Goal: Task Accomplishment & Management: Manage account settings

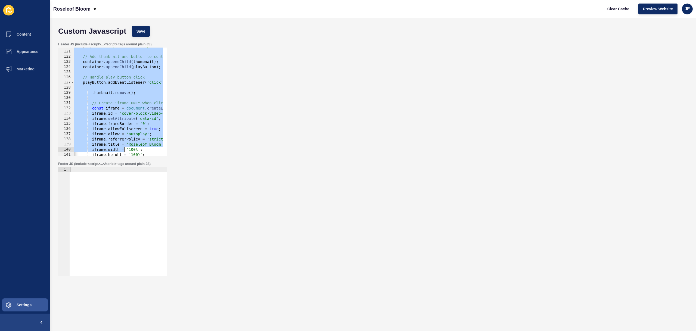
scroll to position [702, 0]
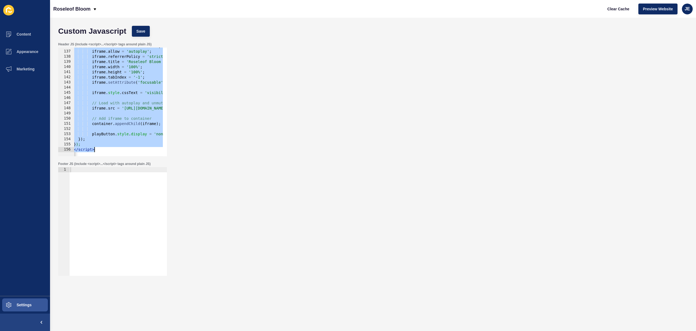
drag, startPoint x: 75, startPoint y: 73, endPoint x: 125, endPoint y: 168, distance: 107.2
click at [125, 168] on form "Custom Javascript Save Header JS (include <script>...</script> tags around plai…" at bounding box center [373, 163] width 636 height 281
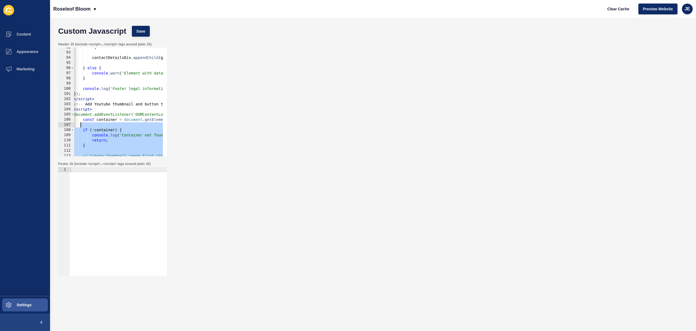
scroll to position [0, 0]
drag, startPoint x: 105, startPoint y: 150, endPoint x: 58, endPoint y: 109, distance: 62.5
click at [58, 109] on div "}); </script> 92 93 94 95 96 97 98 99 100 101 102 103 104 105 106 107 108 109 1…" at bounding box center [112, 102] width 109 height 109
paste textarea "/script>"
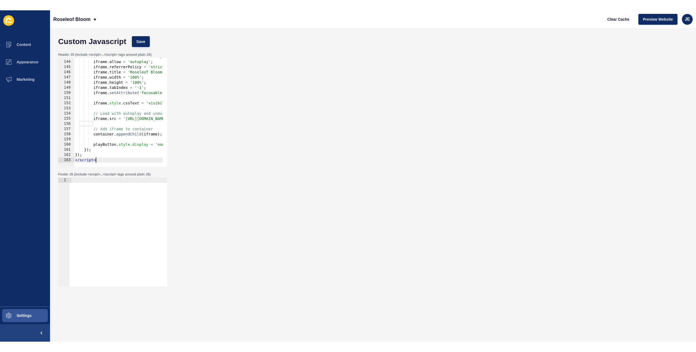
scroll to position [738, 0]
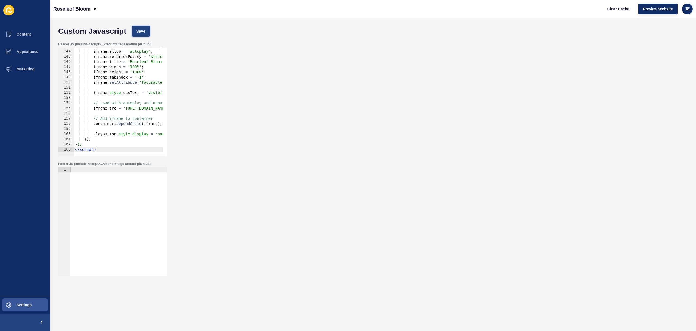
click at [144, 32] on span "Save" at bounding box center [141, 31] width 9 height 5
click at [622, 11] on span "Clear Cache" at bounding box center [619, 8] width 22 height 5
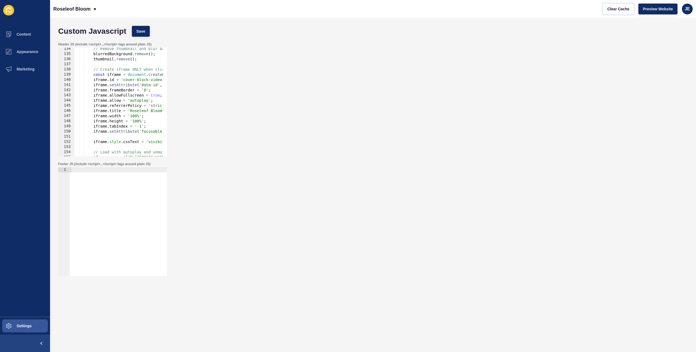
scroll to position [673, 0]
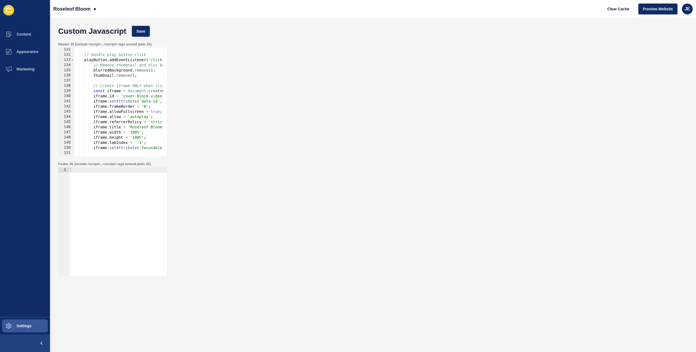
click at [129, 69] on div "// Handle play button click playButton . addEventListener ( 'click' , function …" at bounding box center [607, 104] width 1067 height 115
click at [143, 30] on span "Save" at bounding box center [141, 31] width 9 height 5
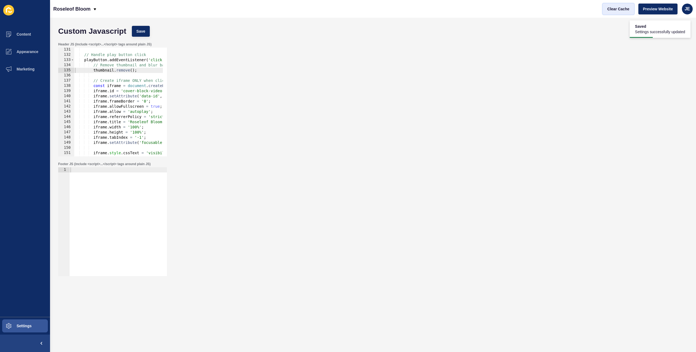
click at [612, 9] on span "Clear Cache" at bounding box center [619, 8] width 22 height 5
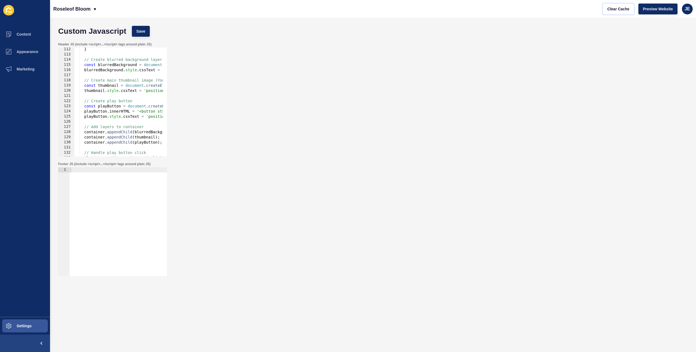
scroll to position [558, 0]
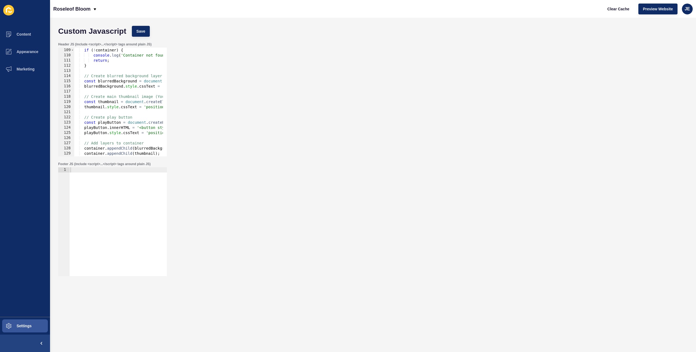
click at [147, 87] on div "if ( ! container ) { console . log ( 'Container not found' ) ; return ; } // Cr…" at bounding box center [607, 105] width 1067 height 115
type textarea "blurredBackground.style.cssText = 'position: absolute; width: 100%; height: 100…"
click at [139, 90] on div "if ( ! container ) { console . log ( 'Container not found' ) ; return ; } // Cr…" at bounding box center [607, 105] width 1067 height 115
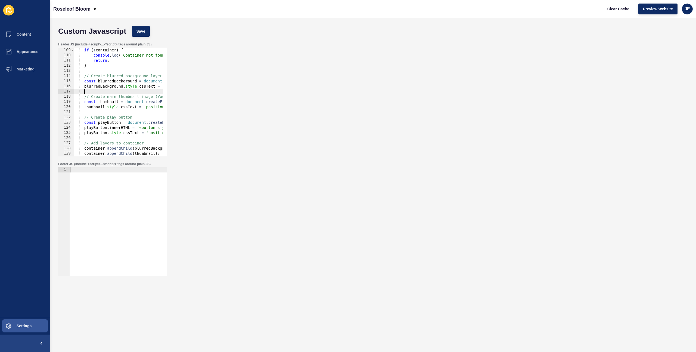
scroll to position [0, 0]
paste textarea
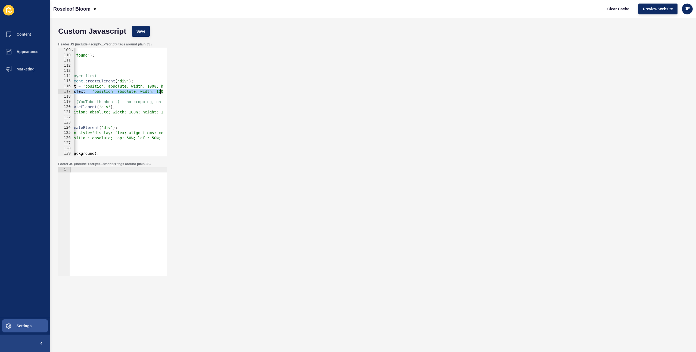
scroll to position [0, 314]
drag, startPoint x: 144, startPoint y: 91, endPoint x: 172, endPoint y: 92, distance: 27.8
click at [184, 92] on div "Header JS (include <script>...</script> tags around plain JS) 109 110 111 112 1…" at bounding box center [373, 99] width 636 height 120
type textarea "blurredBackground.style.cssText = 'position: absolute; width: 100%; height: 100…"
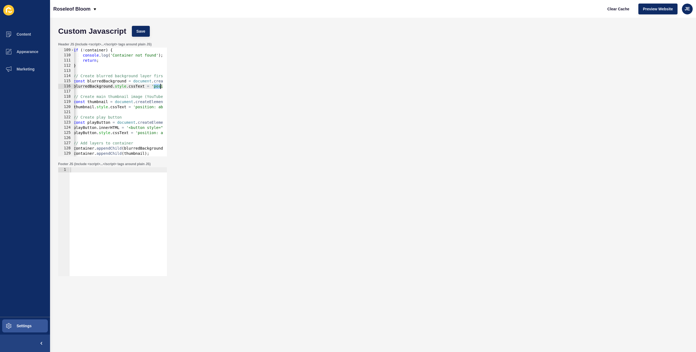
scroll to position [0, 11]
drag, startPoint x: 154, startPoint y: 86, endPoint x: 161, endPoint y: 86, distance: 6.5
click at [161, 86] on div "if ( ! container ) { console . log ( 'Container not found' ) ; return ; } // Cr…" at bounding box center [596, 105] width 1067 height 115
click at [153, 88] on div "if ( ! container ) { console . log ( 'Container not found' ) ; return ; } // Cr…" at bounding box center [596, 105] width 1067 height 115
paste textarea "filter: grayscale(100%);"
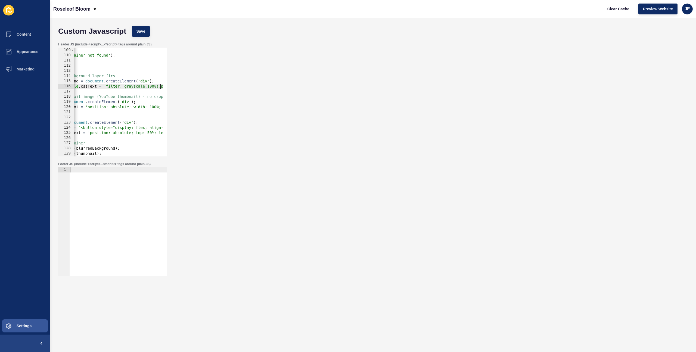
scroll to position [0, 61]
drag, startPoint x: 150, startPoint y: 85, endPoint x: 146, endPoint y: 86, distance: 4.1
click at [146, 86] on div "if ( ! container ) { console . log ( 'Container not found' ) ; return ; } // Cr…" at bounding box center [546, 105] width 1067 height 115
click at [144, 34] on button "Save" at bounding box center [141, 31] width 18 height 11
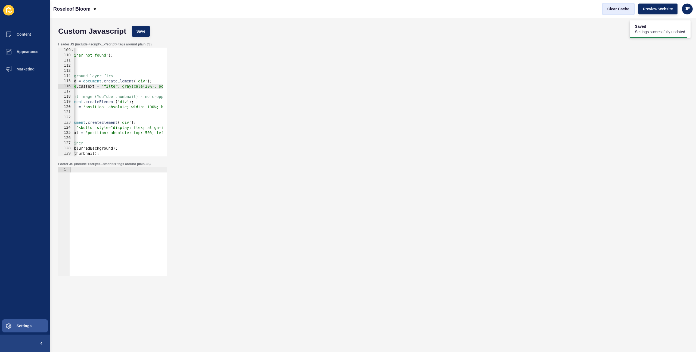
click at [612, 10] on span "Clear Cache" at bounding box center [619, 8] width 22 height 5
click at [146, 88] on div "if ( ! container ) { console . log ( 'Container not found' ) ; return ; } // Cr…" at bounding box center [546, 105] width 1067 height 115
click at [144, 31] on span "Save" at bounding box center [141, 31] width 9 height 5
click at [614, 11] on span "Clear Cache" at bounding box center [619, 8] width 22 height 5
click at [147, 86] on div "if ( ! container ) { console . log ( 'Container not found' ) ; return ; } // Cr…" at bounding box center [546, 105] width 1067 height 115
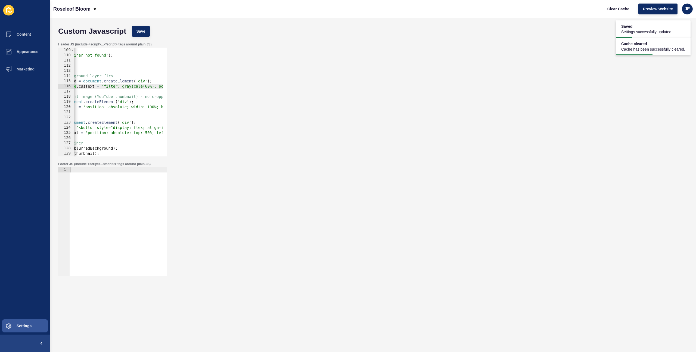
click at [127, 87] on div "if ( ! container ) { console . log ( 'Container not found' ) ; return ; } // Cr…" at bounding box center [546, 105] width 1067 height 115
click at [128, 87] on div "if ( ! container ) { console . log ( 'Container not found' ) ; return ; } // Cr…" at bounding box center [546, 105] width 1067 height 115
click at [126, 87] on div "if ( ! container ) { console . log ( 'Container not found' ) ; return ; } // Cr…" at bounding box center [546, 105] width 1067 height 115
paste textarea "brightness"
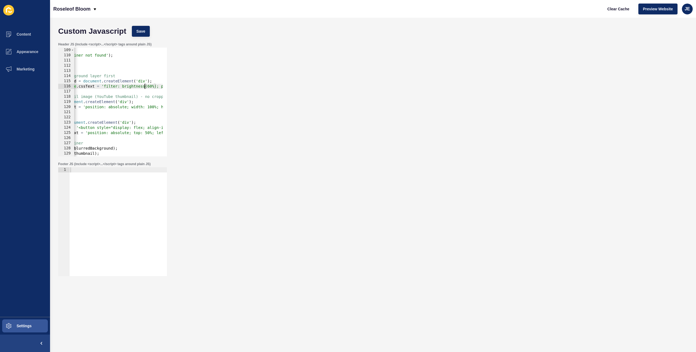
click at [151, 30] on div "Custom Javascript Save" at bounding box center [373, 31] width 636 height 16
click at [146, 31] on button "Save" at bounding box center [141, 31] width 18 height 11
click at [616, 6] on span "Clear Cache" at bounding box center [619, 8] width 22 height 5
drag, startPoint x: 157, startPoint y: 87, endPoint x: 121, endPoint y: 87, distance: 35.6
click at [121, 87] on div "if ( ! container ) { console . log ( 'Container not found' ) ; return ; } // Cr…" at bounding box center [546, 105] width 1067 height 115
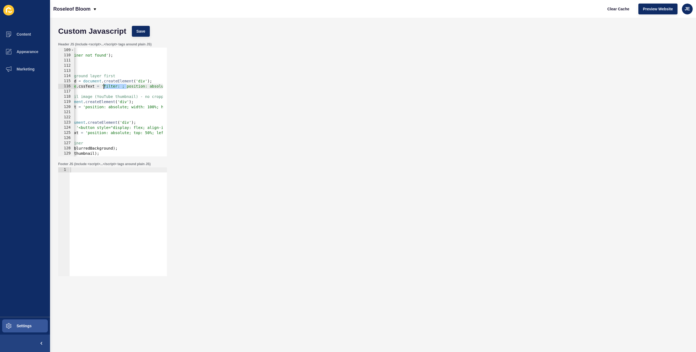
drag, startPoint x: 123, startPoint y: 87, endPoint x: 104, endPoint y: 87, distance: 19.0
click at [104, 87] on div "if ( ! container ) { console . log ( 'Container not found' ) ; return ; } // Cr…" at bounding box center [546, 105] width 1067 height 115
click at [140, 34] on button "Save" at bounding box center [141, 31] width 18 height 11
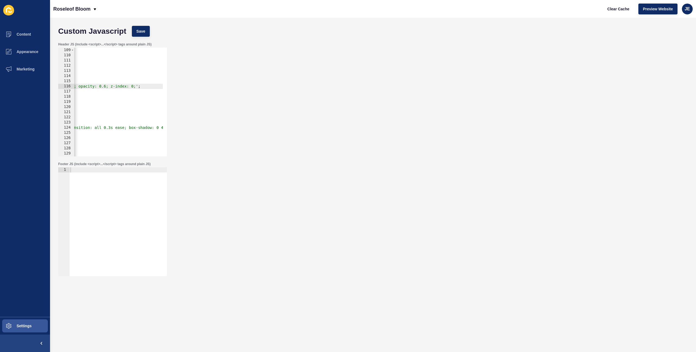
scroll to position [0, 574]
click at [153, 86] on div "if ( ! container ) { console . log ( 'Container not found' ) ; return ; } // Cr…" at bounding box center [33, 105] width 1067 height 115
click at [147, 30] on button "Save" at bounding box center [141, 31] width 18 height 11
click at [612, 9] on span "Clear Cache" at bounding box center [619, 8] width 22 height 5
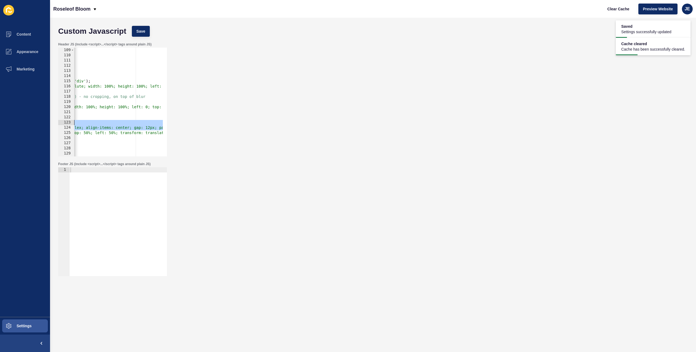
scroll to position [0, 0]
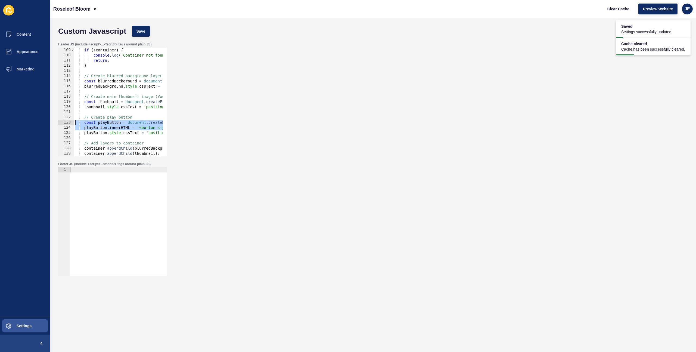
drag, startPoint x: 106, startPoint y: 128, endPoint x: 91, endPoint y: 118, distance: 18.1
click at [50, 123] on div "Content Appearance Marketing Settings Roseleof Bloom Clear Cache Preview Websit…" at bounding box center [348, 176] width 696 height 352
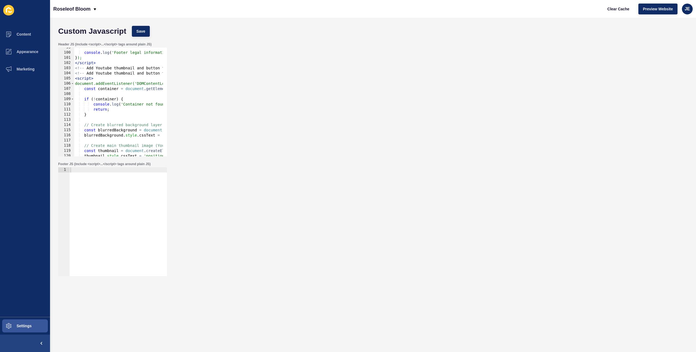
scroll to position [477, 0]
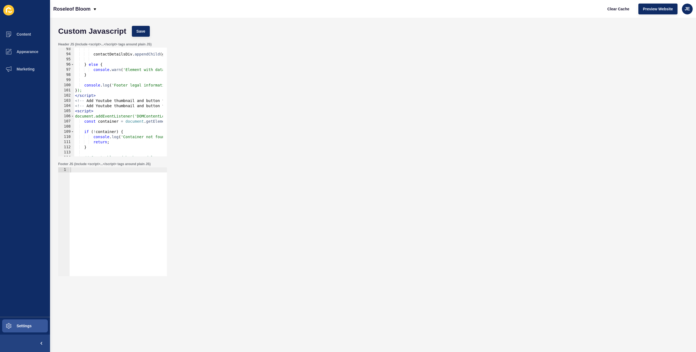
click at [117, 105] on div "contactDetailsDiv . appendChild ( goldenKeyDiv ) ; } else { console . warn ( 'E…" at bounding box center [607, 104] width 1067 height 115
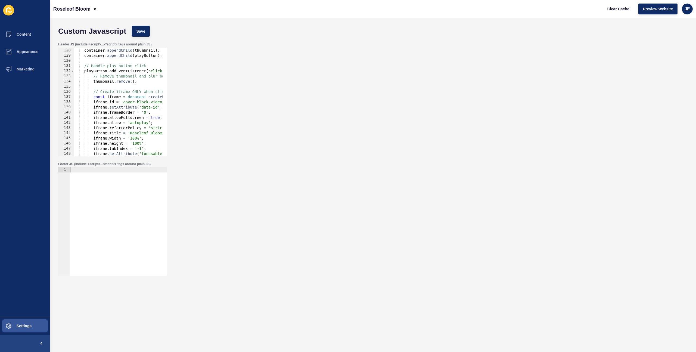
scroll to position [673, 0]
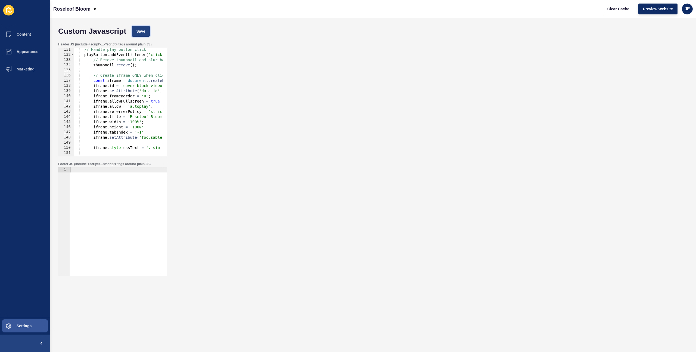
click at [143, 33] on span "Save" at bounding box center [141, 31] width 9 height 5
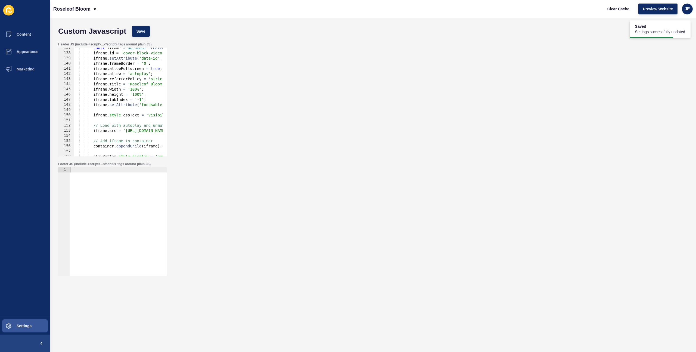
scroll to position [727, 0]
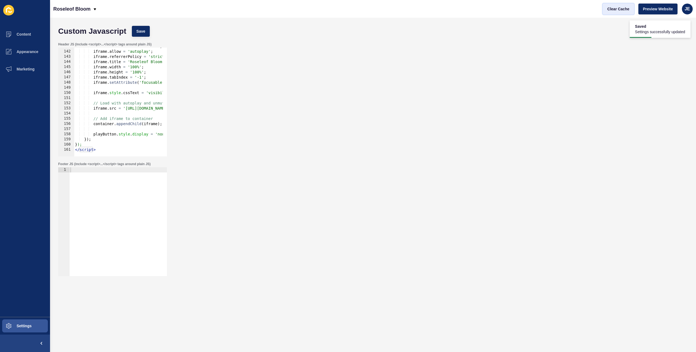
click at [609, 8] on span "Clear Cache" at bounding box center [619, 8] width 22 height 5
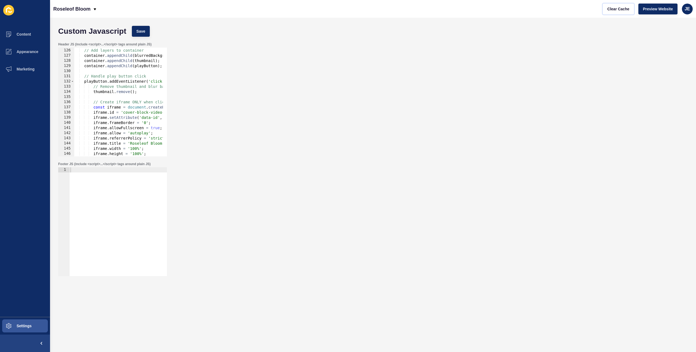
scroll to position [662, 0]
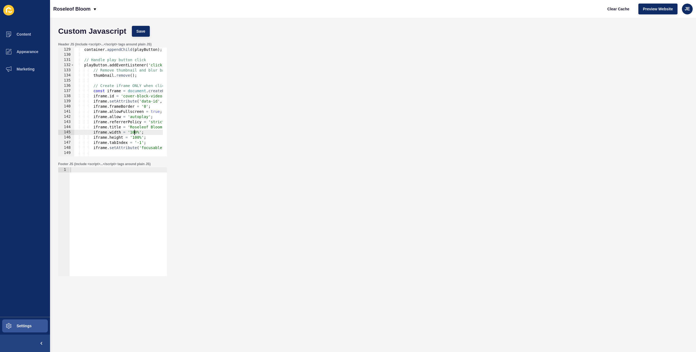
click at [134, 131] on div "container . appendChild ( playButton ) ; // Handle play button click playButton…" at bounding box center [607, 104] width 1067 height 115
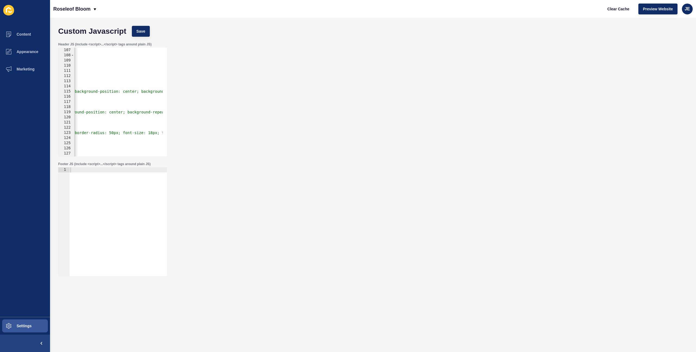
scroll to position [0, 400]
click at [144, 92] on div "if ( ! container ) { console . log ( 'Container not found' ) ; return ; } // Cr…" at bounding box center [207, 105] width 1067 height 115
click at [146, 28] on button "Save" at bounding box center [141, 31] width 18 height 11
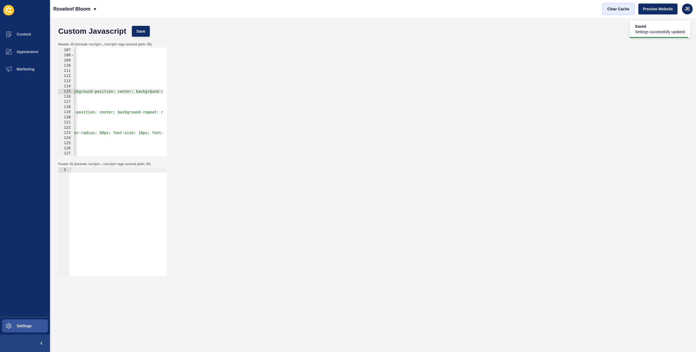
click at [618, 11] on button "Clear Cache" at bounding box center [618, 9] width 31 height 11
click at [141, 89] on div "if ( ! container ) { console . log ( 'Container not found' ) ; return ; } // Cr…" at bounding box center [207, 105] width 1067 height 115
click at [129, 113] on div "if ( ! container ) { console . log ( 'Container not found' ) ; return ; } // Cr…" at bounding box center [207, 105] width 1067 height 115
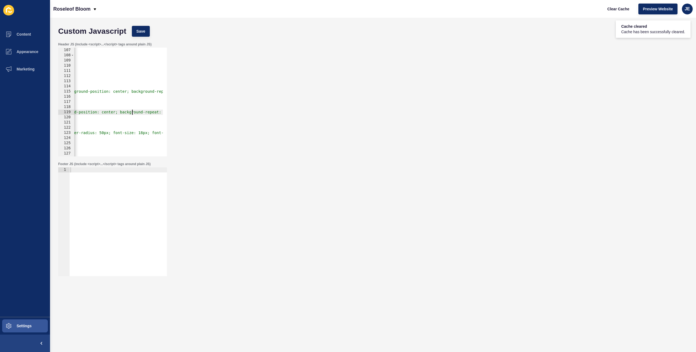
type textarea "thumbnail.style.cssText = 'position: absolute; width: 100%; height: 100%; left:…"
click at [142, 33] on span "Save" at bounding box center [141, 31] width 9 height 5
click at [627, 11] on span "Clear Cache" at bounding box center [619, 8] width 22 height 5
click at [125, 116] on div "if ( ! container ) { console . log ( 'Container not found' ) ; return ; } // Cr…" at bounding box center [207, 105] width 1067 height 115
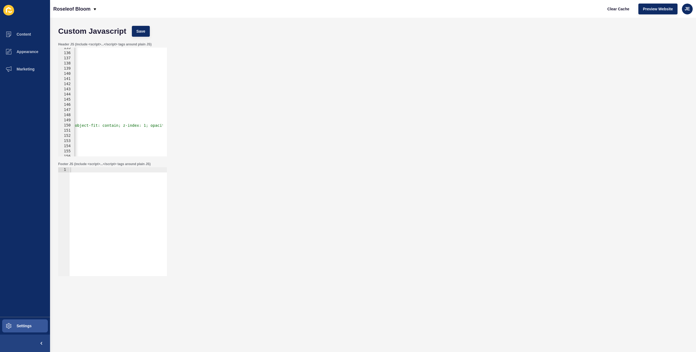
scroll to position [0, 396]
click at [105, 125] on div "// Create iframe ONLY when clicked - with proper sizing to prevent cropping con…" at bounding box center [211, 102] width 1067 height 115
click at [608, 6] on span "Clear Cache" at bounding box center [619, 8] width 22 height 5
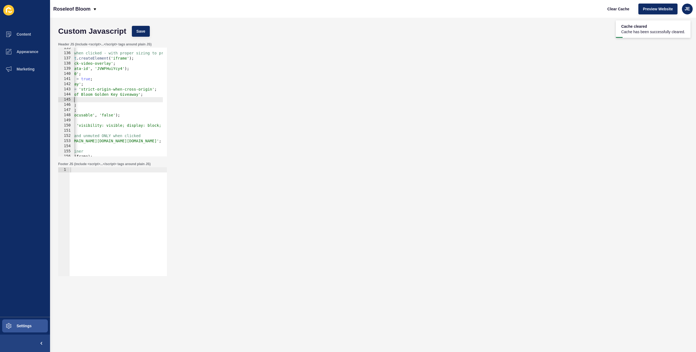
scroll to position [0, 0]
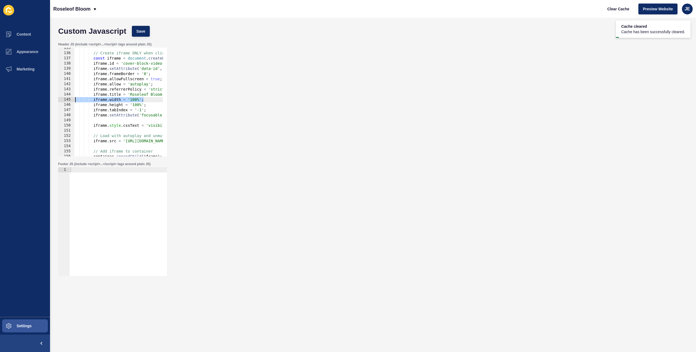
drag, startPoint x: 97, startPoint y: 101, endPoint x: 54, endPoint y: 102, distance: 42.4
click at [54, 102] on div "Custom Javascript Save Header JS (include <script>...</script> tags around plai…" at bounding box center [373, 185] width 646 height 334
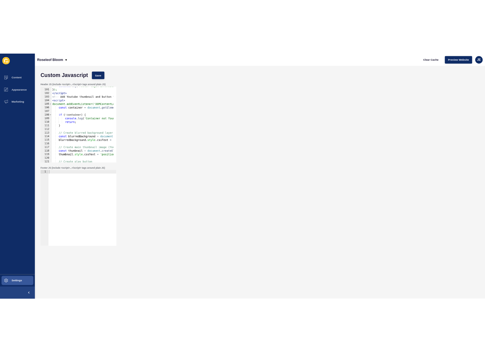
scroll to position [564, 0]
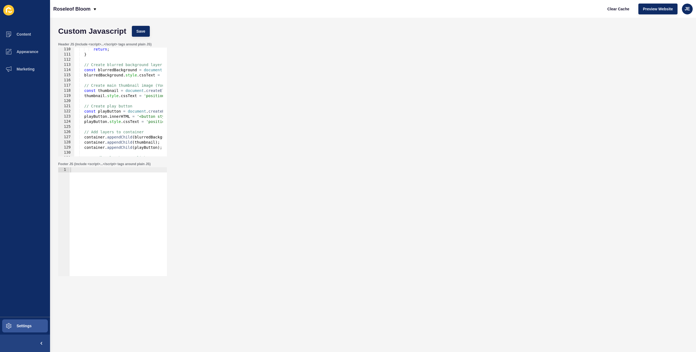
click at [120, 98] on div "return ; } // Create blurred background layer first const blurredBackground = d…" at bounding box center [607, 104] width 1067 height 115
type textarea "thumbnail.style.cssText = 'position: absolute; width: 100%; height: 100%; left:…"
paste textarea
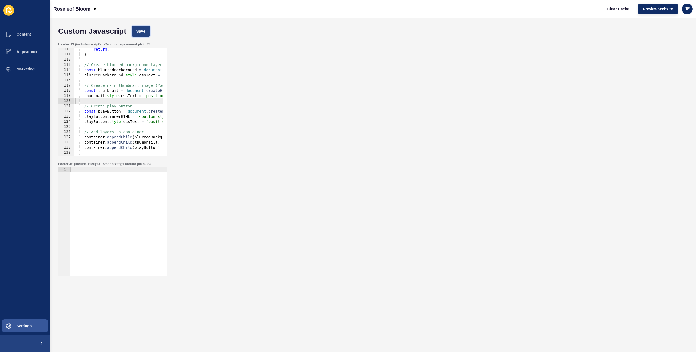
click at [141, 34] on span "Save" at bounding box center [141, 31] width 9 height 5
click at [615, 11] on span "Clear Cache" at bounding box center [619, 8] width 22 height 5
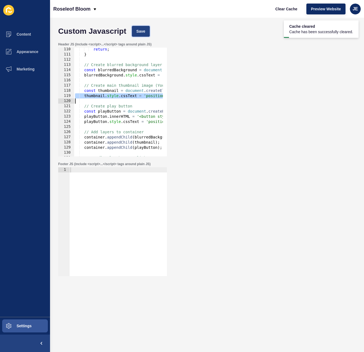
click at [138, 34] on button "Save" at bounding box center [141, 31] width 18 height 11
click at [285, 10] on span "Clear Cache" at bounding box center [287, 8] width 22 height 5
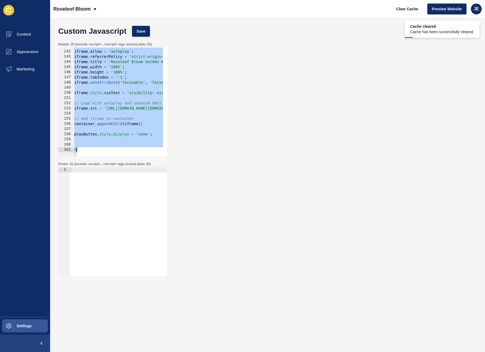
scroll to position [0, 19]
drag, startPoint x: 75, startPoint y: 85, endPoint x: 171, endPoint y: 191, distance: 143.3
click at [171, 192] on form "Custom Javascript Save Header JS (include <script>...</script> tags around plai…" at bounding box center [267, 174] width 424 height 302
paste textarea
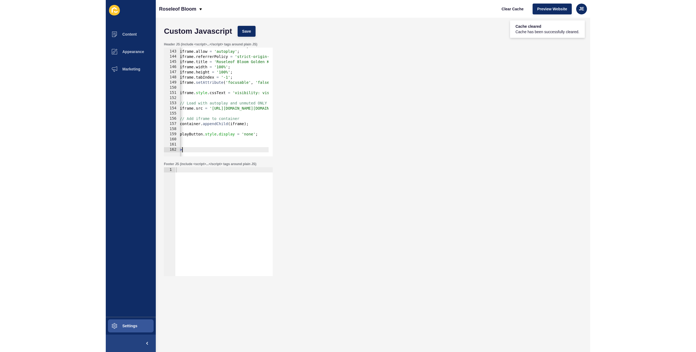
scroll to position [727, 0]
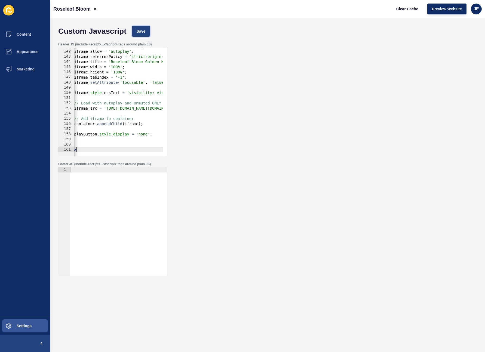
click at [144, 32] on span "Save" at bounding box center [141, 31] width 9 height 5
click at [400, 10] on span "Clear Cache" at bounding box center [407, 8] width 22 height 5
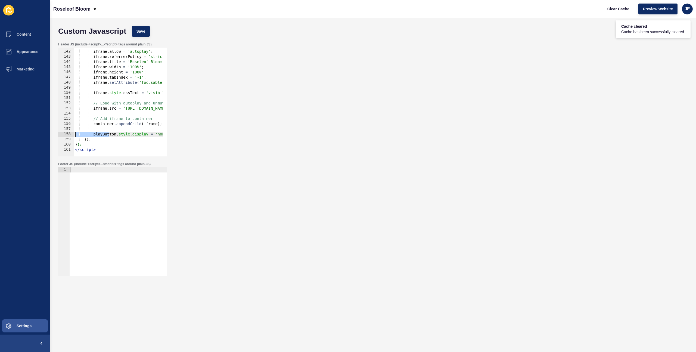
scroll to position [0, 0]
drag, startPoint x: 90, startPoint y: 134, endPoint x: 70, endPoint y: 133, distance: 20.4
click at [70, 133] on div "playButton.style.display = 'none'; 141 142 143 144 145 146 147 148 149 150 151 …" at bounding box center [112, 102] width 109 height 109
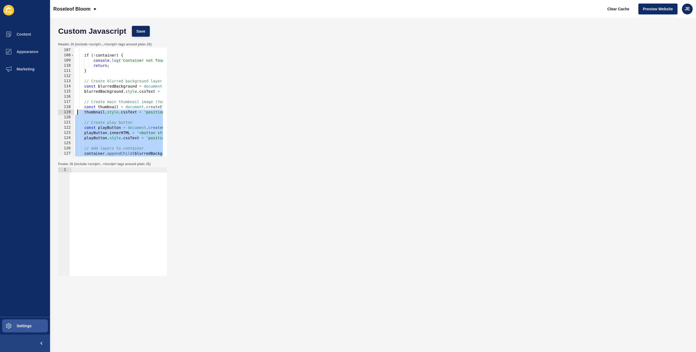
scroll to position [466, 0]
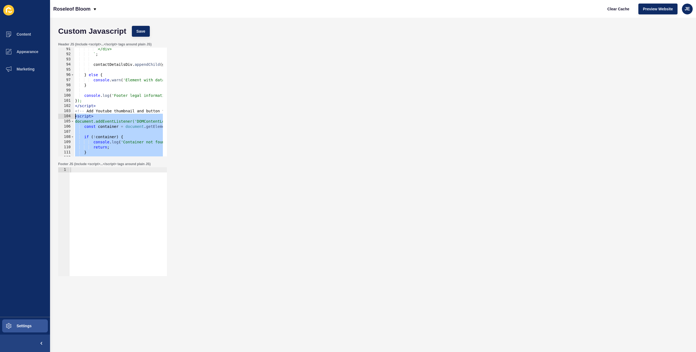
drag, startPoint x: 98, startPoint y: 149, endPoint x: 69, endPoint y: 116, distance: 44.3
click at [69, 116] on div "playButton.style.display = 'none'; 91 92 93 94 95 96 97 98 99 100 101 102 103 1…" at bounding box center [112, 102] width 109 height 109
paste textarea "/script>"
type textarea "</script>"
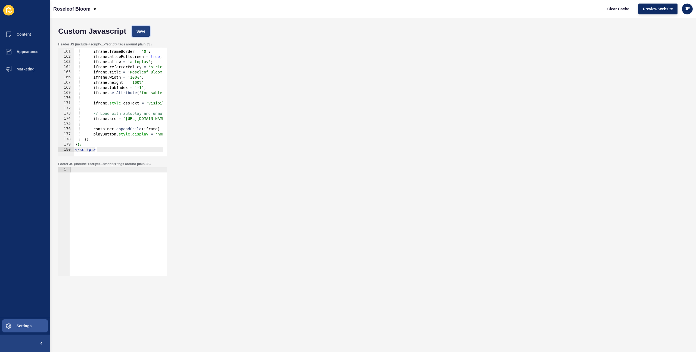
click at [140, 33] on span "Save" at bounding box center [141, 31] width 9 height 5
click at [610, 10] on span "Clear Cache" at bounding box center [619, 8] width 22 height 5
click at [95, 97] on div "iframe . setAttribute ( 'data-id' , 'JVWFHuiYcy4' ) ; iframe . frameBorder = '0…" at bounding box center [607, 101] width 1067 height 115
type textarea "}); </script>"
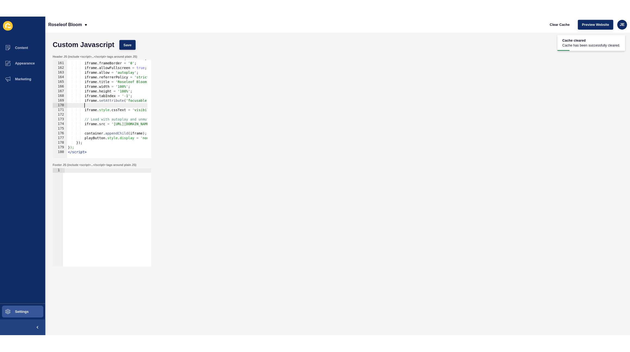
scroll to position [727, 0]
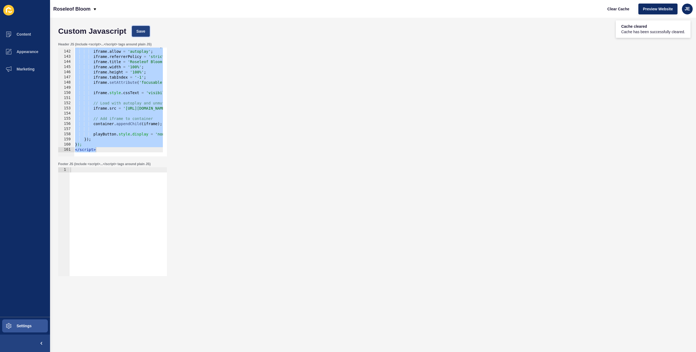
click at [149, 35] on button "Save" at bounding box center [141, 31] width 18 height 11
click at [617, 10] on span "Clear Cache" at bounding box center [619, 8] width 22 height 5
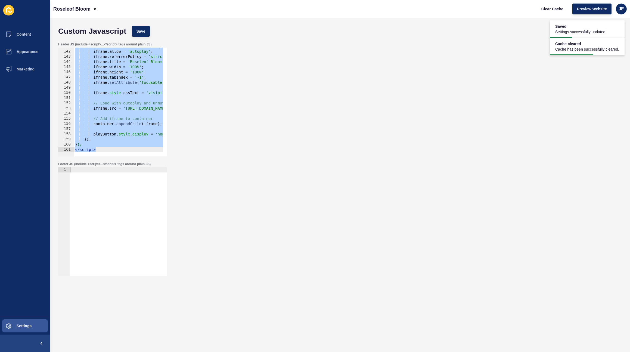
click at [100, 96] on div "iframe . allowFullscreen = true ; iframe . allow = 'autoplay' ; iframe . referr…" at bounding box center [607, 101] width 1067 height 115
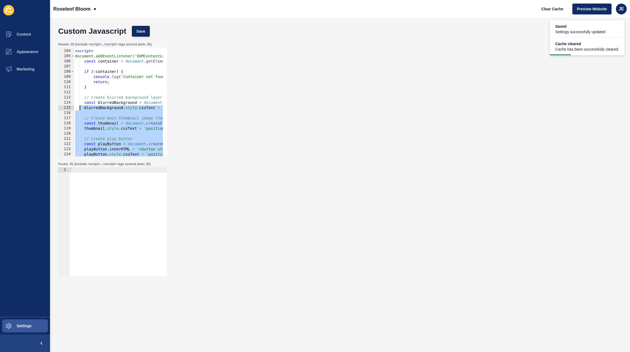
scroll to position [515, 0]
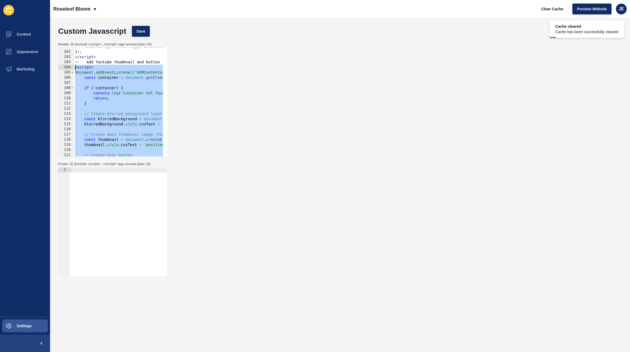
drag, startPoint x: 96, startPoint y: 149, endPoint x: 61, endPoint y: 70, distance: 86.7
click at [61, 70] on div "100 101 102 103 104 105 106 107 108 109 110 111 112 113 114 115 116 117 118 119…" at bounding box center [112, 102] width 109 height 109
paste textarea "/script>"
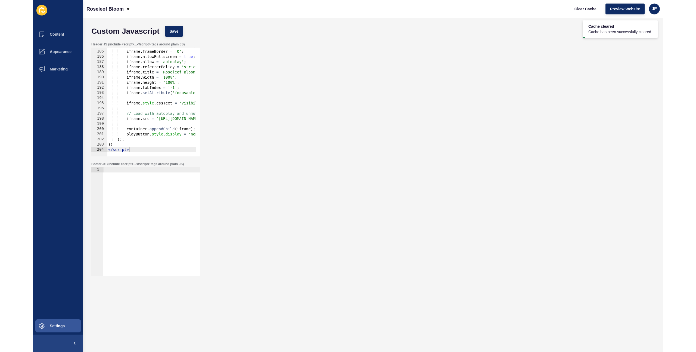
scroll to position [950, 0]
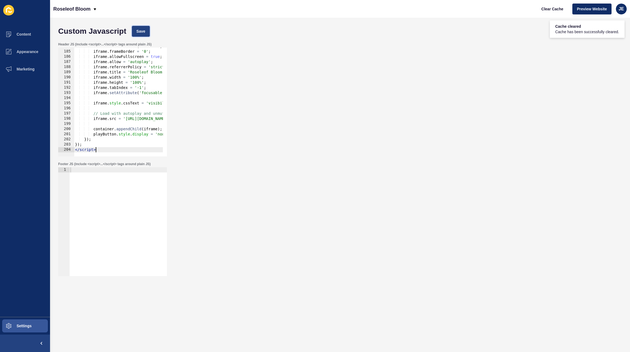
click at [143, 29] on span "Save" at bounding box center [141, 31] width 9 height 5
click at [550, 13] on button "Clear Cache" at bounding box center [552, 9] width 31 height 11
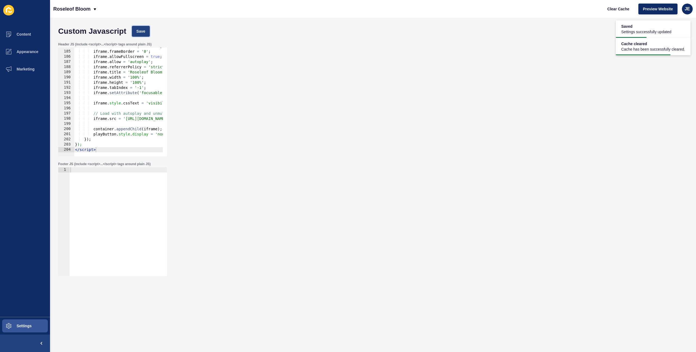
click at [140, 31] on span "Save" at bounding box center [141, 31] width 9 height 5
drag, startPoint x: 618, startPoint y: 11, endPoint x: 608, endPoint y: 13, distance: 10.2
click at [618, 11] on button "Clear Cache" at bounding box center [618, 9] width 31 height 11
click at [121, 116] on div "iframe . setAttribute ( 'data-id' , 'JVWFHuiYcy4' ) ; iframe . frameBorder = '0…" at bounding box center [607, 101] width 1067 height 115
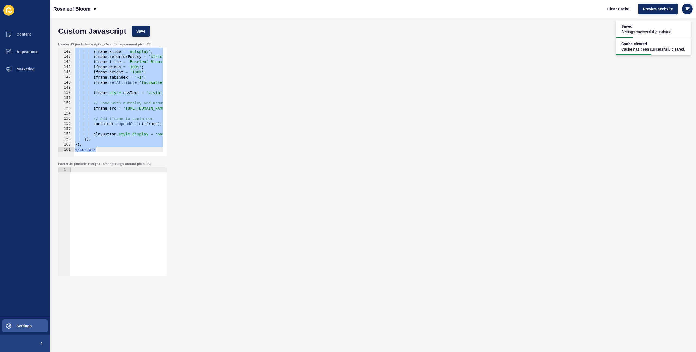
scroll to position [727, 0]
click at [141, 32] on span "Save" at bounding box center [141, 31] width 9 height 5
click at [612, 10] on span "Clear Cache" at bounding box center [619, 8] width 22 height 5
click at [100, 151] on div "iframe . allowFullscreen = true ; iframe . allow = 'autoplay' ; iframe . referr…" at bounding box center [607, 101] width 1067 height 115
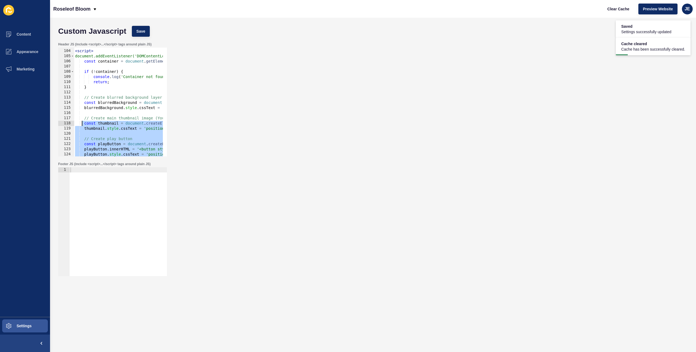
scroll to position [450, 0]
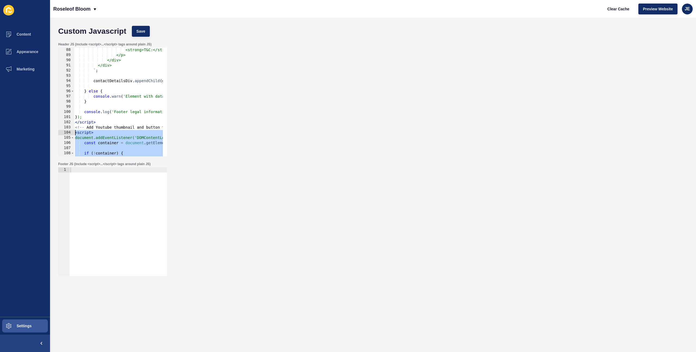
drag, startPoint x: 103, startPoint y: 150, endPoint x: 71, endPoint y: 132, distance: 37.5
click at [71, 132] on div "</script> 88 89 90 91 92 93 94 95 96 97 98 99 100 101 102 103 104 105 106 107 1…" at bounding box center [112, 102] width 109 height 109
paste textarea "/script>"
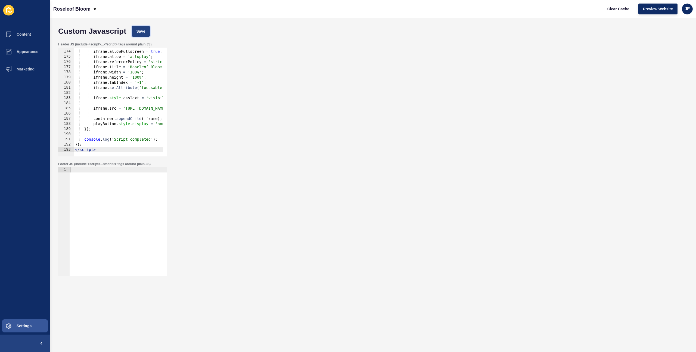
click at [141, 34] on button "Save" at bounding box center [141, 31] width 18 height 11
click at [615, 13] on button "Clear Cache" at bounding box center [618, 9] width 31 height 11
click at [187, 109] on div "Header JS (include <script>...</script> tags around plain JS) </script> 173 174…" at bounding box center [373, 99] width 636 height 120
click at [111, 122] on div "iframe . frameBorder = '0' ; iframe . allowFullscreen = true ; iframe . allow =…" at bounding box center [607, 101] width 1067 height 115
type textarea "}); </script>"
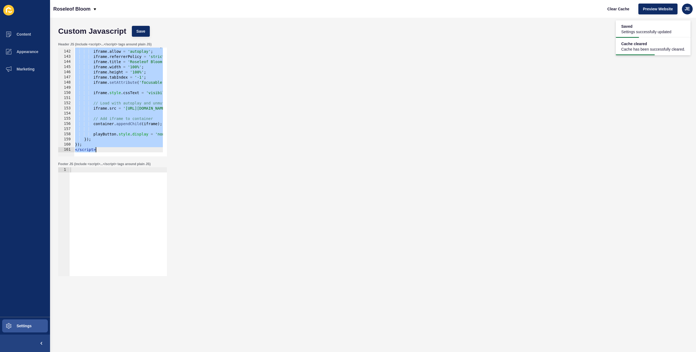
scroll to position [727, 0]
click at [143, 31] on span "Save" at bounding box center [141, 31] width 9 height 5
click at [22, 323] on button "Settings" at bounding box center [25, 325] width 50 height 17
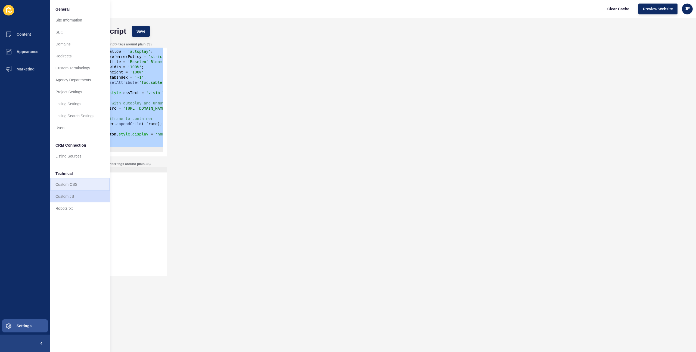
click at [69, 184] on link "Custom CSS" at bounding box center [80, 184] width 60 height 12
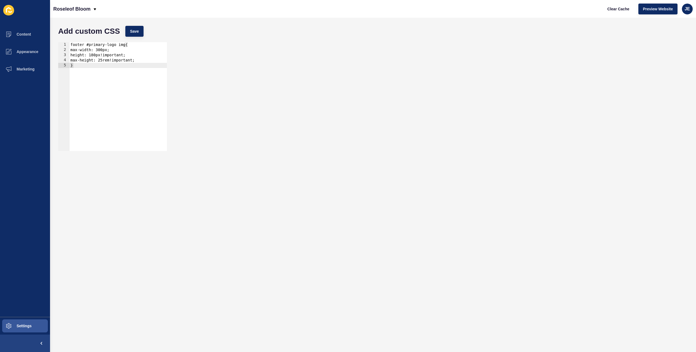
type textarea "}"
click at [104, 114] on div "footer #primary-logo img{ max-width: 300px; height: 180px!important; max-height…" at bounding box center [118, 101] width 98 height 119
paste textarea "header-container"
type textarea "."
paste textarea "header-container"
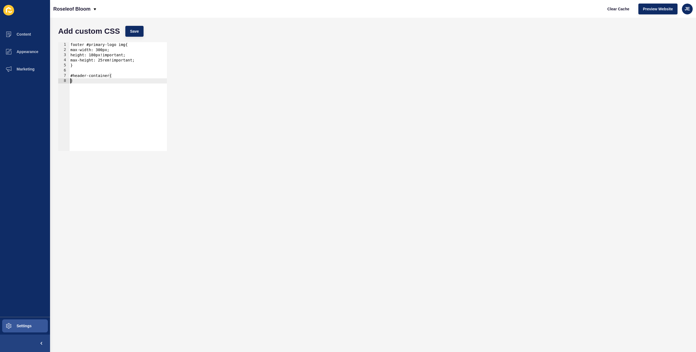
type textarea "}"
click at [87, 94] on div "footer #primary-logo img{ max-width: 300px; height: 180px!important; max-height…" at bounding box center [118, 101] width 98 height 119
paste textarea "}"
type textarea "}"
paste textarea "}"
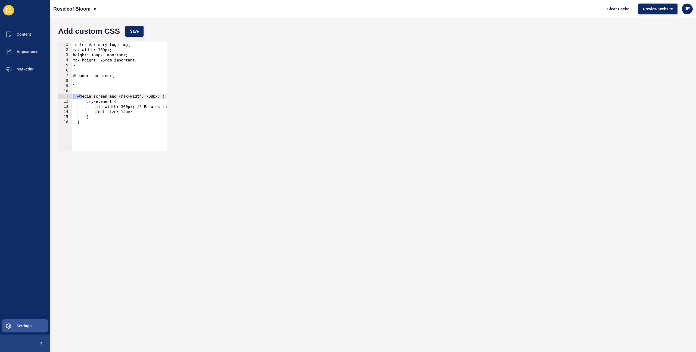
click at [64, 96] on div "} 1 2 3 4 5 6 7 8 9 10 11 12 13 14 15 16 footer #primary-logo img{ max-width: 3…" at bounding box center [112, 96] width 109 height 109
drag, startPoint x: 91, startPoint y: 103, endPoint x: 80, endPoint y: 103, distance: 11.5
click at [80, 103] on div "footer #primary-logo img{ max-width: 300px; height: 180px!important; max-height…" at bounding box center [173, 99] width 203 height 115
drag, startPoint x: 101, startPoint y: 109, endPoint x: 85, endPoint y: 107, distance: 16.4
click at [85, 107] on div "footer #primary-logo img{ max-width: 300px; height: 180px!important; max-height…" at bounding box center [173, 99] width 203 height 115
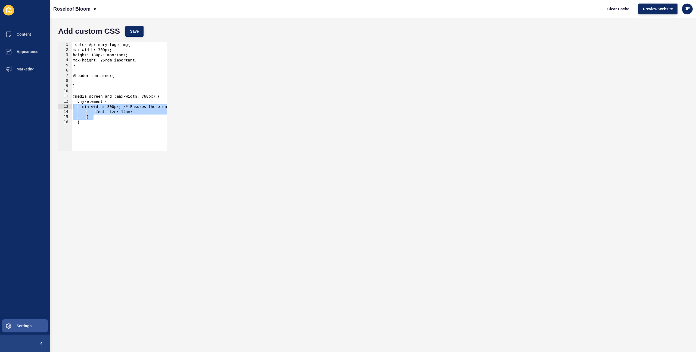
drag, startPoint x: 97, startPoint y: 117, endPoint x: 68, endPoint y: 104, distance: 32.0
click at [68, 104] on div "min-width: 300px; /* Ensures the element is at least 300px wide on mobile */ 1 …" at bounding box center [112, 96] width 109 height 109
click at [97, 118] on div "footer #primary-logo img{ max-width: 300px; height: 180px!important; max-height…" at bounding box center [119, 96] width 95 height 109
drag, startPoint x: 99, startPoint y: 118, endPoint x: 63, endPoint y: 101, distance: 39.7
click at [63, 101] on div "} 1 2 3 4 5 6 7 8 9 10 11 12 13 14 15 16 footer #primary-logo img{ max-width: 3…" at bounding box center [112, 96] width 109 height 109
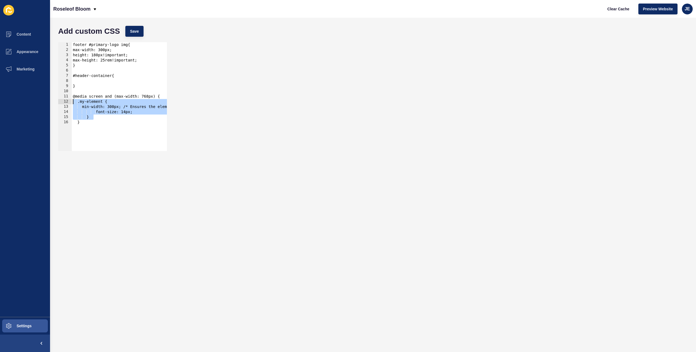
type textarea ".my-element { min-width: 300px; /* Ensures the element is at least 300px wide o…"
click at [83, 109] on div "footer #primary-logo img{ max-width: 300px; height: 180px!important; max-height…" at bounding box center [119, 99] width 95 height 115
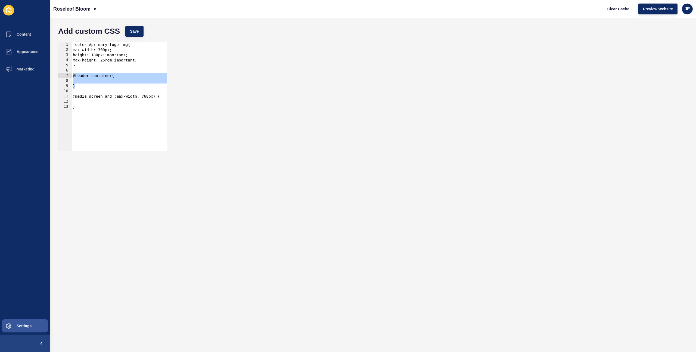
drag, startPoint x: 74, startPoint y: 86, endPoint x: 67, endPoint y: 77, distance: 12.0
click at [67, 77] on div "} 1 2 3 4 5 6 7 8 9 10 11 12 13 footer #primary-logo img{ max-width: 300px; hei…" at bounding box center [112, 96] width 109 height 109
type textarea "#header-container{"
click at [78, 92] on div "footer #primary-logo img{ max-width: 300px; height: 180px!important; max-height…" at bounding box center [119, 101] width 95 height 119
paste textarea "}"
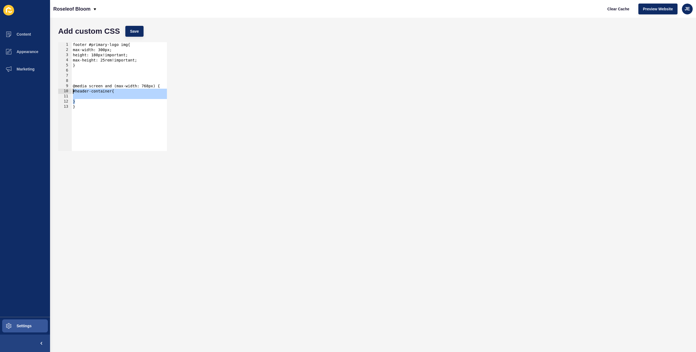
drag, startPoint x: 78, startPoint y: 101, endPoint x: 65, endPoint y: 92, distance: 16.1
click at [65, 92] on div "} 1 2 3 4 5 6 7 8 9 10 11 12 13 footer #primary-logo img{ max-width: 300px; hei…" at bounding box center [112, 96] width 109 height 109
click at [131, 88] on div "footer #primary-logo img{ max-width: 300px; height: 180px!important; max-height…" at bounding box center [119, 101] width 95 height 119
click at [123, 88] on div "footer #primary-logo img{ max-width: 300px; height: 180px!important; max-height…" at bounding box center [119, 101] width 95 height 119
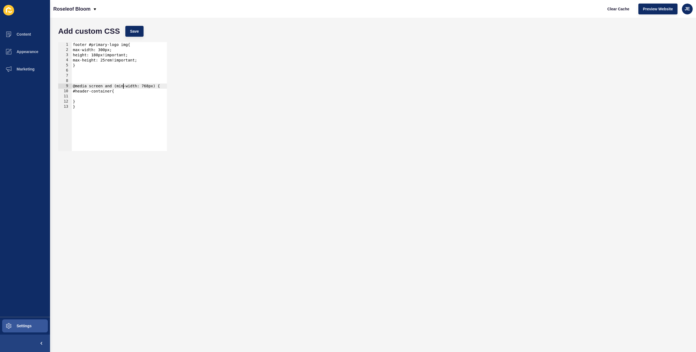
scroll to position [0, 4]
click at [147, 85] on div "footer #primary-logo img{ max-width: 300px; height: 180px!important; max-height…" at bounding box center [119, 101] width 95 height 119
type textarea "@media screen and (min-width: 1536px) {"
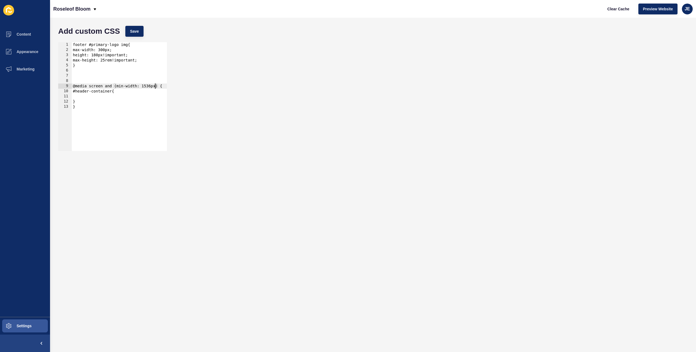
click at [132, 98] on div "footer #primary-logo img{ max-width: 300px; height: 180px!important; max-height…" at bounding box center [119, 101] width 95 height 119
drag, startPoint x: 140, startPoint y: 41, endPoint x: 128, endPoint y: 25, distance: 19.5
click at [140, 40] on div "padding-right: 15rem!important; 1 2 3 4 5 6 7 8 9 10 11 12 13 footer #primary-l…" at bounding box center [373, 96] width 636 height 114
click at [128, 25] on div "Add custom CSS Save" at bounding box center [373, 31] width 636 height 16
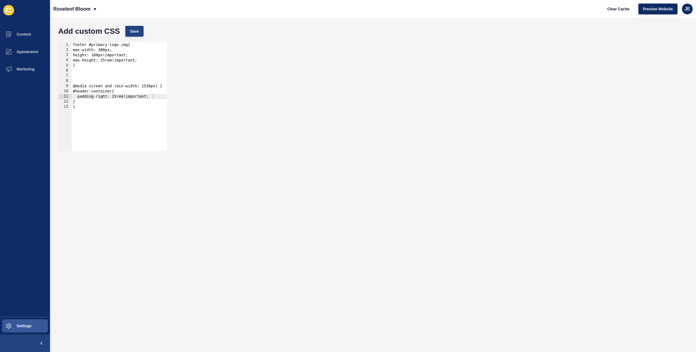
drag, startPoint x: 128, startPoint y: 25, endPoint x: 131, endPoint y: 29, distance: 4.5
click at [131, 29] on div "Add custom CSS Save" at bounding box center [373, 31] width 636 height 16
click at [131, 29] on span "Save" at bounding box center [134, 31] width 9 height 5
click at [617, 9] on span "Clear Cache" at bounding box center [619, 8] width 22 height 5
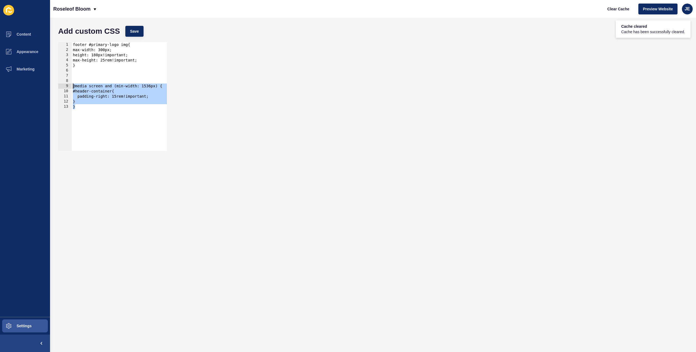
drag, startPoint x: 86, startPoint y: 106, endPoint x: 70, endPoint y: 88, distance: 23.9
click at [70, 88] on div "} 1 2 3 4 5 6 7 8 9 10 11 12 13 footer #primary-logo img{ max-width: 300px; hei…" at bounding box center [112, 96] width 109 height 109
click at [93, 106] on div "footer #primary-logo img{ max-width: 300px; height: 180px!important; max-height…" at bounding box center [119, 101] width 95 height 119
type textarea "}"
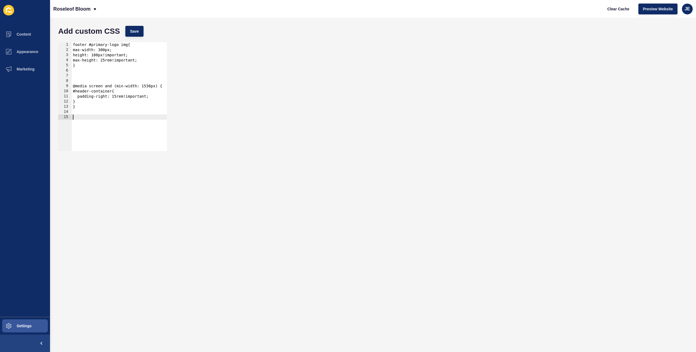
paste textarea "}"
click at [144, 117] on div "footer #primary-logo img{ max-width: 300px; height: 180px!important; max-height…" at bounding box center [119, 101] width 95 height 119
click at [158, 128] on div "footer #primary-logo img{ max-width: 300px; height: 180px!important; max-height…" at bounding box center [119, 101] width 95 height 119
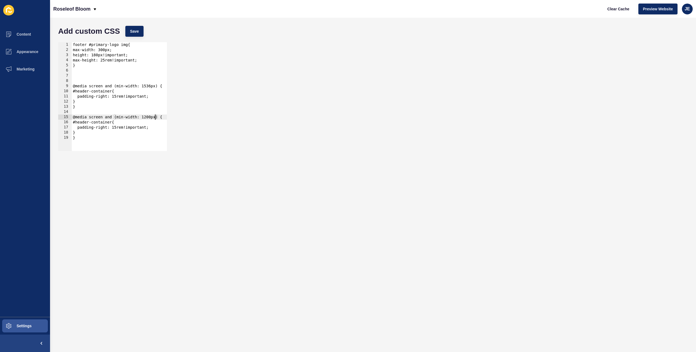
scroll to position [0, 5]
click at [27, 330] on button "Settings" at bounding box center [25, 325] width 50 height 17
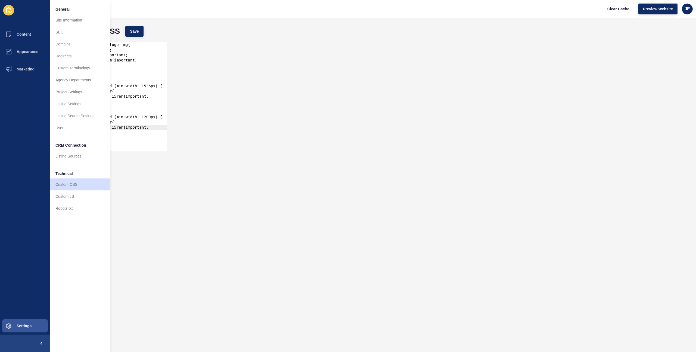
click at [215, 35] on div "Add custom CSS Save" at bounding box center [373, 31] width 636 height 16
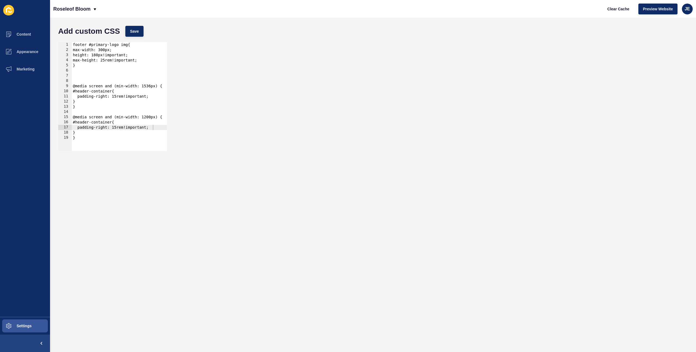
type textarea "}"
click at [121, 132] on div "footer #primary-logo img{ max-width: 300px; height: 180px!important; max-height…" at bounding box center [119, 101] width 95 height 119
paste textarea "video-blur-background"
type textarea "}"
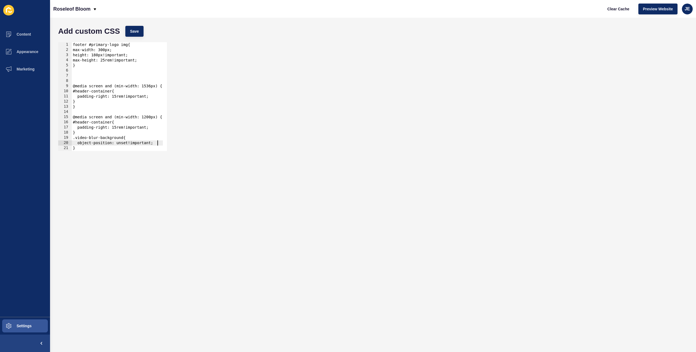
scroll to position [0, 6]
click at [140, 35] on button "Save" at bounding box center [134, 31] width 18 height 11
click at [613, 11] on span "Clear Cache" at bounding box center [619, 8] width 22 height 5
click at [135, 32] on span "Save" at bounding box center [134, 31] width 9 height 5
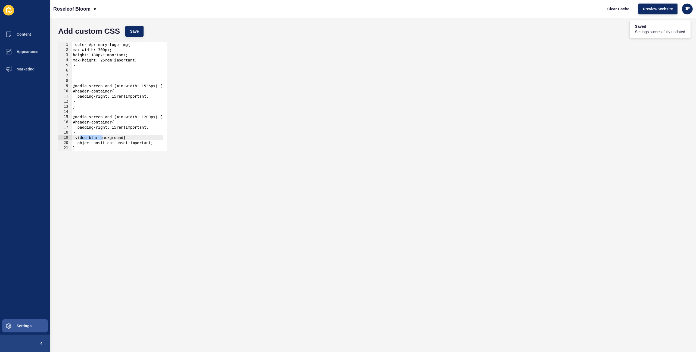
drag, startPoint x: 103, startPoint y: 138, endPoint x: 80, endPoint y: 138, distance: 22.3
click at [80, 138] on div "footer #primary-logo img{ max-width: 300px; height: 180px!important; max-height…" at bounding box center [117, 99] width 91 height 115
paste textarea "thumbnail"
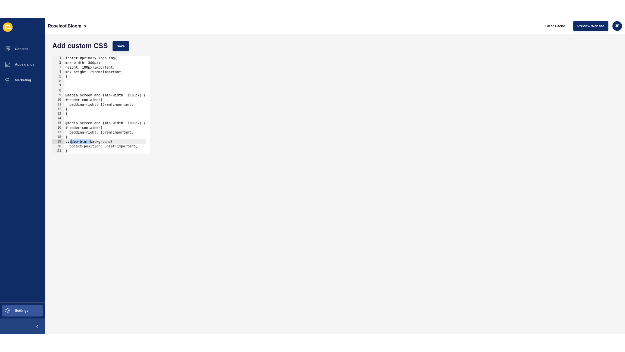
scroll to position [0, 4]
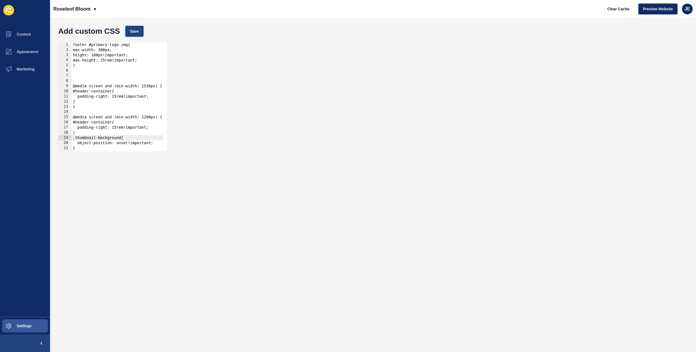
click at [139, 34] on button "Save" at bounding box center [134, 31] width 18 height 11
click at [632, 11] on button "Clear Cache" at bounding box center [618, 9] width 31 height 11
drag, startPoint x: 117, startPoint y: 143, endPoint x: 82, endPoint y: 143, distance: 34.8
click at [82, 143] on div "footer #primary-logo img{ max-width: 300px; height: 180px!important; max-height…" at bounding box center [117, 99] width 91 height 115
paste textarea "background-size"
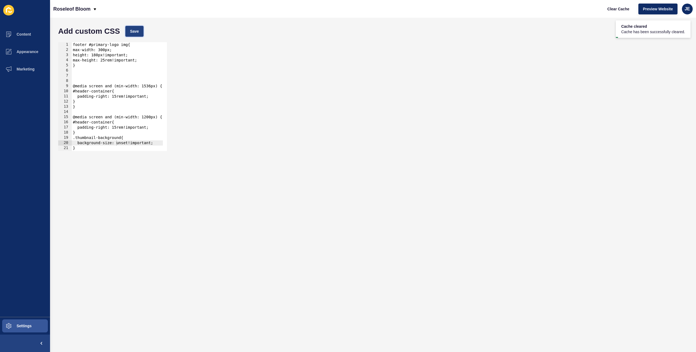
click at [127, 26] on button "Save" at bounding box center [134, 31] width 18 height 11
click at [626, 9] on span "Clear Cache" at bounding box center [619, 8] width 22 height 5
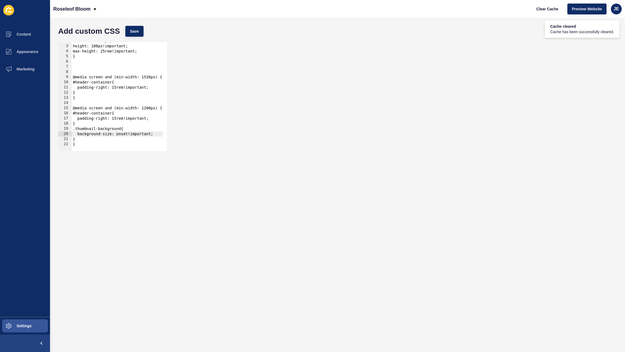
scroll to position [0, 0]
click at [91, 139] on div "max-width: 300px; height: 180px!important; max-height: 25rem!important; } @medi…" at bounding box center [117, 95] width 91 height 115
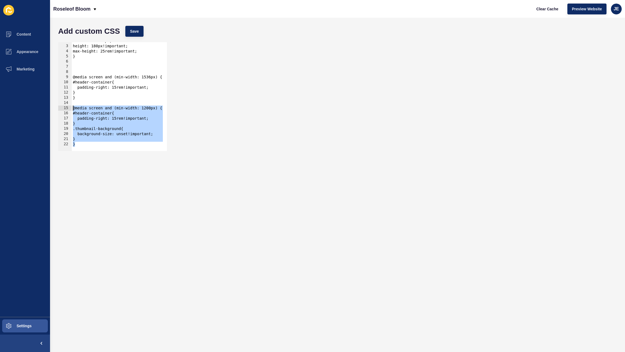
drag, startPoint x: 85, startPoint y: 145, endPoint x: 64, endPoint y: 109, distance: 41.9
click at [64, 109] on div "} 2 3 4 5 6 7 8 9 10 11 12 13 14 15 16 17 18 19 20 21 22 max-width: 300px; heig…" at bounding box center [112, 96] width 109 height 109
click at [79, 142] on div "max-width: 300px; height: 180px!important; max-height: 25rem!important; } @medi…" at bounding box center [117, 95] width 91 height 115
type textarea "}"
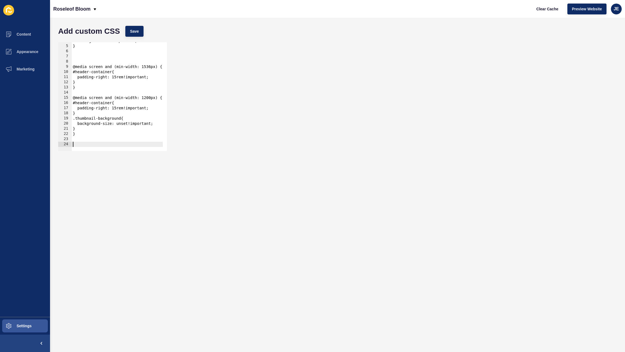
paste textarea "}"
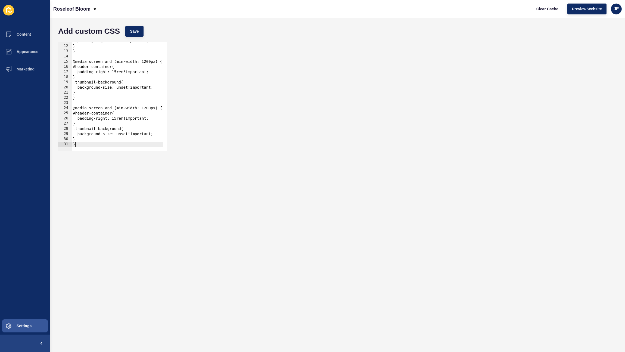
scroll to position [55, 0]
click at [119, 109] on div "padding-right: 15rem!important; } } @media screen and (min-width: 1200px) { #he…" at bounding box center [117, 95] width 91 height 115
click at [149, 108] on div "padding-right: 15rem!important; } } @media screen and (min-width: 1200px) { #he…" at bounding box center [117, 95] width 91 height 115
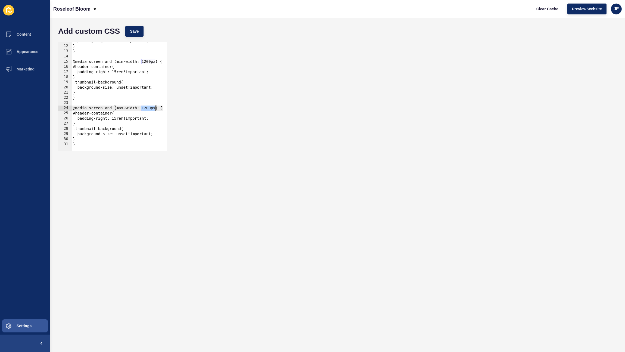
click at [149, 108] on div "padding-right: 15rem!important; } } @media screen and (min-width: 1200px) { #he…" at bounding box center [117, 95] width 91 height 115
click at [113, 123] on div "padding-right: 15rem!important; } } @media screen and (min-width: 1200px) { #he…" at bounding box center [117, 95] width 91 height 115
drag, startPoint x: 86, startPoint y: 124, endPoint x: 77, endPoint y: 114, distance: 13.5
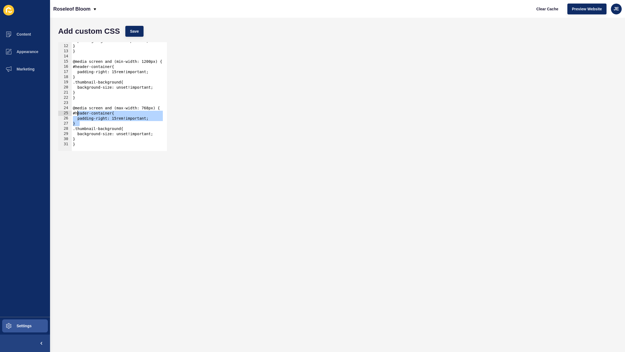
click at [77, 114] on div "padding-right: 15rem!important; } } @media screen and (min-width: 1200px) { #he…" at bounding box center [117, 95] width 91 height 115
type textarea "#header-container{ padding-right: 15rem!important;"
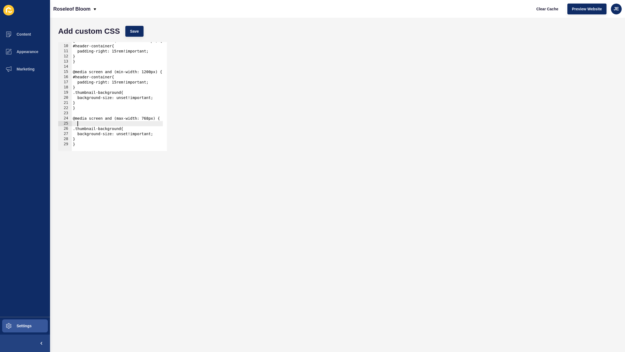
scroll to position [45, 0]
drag, startPoint x: 125, startPoint y: 129, endPoint x: 80, endPoint y: 128, distance: 45.4
click at [80, 128] on div "@media screen and (min-width: 1536px) { #header-container{ padding-right: 15rem…" at bounding box center [117, 95] width 91 height 115
drag, startPoint x: 155, startPoint y: 134, endPoint x: 82, endPoint y: 132, distance: 72.9
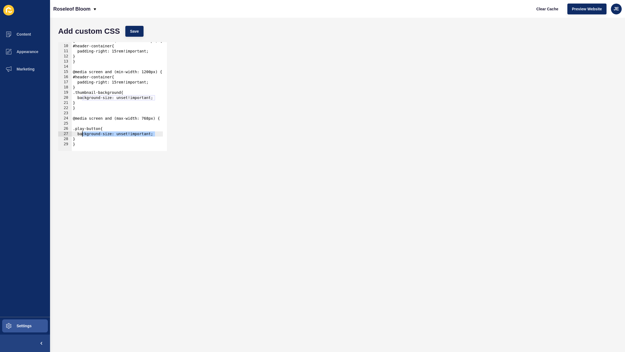
click at [82, 132] on div "@media screen and (min-width: 1536px) { #header-container{ padding-right: 15rem…" at bounding box center [117, 95] width 91 height 115
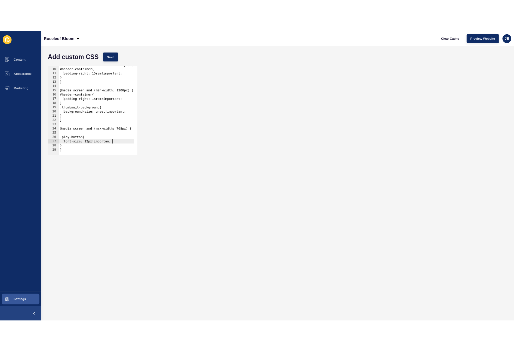
scroll to position [0, 5]
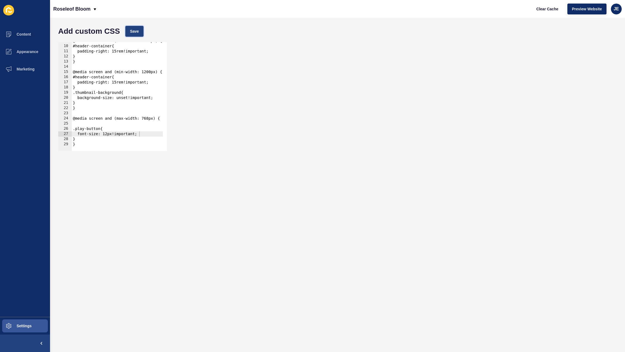
click at [136, 29] on span "Save" at bounding box center [134, 31] width 9 height 5
click at [537, 10] on span "Clear Cache" at bounding box center [548, 8] width 22 height 5
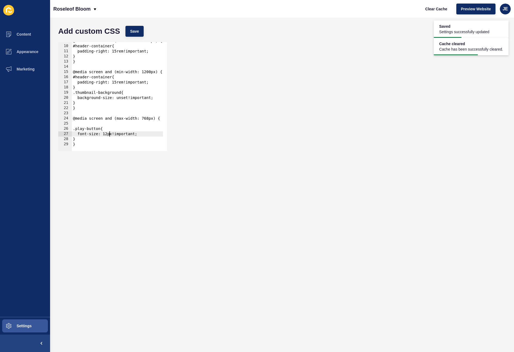
click at [110, 134] on div "@media screen and (min-width: 1536px) { #header-container{ padding-right: 15rem…" at bounding box center [117, 95] width 91 height 115
click at [111, 135] on div "@media screen and (min-width: 1536px) { #header-container{ padding-right: 15rem…" at bounding box center [117, 95] width 91 height 115
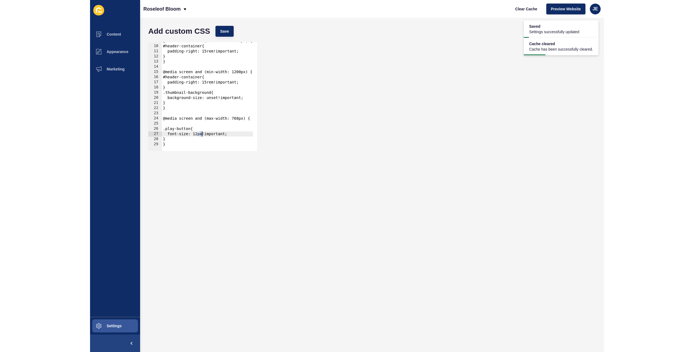
scroll to position [0, 3]
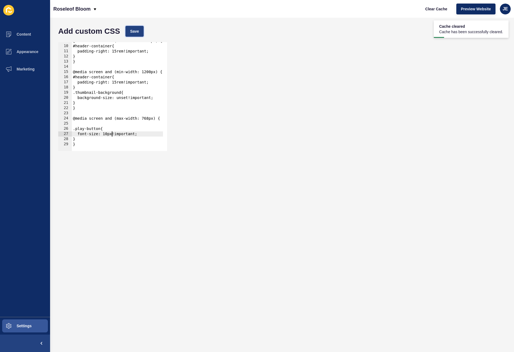
click at [141, 35] on button "Save" at bounding box center [134, 31] width 18 height 11
click at [427, 11] on span "Clear Cache" at bounding box center [436, 8] width 22 height 5
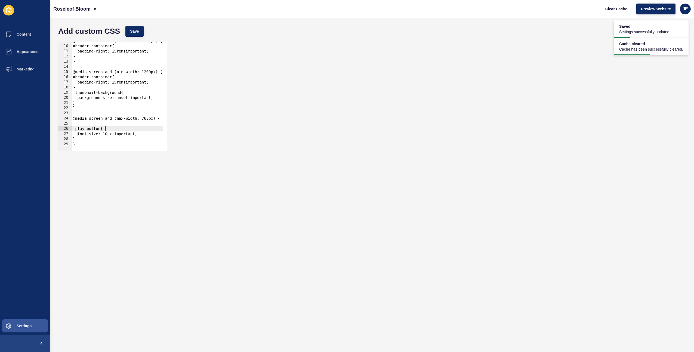
click at [104, 130] on div "@media screen and (min-width: 1536px) { #header-container{ padding-right: 15rem…" at bounding box center [117, 95] width 91 height 115
click at [107, 131] on div "@media screen and (min-width: 1536px) { #header-container{ padding-right: 15rem…" at bounding box center [117, 95] width 91 height 115
click at [138, 32] on span "Save" at bounding box center [134, 31] width 9 height 5
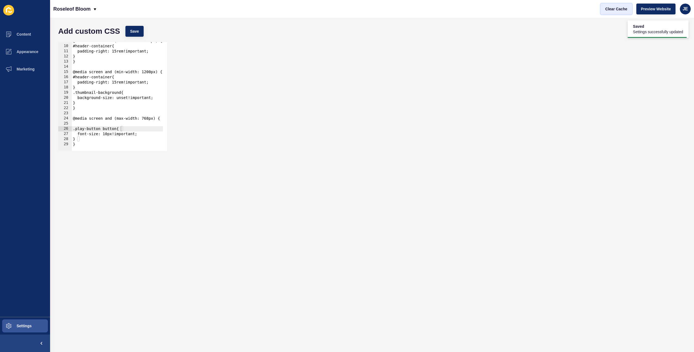
click at [608, 10] on span "Clear Cache" at bounding box center [616, 8] width 22 height 5
click at [111, 135] on div "@media screen and (min-width: 1536px) { #header-container{ padding-right: 15rem…" at bounding box center [117, 95] width 91 height 115
type textarea "font-size: 12px!important;"
click at [139, 34] on button "Save" at bounding box center [134, 31] width 18 height 11
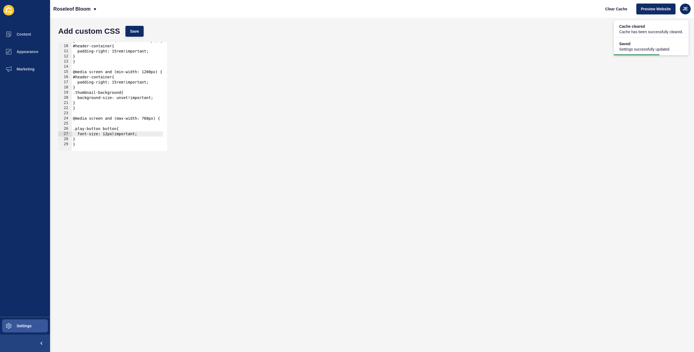
click at [144, 134] on div "@media screen and (min-width: 1536px) { #header-container{ padding-right: 15rem…" at bounding box center [117, 95] width 91 height 115
click at [134, 31] on span "Save" at bounding box center [134, 31] width 9 height 5
click at [124, 139] on div "@media screen and (min-width: 1536px) { #header-container{ padding-right: 15rem…" at bounding box center [117, 95] width 91 height 115
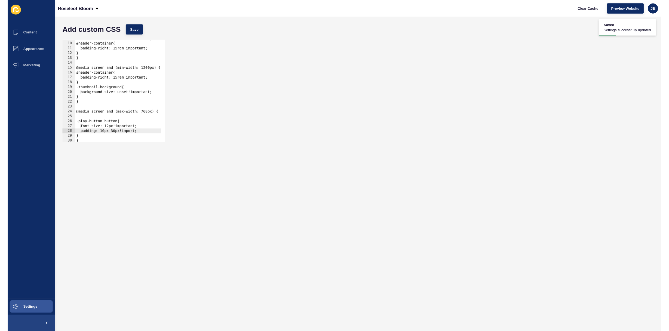
scroll to position [0, 5]
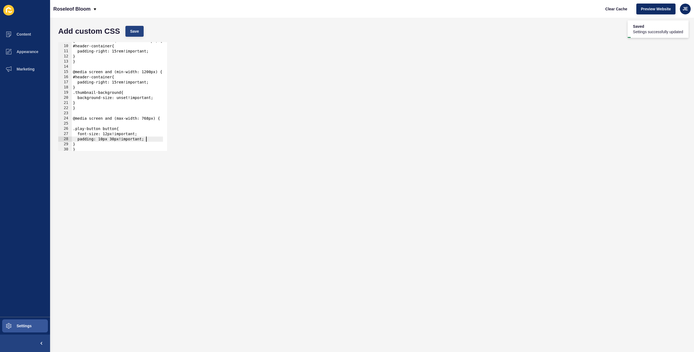
type textarea "padding: 10px 30px!important;"
click at [140, 29] on button "Save" at bounding box center [134, 31] width 18 height 11
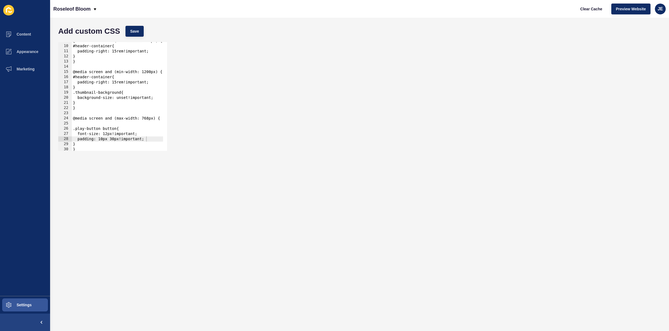
scroll to position [45, 0]
click at [626, 8] on span "Preview Website" at bounding box center [631, 8] width 30 height 5
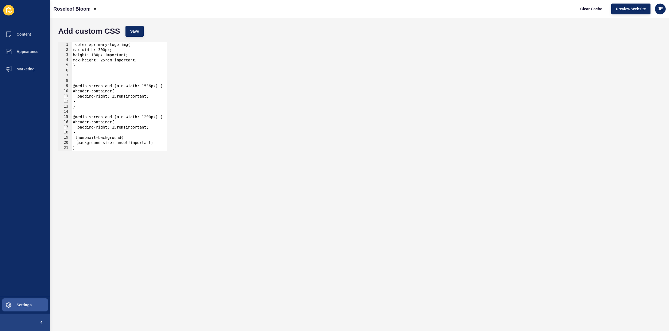
scroll to position [0, 0]
click at [94, 73] on div "footer #primary-logo img{ max-width: 300px; height: 180px!important; max-height…" at bounding box center [117, 99] width 91 height 115
type textarea "}"
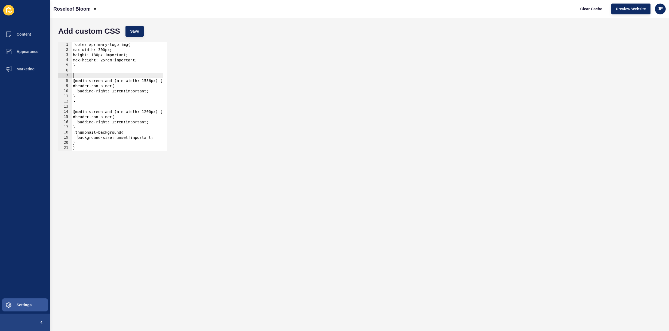
click at [95, 74] on div "footer #primary-logo img{ max-width: 300px; height: 180px!important; max-height…" at bounding box center [117, 99] width 91 height 115
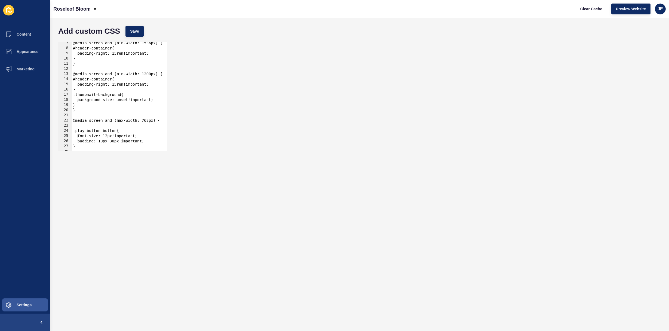
scroll to position [40, 0]
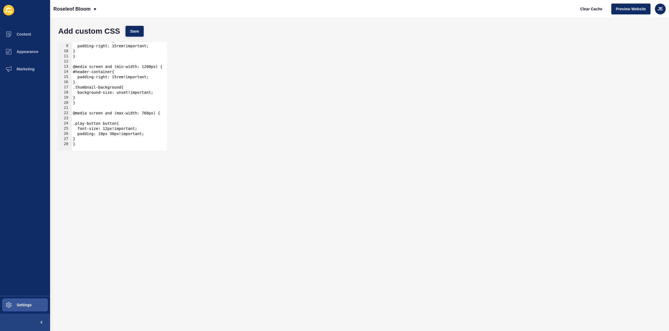
click at [289, 88] on div "8 9 10 11 12 13 14 15 16 17 18 19 20 21 22 23 24 25 26 27 28 #header-container{…" at bounding box center [359, 96] width 608 height 114
click at [26, 307] on span "Settings" at bounding box center [15, 305] width 32 height 4
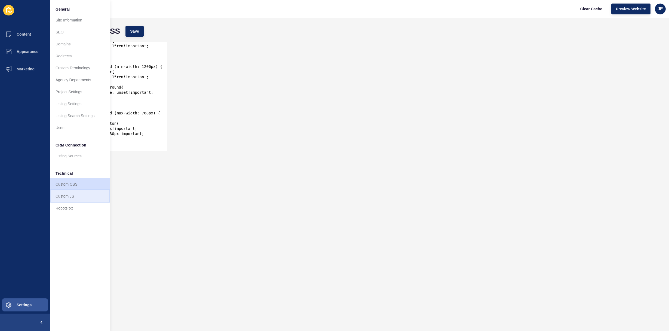
click at [75, 194] on link "Custom JS" at bounding box center [80, 196] width 60 height 12
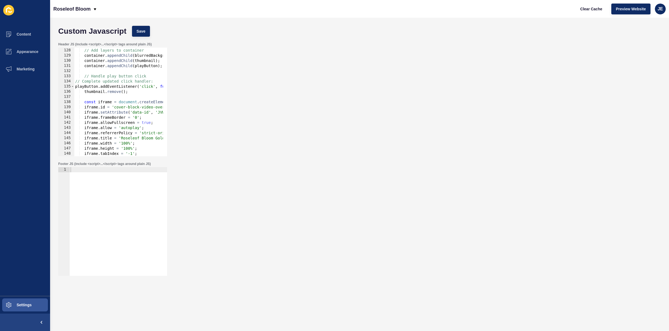
scroll to position [607, 0]
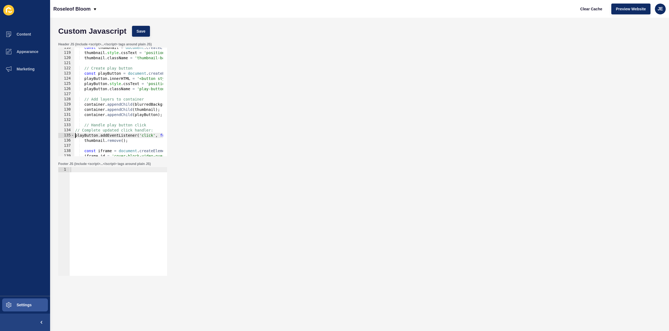
click at [75, 136] on div "const thumbnail = document . createElement ( 'div' ) ; thumbnail . style . cssT…" at bounding box center [607, 102] width 1067 height 115
click at [103, 128] on div "const thumbnail = document . createElement ( 'div' ) ; thumbnail . style . cssT…" at bounding box center [607, 102] width 1067 height 115
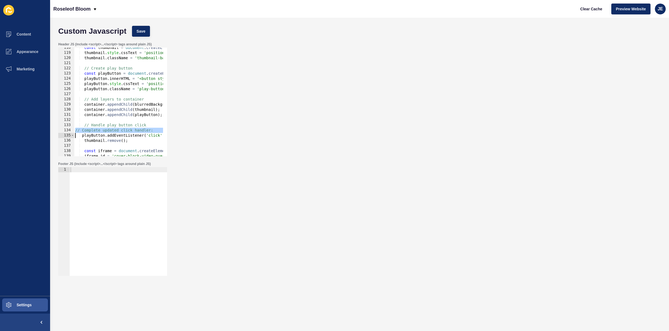
click at [107, 124] on div "const thumbnail = document . createElement ( 'div' ) ; thumbnail . style . cssT…" at bounding box center [607, 102] width 1067 height 115
click at [104, 130] on div "const thumbnail = document . createElement ( 'div' ) ; thumbnail . style . cssT…" at bounding box center [607, 102] width 1067 height 115
click at [80, 131] on div "const thumbnail = document . createElement ( 'div' ) ; thumbnail . style . cssT…" at bounding box center [607, 102] width 1067 height 115
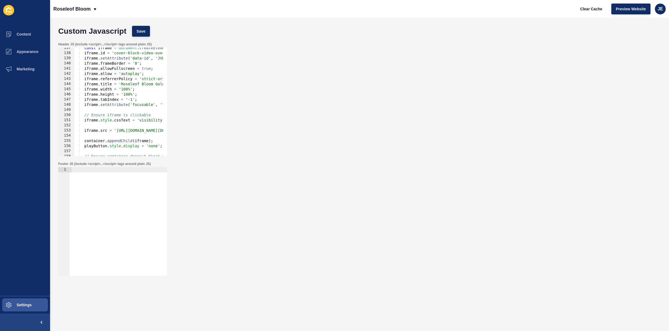
scroll to position [733, 0]
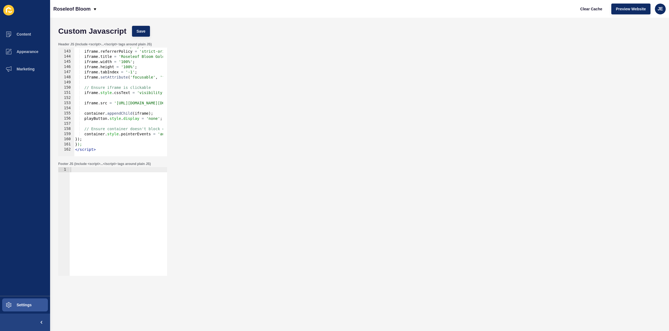
click at [76, 137] on div "iframe . allow = 'autoplay' ; iframe . referrerPolicy = 'strict-origin-when-cro…" at bounding box center [607, 101] width 1067 height 115
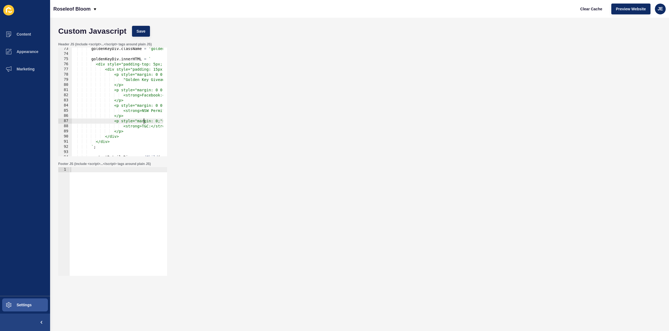
scroll to position [0, 8]
drag, startPoint x: 144, startPoint y: 120, endPoint x: 174, endPoint y: 120, distance: 29.7
click at [174, 120] on div "Header JS (include <script>...</script> tags around plain JS) }); 73 74 75 76 7…" at bounding box center [359, 99] width 608 height 120
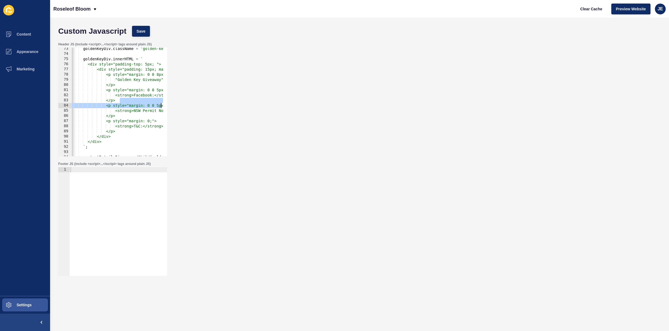
scroll to position [0, 26]
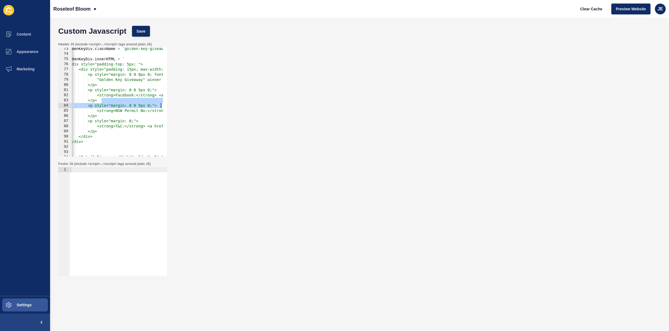
drag, startPoint x: 131, startPoint y: 102, endPoint x: 169, endPoint y: 104, distance: 38.2
click at [169, 104] on div "Header JS (include <script>...</script> tags around plain JS) <p style="margin:…" at bounding box center [359, 99] width 608 height 120
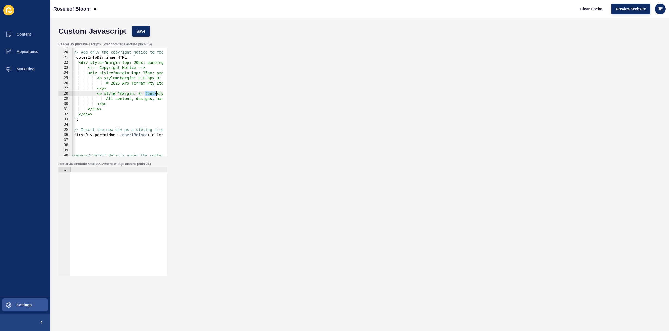
scroll to position [0, 63]
click at [171, 93] on div "Header JS (include <script>...</script> tags around plain JS) </p> <p style="ma…" at bounding box center [359, 99] width 608 height 120
click at [145, 91] on div "// Add only the copyright notice to footer footerInfoDiv . innerHTML = ` <div s…" at bounding box center [542, 102] width 1067 height 115
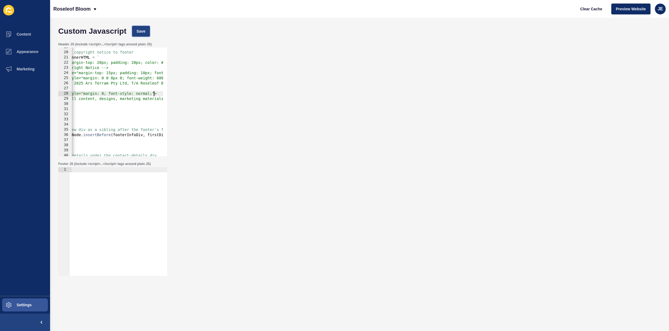
click at [144, 29] on span "Save" at bounding box center [141, 31] width 9 height 5
click at [589, 5] on button "Clear Cache" at bounding box center [590, 9] width 31 height 11
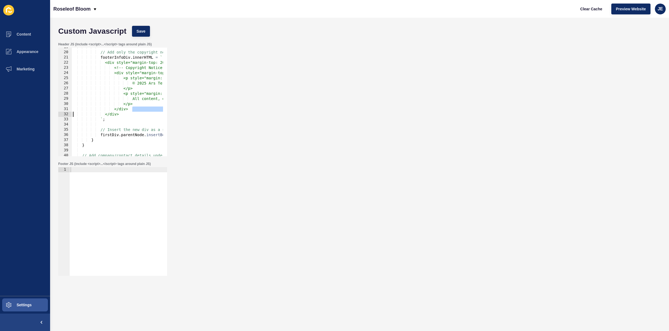
scroll to position [0, 0]
drag, startPoint x: 109, startPoint y: 112, endPoint x: 58, endPoint y: 112, distance: 50.9
click at [58, 112] on div "</div> 19 20 21 22 23 24 25 26 27 28 29 30 31 32 33 34 35 36 37 38 39 40 41 42 …" at bounding box center [112, 102] width 109 height 109
type textarea "</div> </div>"
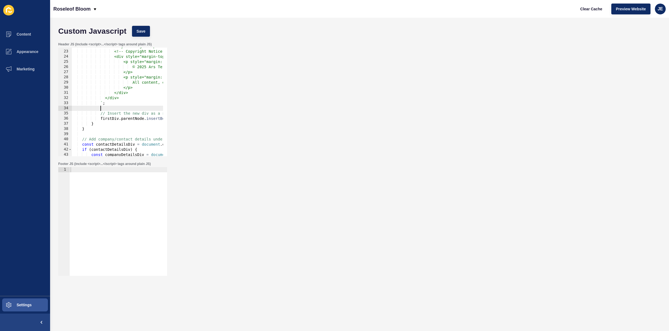
click at [112, 108] on div "<div style="margin-top: 20px; padding: 20px; color: #000; font-size: 13px; line…" at bounding box center [605, 101] width 1067 height 115
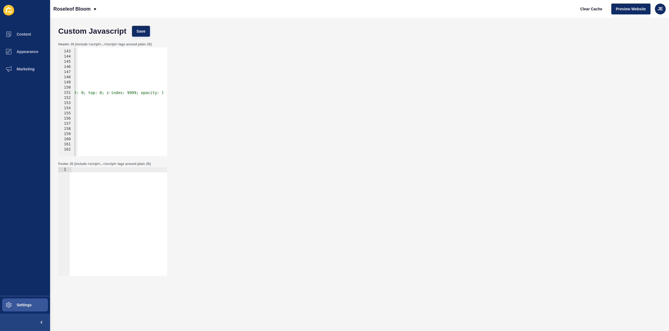
scroll to position [0, 274]
drag, startPoint x: 128, startPoint y: 93, endPoint x: 119, endPoint y: 94, distance: 9.0
click at [119, 94] on div "iframe . allow = 'autoplay' ; iframe . referrerPolicy = 'strict-origin-when-cro…" at bounding box center [333, 101] width 1067 height 115
click at [124, 142] on div "// Handle play button click playButton . addEventListener ( 'click' , function …" at bounding box center [338, 103] width 1067 height 115
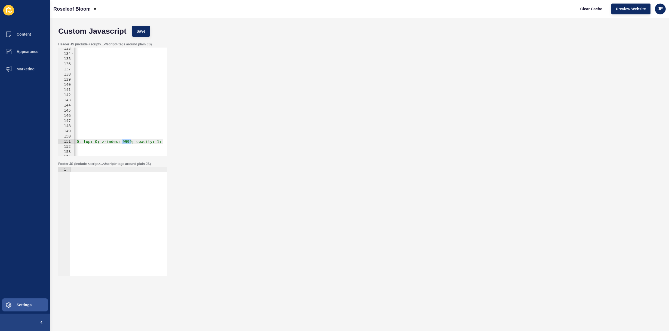
click at [124, 142] on div "// Handle play button click playButton . addEventListener ( 'click' , function …" at bounding box center [338, 103] width 1067 height 115
click at [147, 30] on button "Save" at bounding box center [141, 31] width 18 height 11
click at [589, 11] on span "Clear Cache" at bounding box center [591, 8] width 22 height 5
click at [122, 142] on div "// Handle play button click playButton . addEventListener ( 'click' , function …" at bounding box center [338, 103] width 1067 height 115
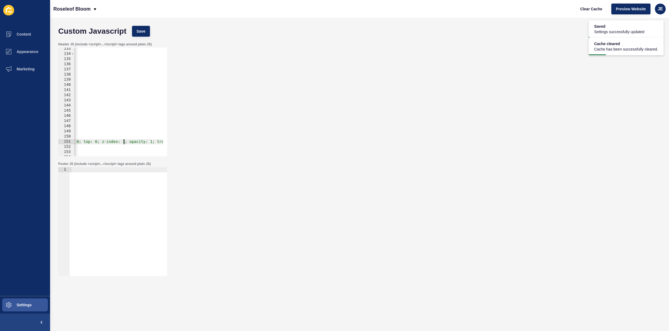
scroll to position [0, 23]
click at [124, 142] on div "// Handle play button click playButton . addEventListener ( 'click' , function …" at bounding box center [338, 103] width 1067 height 115
click at [146, 33] on button "Save" at bounding box center [141, 31] width 18 height 11
click at [135, 29] on button "Save" at bounding box center [141, 31] width 18 height 11
click at [579, 9] on button "Clear Cache" at bounding box center [590, 9] width 31 height 11
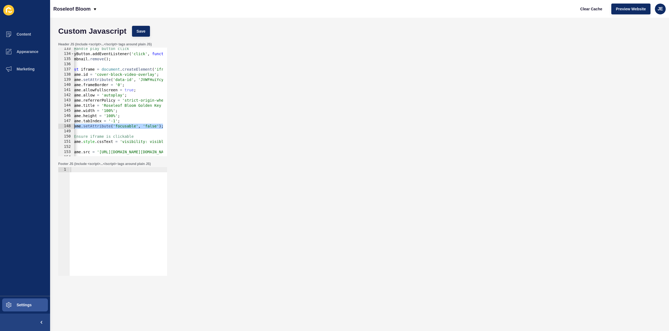
scroll to position [0, 0]
drag, startPoint x: 106, startPoint y: 125, endPoint x: 71, endPoint y: 127, distance: 34.9
click at [71, 127] on div "iframe.setAttribute('focusable', 'false'); 133 134 135 136 137 138 139 140 141 …" at bounding box center [112, 102] width 109 height 109
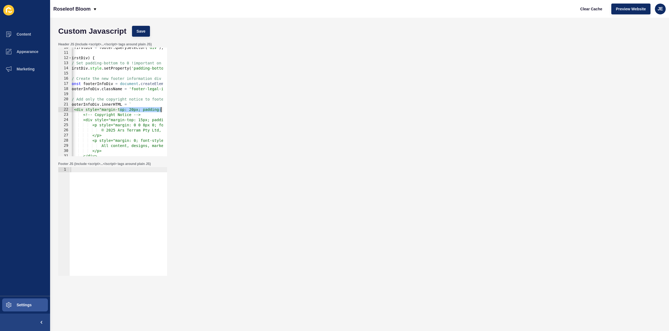
scroll to position [0, 40]
drag, startPoint x: 157, startPoint y: 109, endPoint x: 164, endPoint y: 109, distance: 6.5
click at [164, 109] on div "iframe.setAttribute('focusable', 'false'); 10 11 12 13 14 15 16 17 18 19 20 21 …" at bounding box center [112, 102] width 109 height 109
click at [151, 110] on div "const firstDiv = footer . querySelector ( 'div' ) ; if ( firstDiv ) { // Set pa…" at bounding box center [565, 102] width 1067 height 115
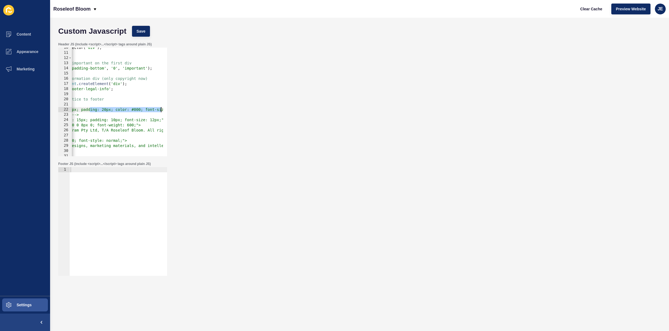
drag, startPoint x: 143, startPoint y: 110, endPoint x: 163, endPoint y: 108, distance: 20.8
click at [163, 108] on div "<div style="margin-top: 20px; padding: 20px; color: #000; font-size: 13px; line…" at bounding box center [112, 102] width 109 height 109
click at [19, 305] on span "Settings" at bounding box center [15, 305] width 32 height 4
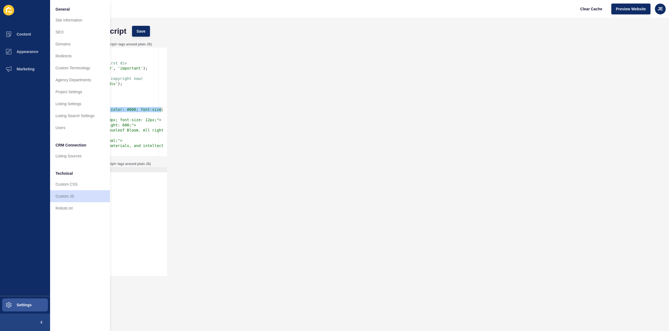
click at [143, 112] on div "const firstDiv = footer . querySelector ( 'div' ) ; if ( firstDiv ) { // Set pa…" at bounding box center [507, 102] width 1067 height 115
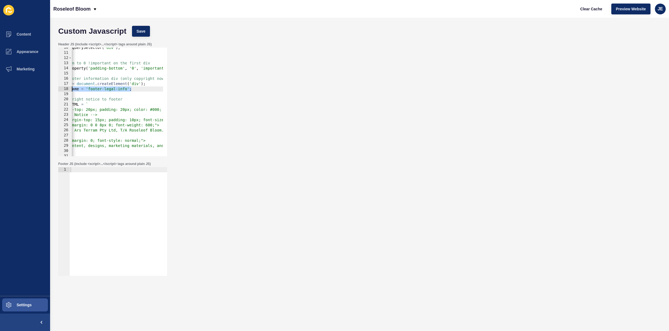
scroll to position [0, 19]
drag, startPoint x: 79, startPoint y: 87, endPoint x: 64, endPoint y: 88, distance: 15.3
click at [64, 88] on div "<div style="margin-top: 20px; padding: 20px; color: #000; font-size: 13px; line…" at bounding box center [112, 102] width 109 height 109
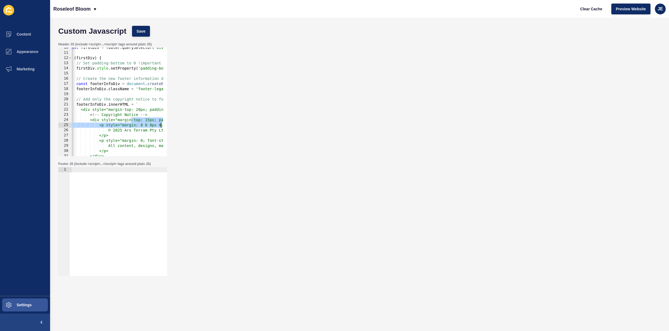
scroll to position [0, 45]
click at [164, 122] on div "footerInfoDiv.className = 'footer-legal-info'; 10 11 12 13 14 15 16 17 18 19 20…" at bounding box center [112, 102] width 109 height 109
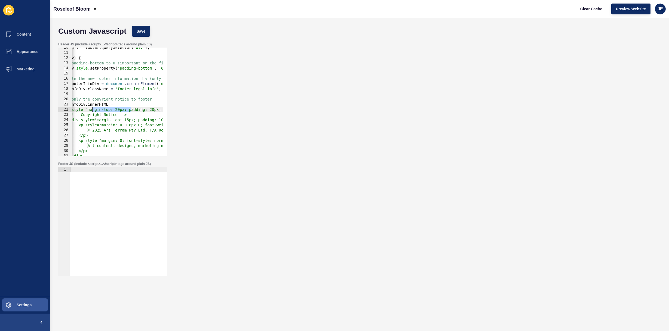
drag, startPoint x: 131, startPoint y: 110, endPoint x: 91, endPoint y: 110, distance: 39.5
click at [91, 110] on div "const firstDiv = footer . querySelector ( 'div' ) ; if ( firstDiv ) { // Set pa…" at bounding box center [560, 102] width 1067 height 115
click at [94, 112] on div "const firstDiv = footer . querySelector ( 'div' ) ; if ( firstDiv ) { // Set pa…" at bounding box center [560, 102] width 1067 height 115
type textarea "<div style="padding: 20px; color: #000; font-size: 13px; line-height: 1.5;">"
click at [141, 30] on span "Save" at bounding box center [141, 31] width 9 height 5
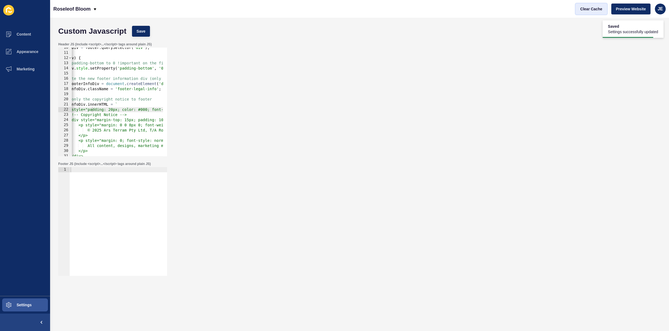
click at [591, 11] on span "Clear Cache" at bounding box center [591, 8] width 22 height 5
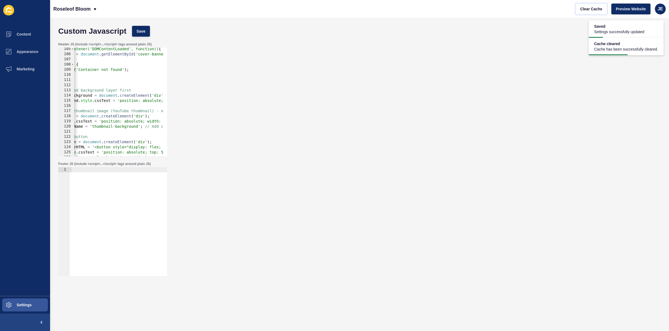
scroll to position [733, 0]
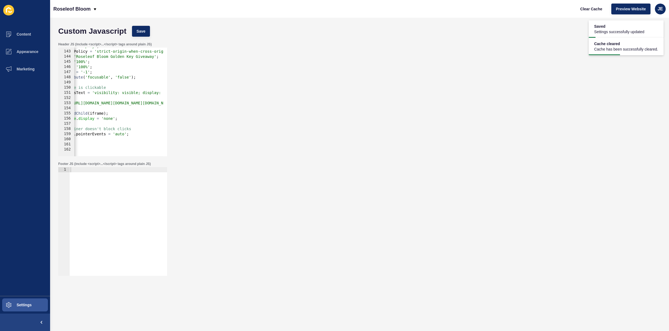
click at [94, 175] on div at bounding box center [118, 226] width 98 height 119
paste textarea "</script>"
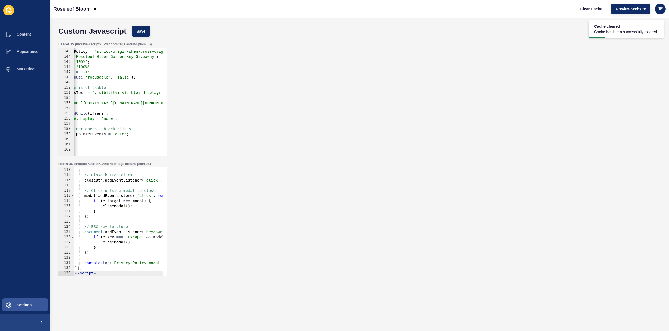
click at [146, 41] on div "Header JS (include <script>...</script> tags around plain JS) <div style="paddi…" at bounding box center [359, 99] width 608 height 120
click at [146, 32] on button "Save" at bounding box center [141, 31] width 18 height 11
click at [585, 10] on span "Clear Cache" at bounding box center [591, 8] width 22 height 5
type textarea "}"
click at [112, 214] on div "} // Close button click closeBtn . addEventListener ( 'click' , closeModal ) ; …" at bounding box center [219, 219] width 290 height 115
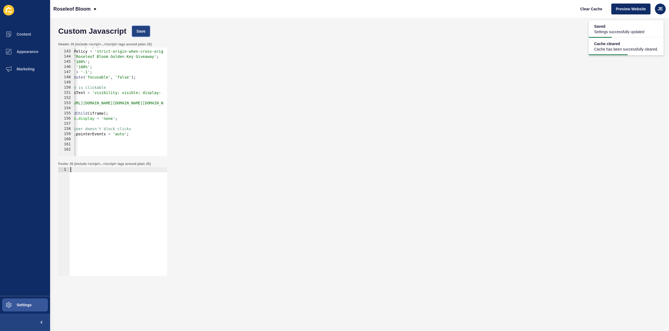
click at [145, 34] on span "Save" at bounding box center [141, 31] width 9 height 5
click at [596, 9] on span "Clear Cache" at bounding box center [591, 8] width 22 height 5
click at [98, 207] on div at bounding box center [118, 226] width 98 height 119
paste textarea "</script>"
type textarea "</script>"
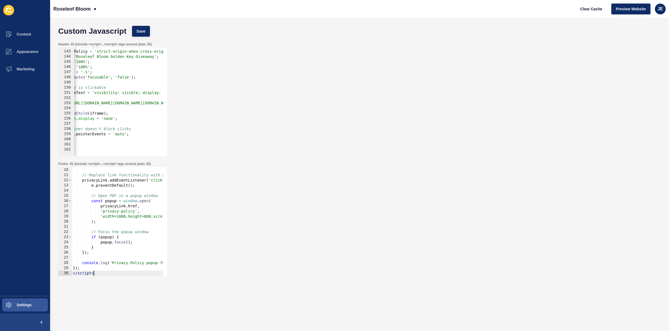
scroll to position [46, 0]
click at [141, 36] on button "Save" at bounding box center [141, 31] width 18 height 11
click at [598, 14] on div "Clear Cache Preview Website JE" at bounding box center [620, 8] width 94 height 15
click at [597, 12] on button "Clear Cache" at bounding box center [590, 9] width 31 height 11
click at [108, 193] on div "} // Replace link functionality with popup window privacyLink . addEventListene…" at bounding box center [196, 219] width 249 height 115
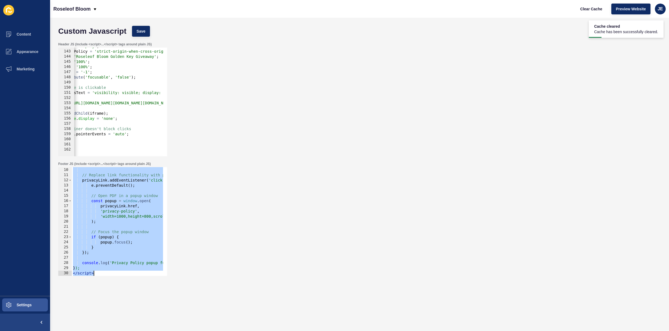
paste textarea
type textarea "</script>"
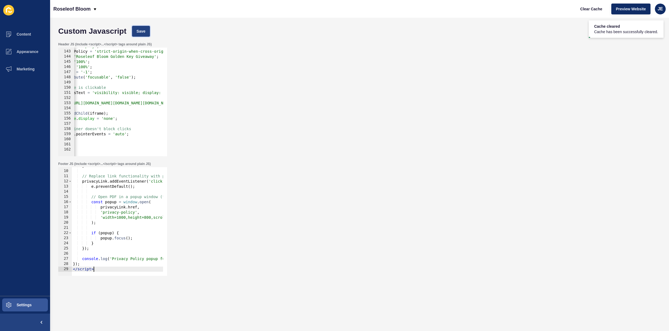
click at [149, 33] on button "Save" at bounding box center [141, 31] width 18 height 11
click at [585, 9] on span "Clear Cache" at bounding box center [591, 8] width 22 height 5
click at [23, 53] on span "Appearance" at bounding box center [18, 52] width 39 height 4
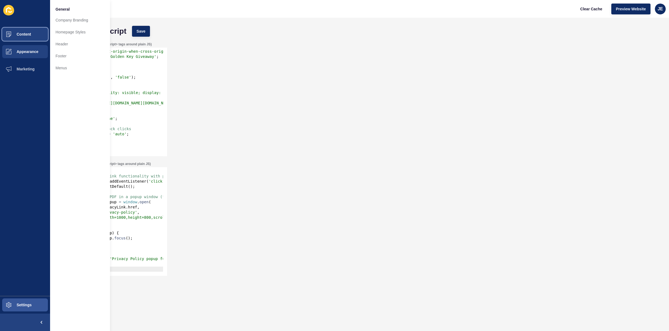
click at [27, 31] on button "Content" at bounding box center [25, 34] width 50 height 17
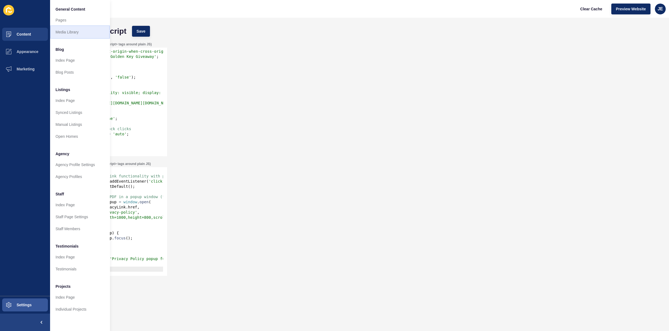
click at [66, 28] on link "Media Library" at bounding box center [80, 32] width 60 height 12
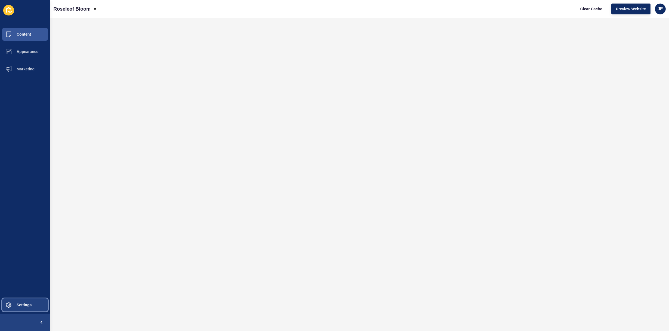
click at [26, 307] on button "Settings" at bounding box center [25, 305] width 50 height 17
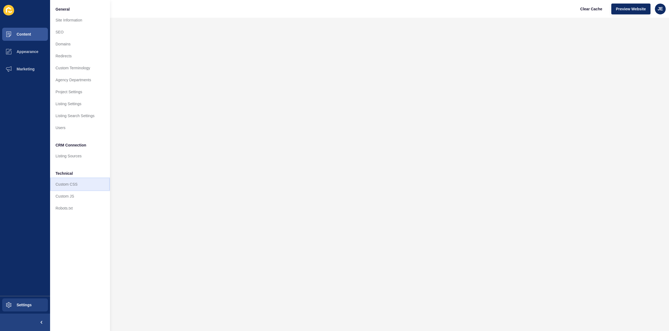
click at [72, 189] on link "Custom CSS" at bounding box center [80, 184] width 60 height 12
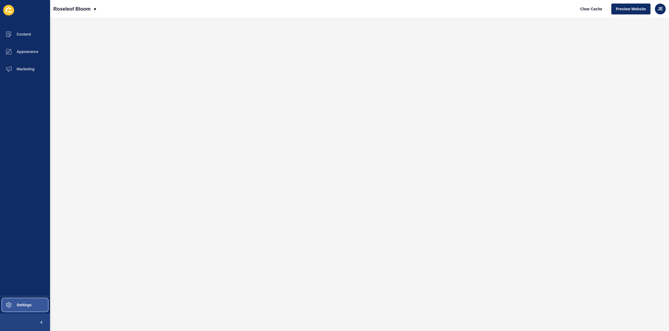
click at [31, 306] on span "Settings" at bounding box center [15, 305] width 32 height 4
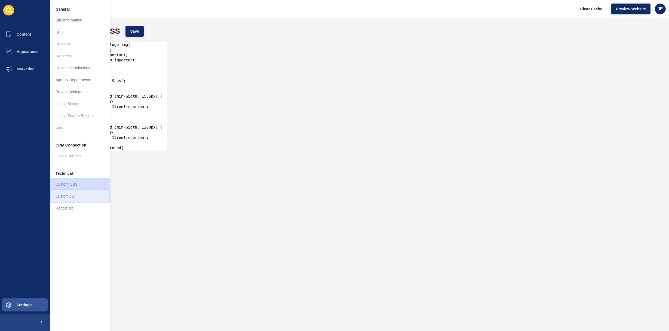
click at [77, 199] on link "Custom JS" at bounding box center [80, 196] width 60 height 12
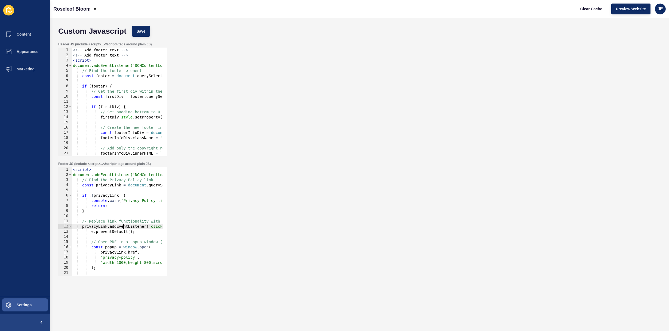
click at [123, 227] on div "< script > document.addEventListener('DOMContentLoaded', function() { // Find t…" at bounding box center [196, 224] width 249 height 115
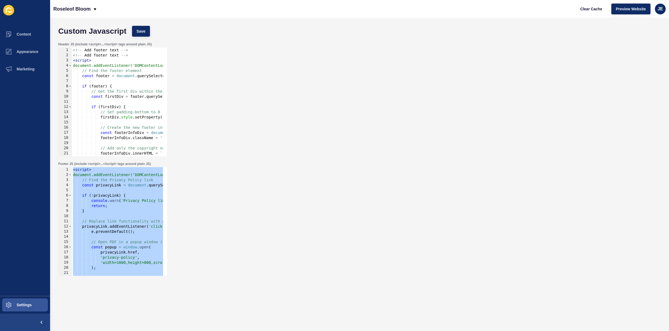
paste textarea
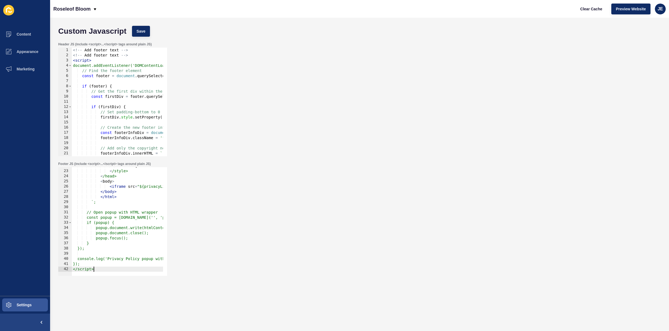
scroll to position [112, 0]
click at [142, 35] on button "Save" at bounding box center [141, 31] width 18 height 11
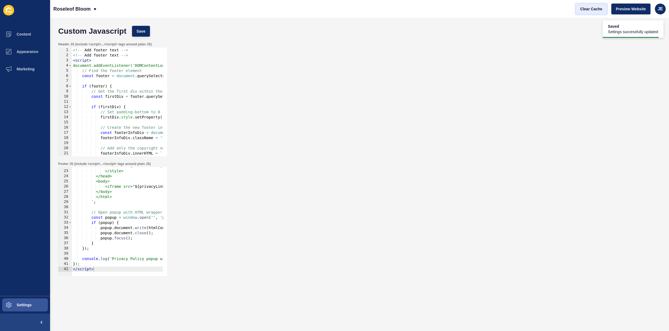
click at [590, 7] on span "Clear Cache" at bounding box center [591, 8] width 22 height 5
click at [113, 259] on div "iframe { width: 100%; height: 100vh; border: none; } </style> </head> <body> <i…" at bounding box center [199, 221] width 254 height 115
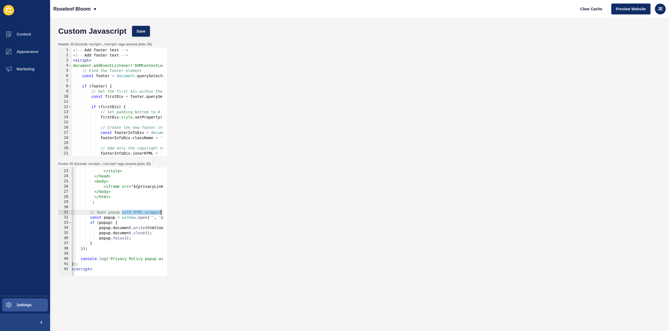
drag, startPoint x: 123, startPoint y: 213, endPoint x: 185, endPoint y: 212, distance: 61.8
click at [185, 212] on div "Footer JS (include <script>...</script> tags around plain JS) console.log('Priv…" at bounding box center [359, 219] width 608 height 120
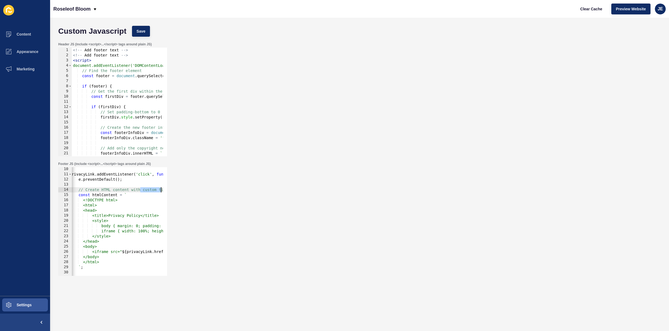
scroll to position [0, 22]
drag, startPoint x: 165, startPoint y: 191, endPoint x: 183, endPoint y: 190, distance: 18.0
click at [183, 190] on div "Footer JS (include <script>...</script> tags around plain JS) // Open popup 10 …" at bounding box center [359, 219] width 608 height 120
click at [87, 191] on div "privacyLink . addEventListener ( 'click' , function ( e ) { e . preventDefault …" at bounding box center [177, 224] width 254 height 115
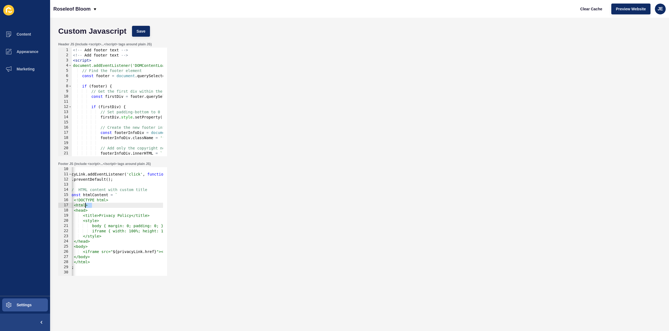
scroll to position [0, 0]
drag, startPoint x: 99, startPoint y: 206, endPoint x: 39, endPoint y: 203, distance: 60.2
click at [39, 203] on div "Content Appearance Marketing Settings Roseleof Bloom Clear Cache Preview Websit…" at bounding box center [334, 165] width 669 height 331
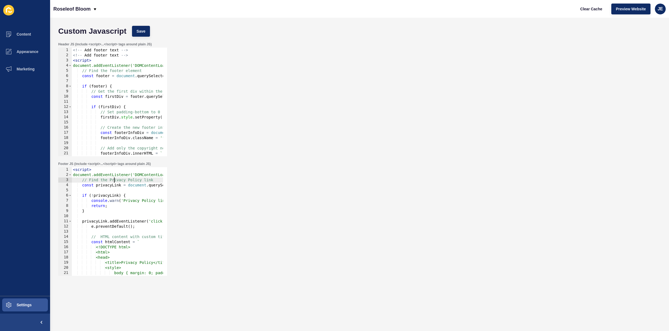
click at [113, 180] on div "< script > document.addEventListener('DOMContentLoaded', function() { // Find t…" at bounding box center [199, 224] width 254 height 115
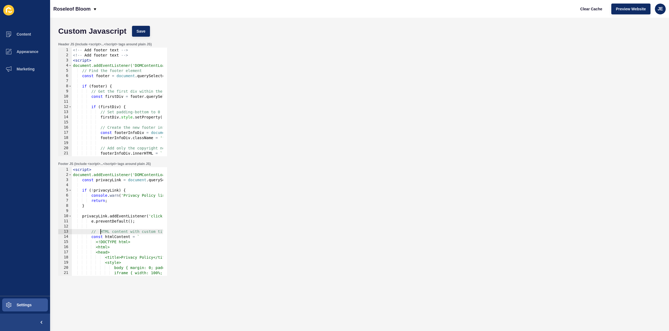
click at [100, 232] on div "< script > document.addEventListener('DOMContentLoaded', function() { const pri…" at bounding box center [199, 224] width 254 height 115
click at [74, 171] on div "< script > document.addEventListener('DOMContentLoaded', function() { const pri…" at bounding box center [199, 224] width 254 height 115
type textarea "<script>"
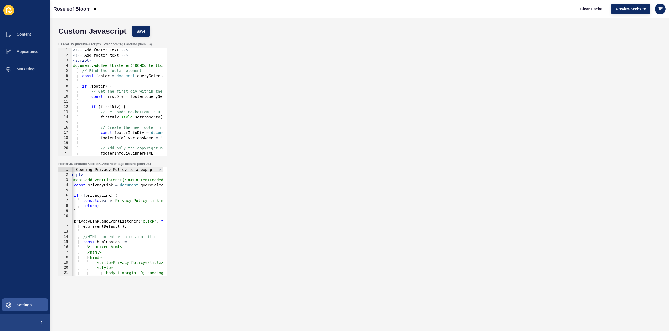
scroll to position [0, 8]
type textarea "<!-- Opening Privacy Policy to a popup -->"
click at [146, 32] on button "Save" at bounding box center [141, 31] width 18 height 11
click at [591, 6] on span "Clear Cache" at bounding box center [591, 8] width 22 height 5
click at [374, 63] on div "Header JS (include <script>...</script> tags around plain JS) 1 2 3 4 5 6 7 8 9…" at bounding box center [359, 99] width 608 height 120
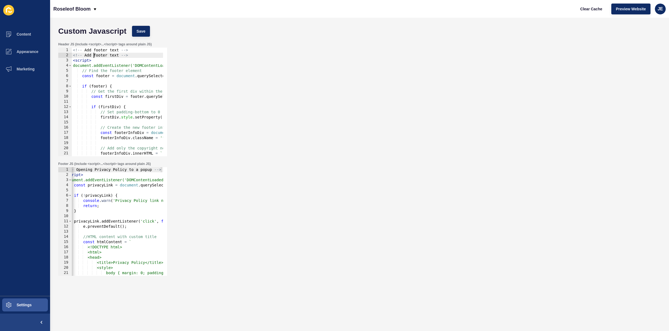
click at [93, 55] on div "<!-- Add footer text --> <!-- Add footer text --> < script > document.addEventL…" at bounding box center [605, 105] width 1067 height 115
type textarea "<script>"
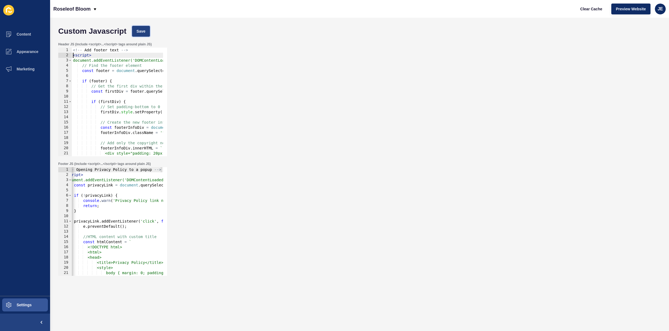
click at [147, 28] on button "Save" at bounding box center [141, 31] width 18 height 11
click at [656, 10] on div "JE" at bounding box center [660, 9] width 11 height 11
click at [645, 46] on link "Logout" at bounding box center [647, 45] width 40 height 12
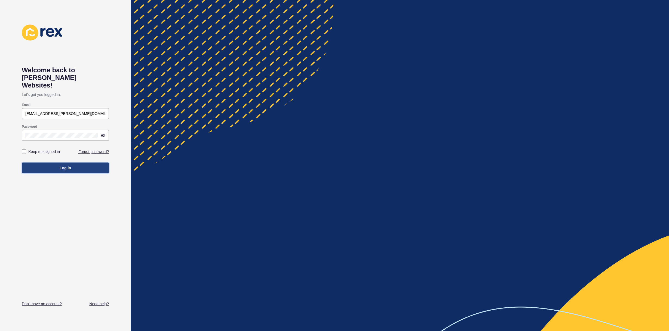
click at [72, 163] on button "Log in" at bounding box center [65, 168] width 87 height 11
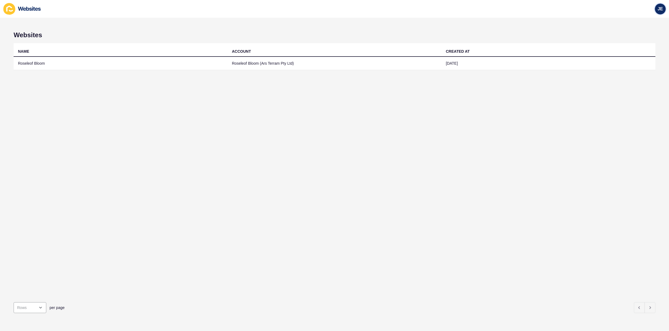
click at [657, 11] on div "JE" at bounding box center [660, 9] width 11 height 11
click at [630, 47] on link "Logout" at bounding box center [647, 45] width 40 height 12
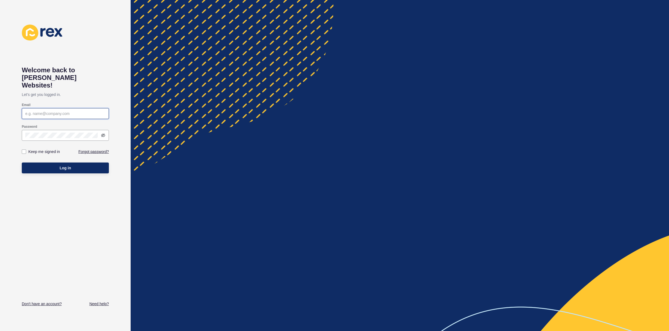
type input "[EMAIL_ADDRESS][PERSON_NAME][DOMAIN_NAME]"
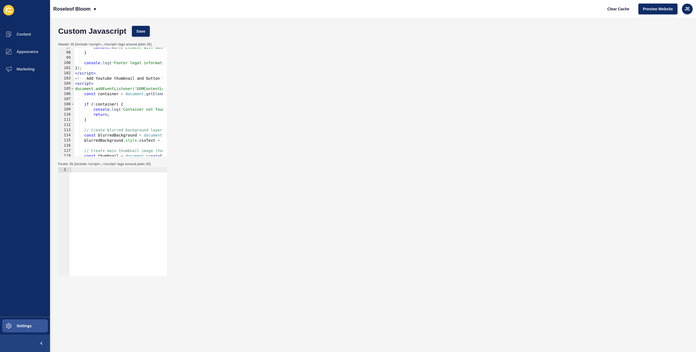
scroll to position [532, 0]
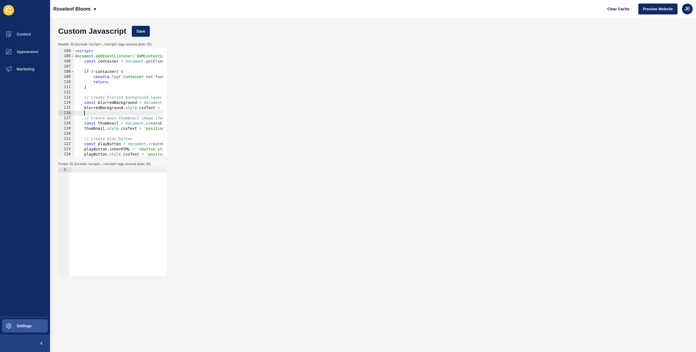
click at [120, 112] on div "<!-- Add Youtube thumbnail and button to play --> < script > document.addEventL…" at bounding box center [607, 100] width 1067 height 115
paste textarea
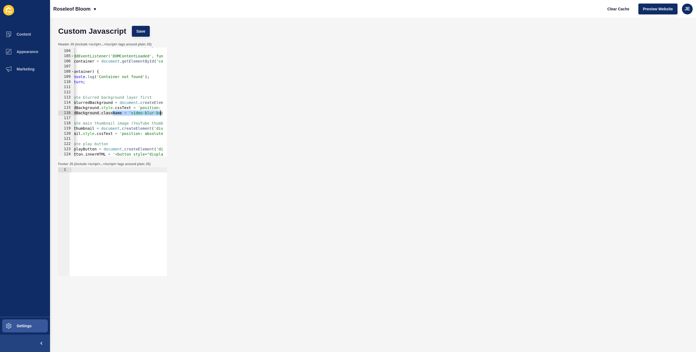
scroll to position [0, 70]
drag, startPoint x: 140, startPoint y: 112, endPoint x: 163, endPoint y: 113, distance: 23.4
click at [166, 112] on div "103 104 105 106 107 108 109 110 111 112 113 114 115 116 117 118 119 120 121 122…" at bounding box center [112, 102] width 109 height 109
type textarea "blurredBackground.className = 'video-blur-background'; // Add class name here"
click at [133, 114] on div "<!-- Add Youtube thumbnail and button to play --> < script > document.addEventL…" at bounding box center [537, 100] width 1067 height 115
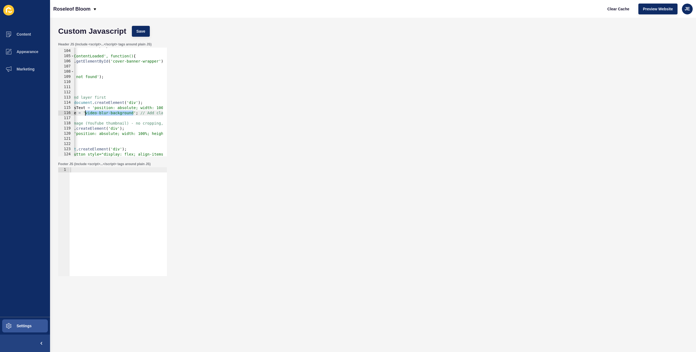
drag, startPoint x: 134, startPoint y: 114, endPoint x: 86, endPoint y: 113, distance: 47.6
click at [86, 113] on div "<!-- Add Youtube thumbnail and button to play --> < script > document.addEventL…" at bounding box center [537, 100] width 1067 height 115
click at [149, 32] on button "Save" at bounding box center [141, 31] width 18 height 11
click at [617, 11] on span "Clear Cache" at bounding box center [619, 8] width 22 height 5
click at [141, 28] on button "Save" at bounding box center [141, 31] width 18 height 11
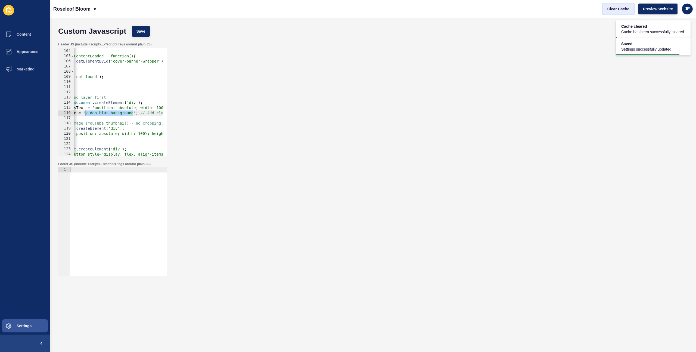
click at [616, 11] on span "Clear Cache" at bounding box center [619, 8] width 22 height 5
click at [104, 115] on div "<!-- Add Youtube thumbnail and button to play --> < script > document.addEventL…" at bounding box center [118, 102] width 89 height 109
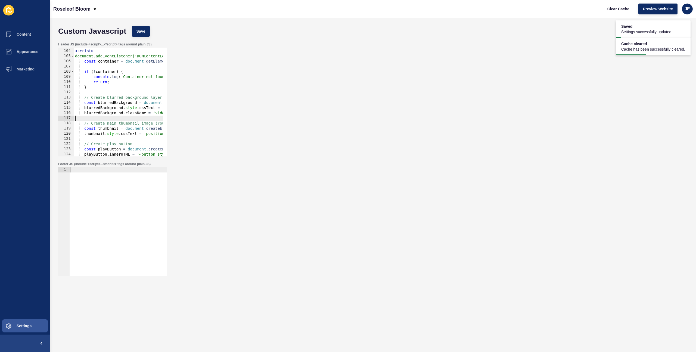
drag, startPoint x: 92, startPoint y: 118, endPoint x: 79, endPoint y: 117, distance: 13.4
click at [79, 117] on div "<!-- Add Youtube thumbnail and button to play --> < script > document.addEventL…" at bounding box center [607, 100] width 1067 height 115
click at [116, 115] on div "<!-- Add Youtube thumbnail and button to play --> < script > document.addEventL…" at bounding box center [607, 100] width 1067 height 115
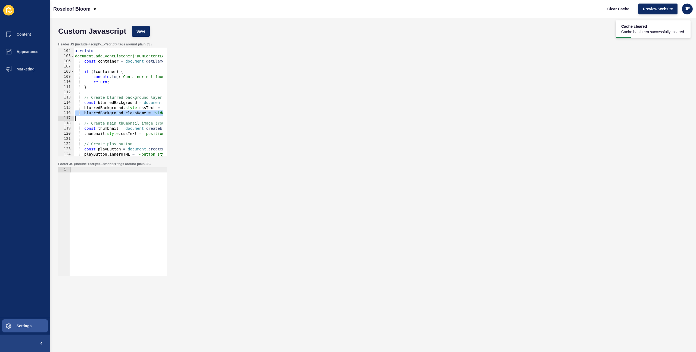
type textarea "blurredBackground.className = 'video-blur-background'; // Add class name here"
click at [106, 132] on div "<!-- Add Youtube thumbnail and button to play --> < script > document.addEventL…" at bounding box center [607, 100] width 1067 height 115
paste textarea
click at [110, 125] on div "<!-- Add Youtube thumbnail and button to play --> < script > document.addEventL…" at bounding box center [607, 100] width 1067 height 115
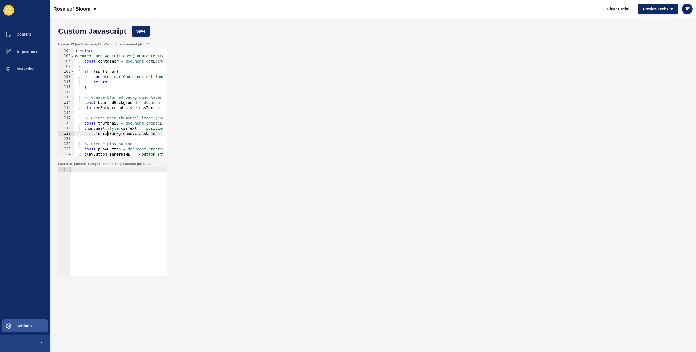
click at [108, 133] on div "<!-- Add Youtube thumbnail and button to play --> < script > document.addEventL…" at bounding box center [607, 100] width 1067 height 115
paste textarea "thumbnail"
click at [93, 134] on div "<!-- Add Youtube thumbnail and button to play --> < script > document.addEventL…" at bounding box center [607, 100] width 1067 height 115
click at [99, 130] on div "<!-- Add Youtube thumbnail and button to play --> < script > document.addEventL…" at bounding box center [607, 100] width 1067 height 115
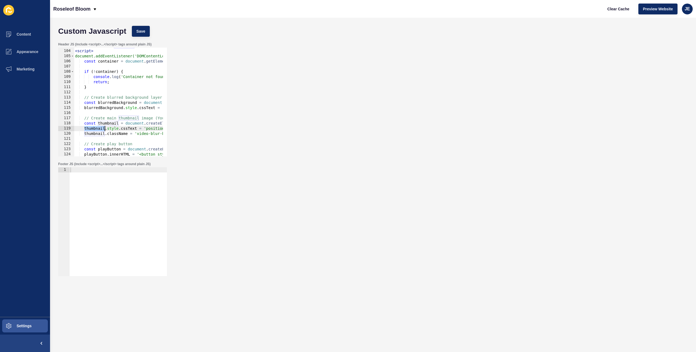
click at [99, 130] on div "<!-- Add Youtube thumbnail and button to play --> < script > document.addEventL…" at bounding box center [607, 100] width 1067 height 115
click at [147, 134] on div "<!-- Add Youtube thumbnail and button to play --> < script > document.addEventL…" at bounding box center [607, 100] width 1067 height 115
paste textarea "thumbnail"
click at [155, 135] on div "<!-- Add Youtube thumbnail and button to play --> < script > document.addEventL…" at bounding box center [607, 100] width 1067 height 115
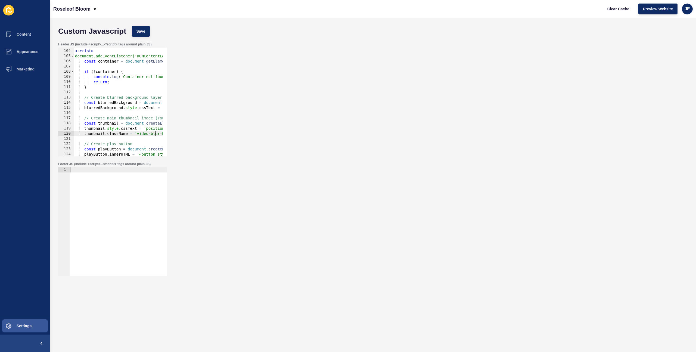
click at [155, 135] on div "<!-- Add Youtube thumbnail and button to play --> < script > document.addEventL…" at bounding box center [607, 100] width 1067 height 115
click at [145, 135] on div "<!-- Add Youtube thumbnail and button to play --> < script > document.addEventL…" at bounding box center [607, 100] width 1067 height 115
paste textarea "thumbnail"
type textarea "thumbnail.className = 'thumbnail-background'; // Add class name here"
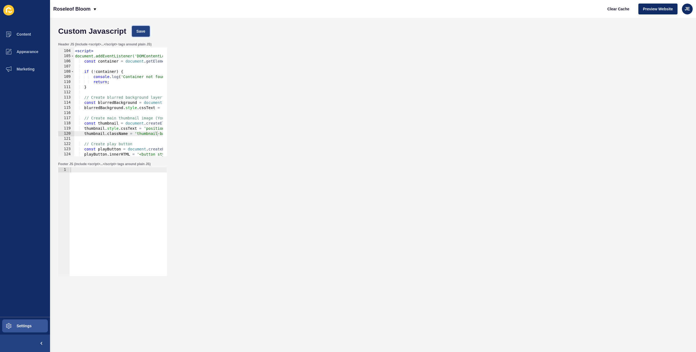
click at [144, 32] on span "Save" at bounding box center [141, 31] width 9 height 5
click at [618, 10] on span "Clear Cache" at bounding box center [619, 8] width 22 height 5
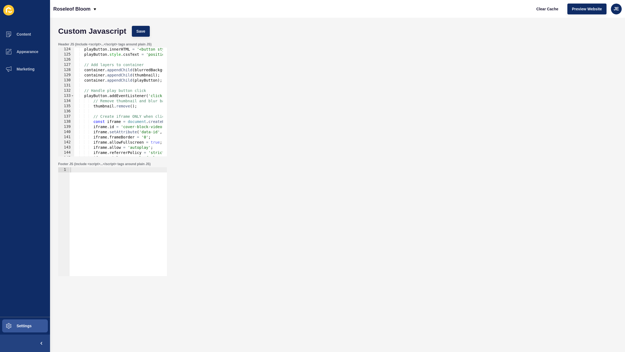
scroll to position [604, 0]
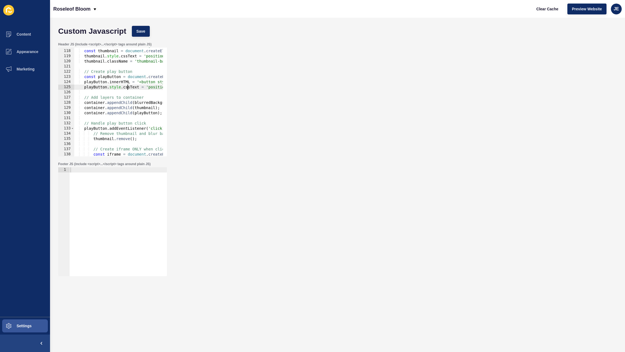
click at [127, 88] on div "// Create main thumbnail image (YouTube thumbnail) - no cropping, on top of blu…" at bounding box center [607, 100] width 1067 height 115
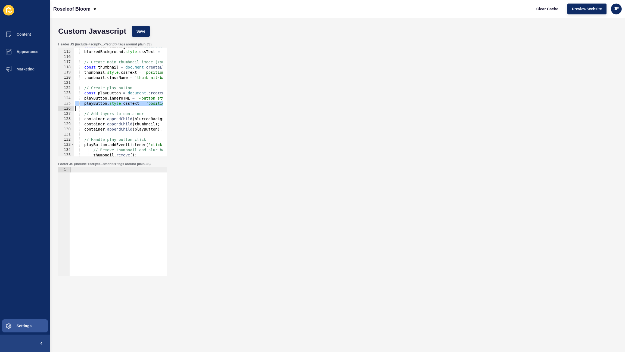
click at [116, 78] on div "const blurredBackground = document . createElement ( 'div' ) ; blurredBackgroun…" at bounding box center [607, 101] width 1067 height 115
type textarea "thumbnail.className = 'thumbnail-background'; // Add class name here"
click at [109, 108] on div "const blurredBackground = document . createElement ( 'div' ) ; blurredBackgroun…" at bounding box center [607, 101] width 1067 height 115
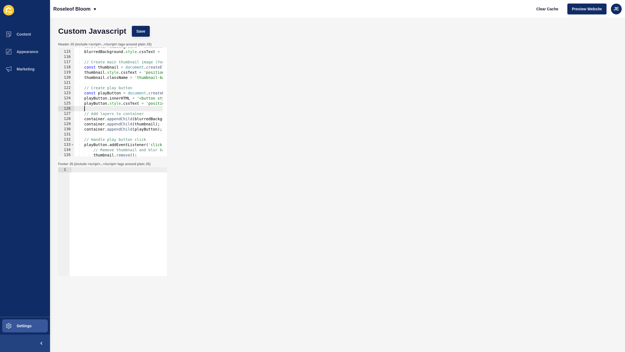
paste textarea
click at [99, 105] on div "const blurredBackground = document . createElement ( 'div' ) ; blurredBackgroun…" at bounding box center [607, 101] width 1067 height 115
click at [101, 109] on div "const blurredBackground = document . createElement ( 'div' ) ; blurredBackgroun…" at bounding box center [607, 101] width 1067 height 115
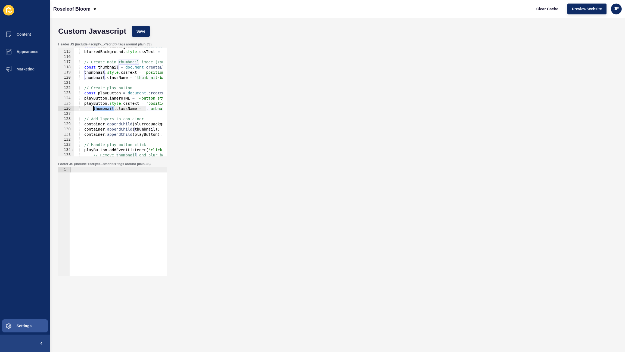
paste textarea "playButton"
click at [93, 110] on div "const blurredBackground = document . createElement ( 'div' ) ; blurredBackgroun…" at bounding box center [607, 101] width 1067 height 115
click at [149, 109] on div "const blurredBackground = document . createElement ( 'div' ) ; blurredBackgroun…" at bounding box center [607, 101] width 1067 height 115
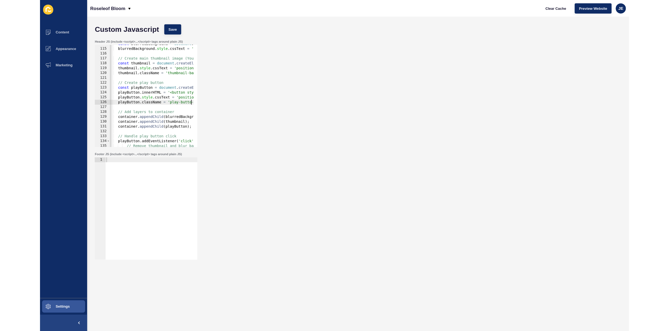
scroll to position [0, 6]
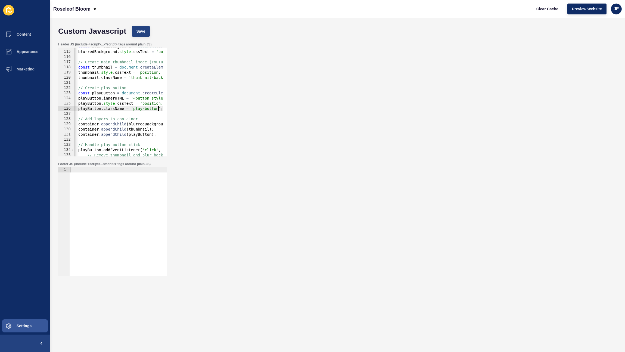
type textarea "playButton.className = 'play-button'; // Add class name here"
click at [140, 28] on button "Save" at bounding box center [141, 31] width 18 height 11
click at [551, 11] on span "Clear Cache" at bounding box center [548, 8] width 22 height 5
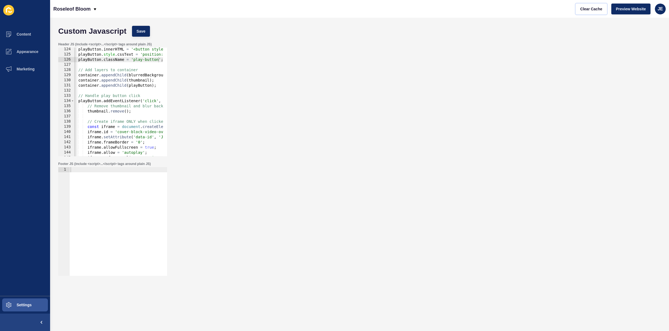
scroll to position [653, 0]
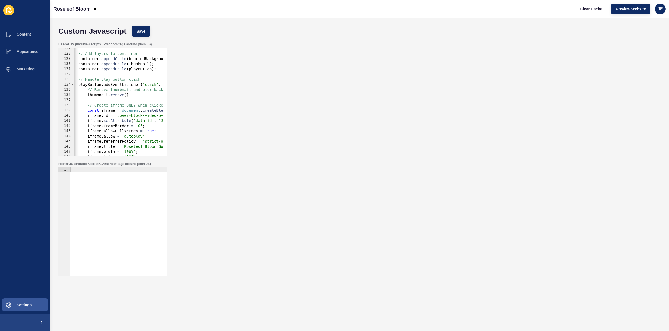
click at [140, 111] on div "// Add layers to container container . appendChild ( blurredBackground ) ; cont…" at bounding box center [601, 103] width 1067 height 115
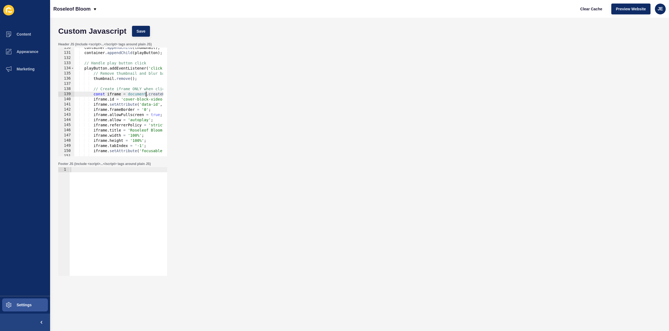
scroll to position [702, 0]
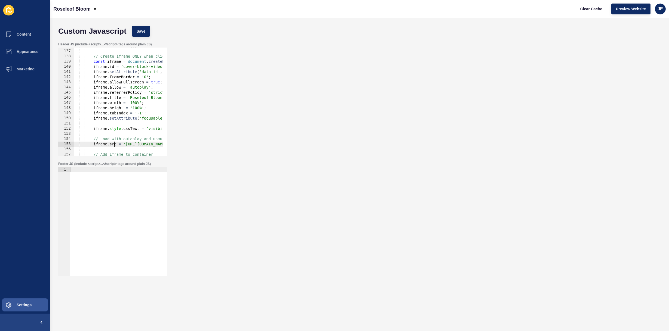
click at [113, 146] on div "thumbnail . remove ( ) ; // Create iframe ONLY when clicked - with proper sizin…" at bounding box center [607, 101] width 1067 height 115
paste textarea "iframe.src = 'https://www.youtube.com/embed/JVWFHuiYcy4?controls=1&loop=1&playl…"
type textarea "iframe.src = 'https://www.youtube.com/embed/JVWFHuiYcy4?controls=1&loop=1&playl…"
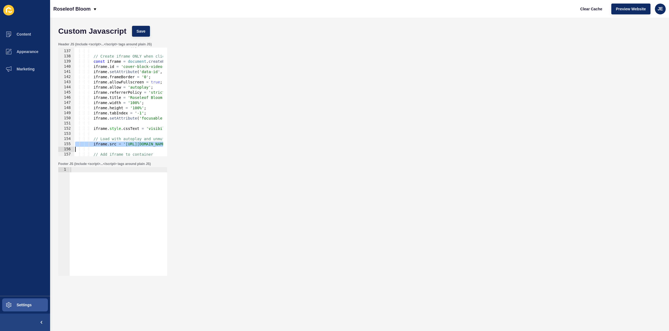
scroll to position [0, 772]
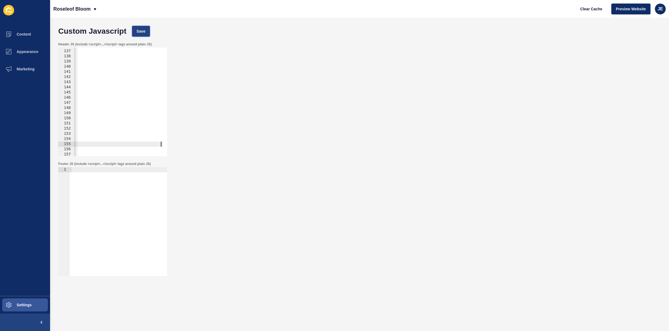
click at [147, 29] on button "Save" at bounding box center [141, 31] width 18 height 11
click at [600, 8] on span "Clear Cache" at bounding box center [591, 8] width 22 height 5
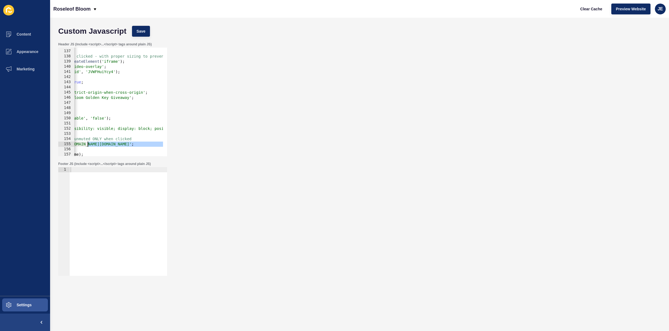
scroll to position [0, 0]
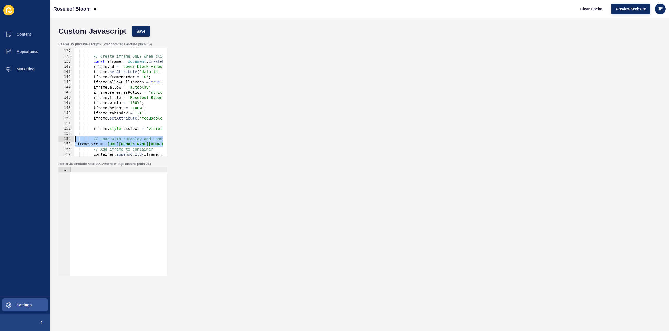
drag, startPoint x: 114, startPoint y: 146, endPoint x: 48, endPoint y: 138, distance: 66.0
click at [48, 138] on div "Content Appearance Marketing Settings Roseleof Bloom Clear Cache Preview Websit…" at bounding box center [334, 165] width 669 height 331
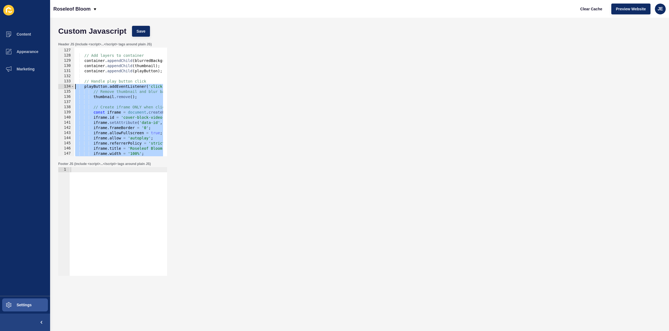
drag, startPoint x: 97, startPoint y: 139, endPoint x: 66, endPoint y: 86, distance: 61.2
click at [66, 86] on div "126 127 128 129 130 131 132 133 134 135 136 137 138 139 140 141 142 143 144 145…" at bounding box center [112, 102] width 109 height 109
paste textarea "});"
type textarea "});"
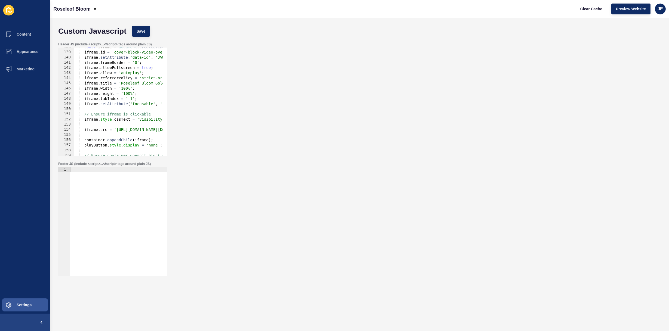
scroll to position [679, 0]
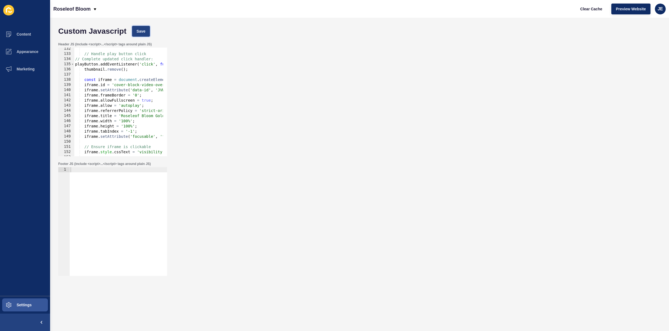
click at [136, 34] on button "Save" at bounding box center [141, 31] width 18 height 11
click at [586, 10] on span "Clear Cache" at bounding box center [591, 8] width 22 height 5
click at [29, 35] on span "Content" at bounding box center [15, 34] width 32 height 4
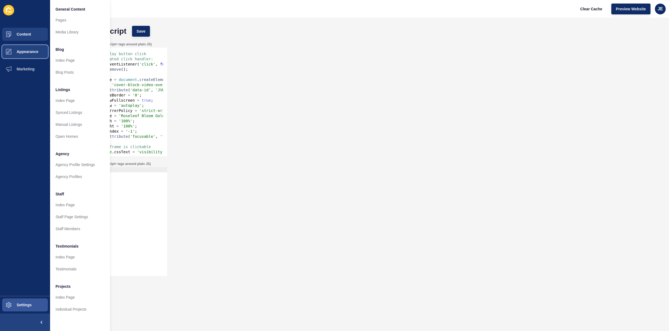
click at [28, 58] on button "Appearance" at bounding box center [25, 51] width 50 height 17
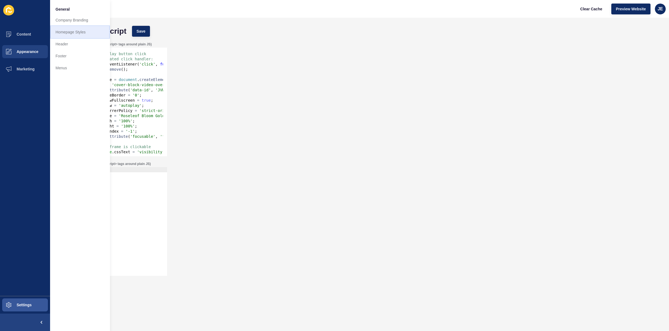
click at [65, 36] on link "Homepage Styles" at bounding box center [80, 32] width 60 height 12
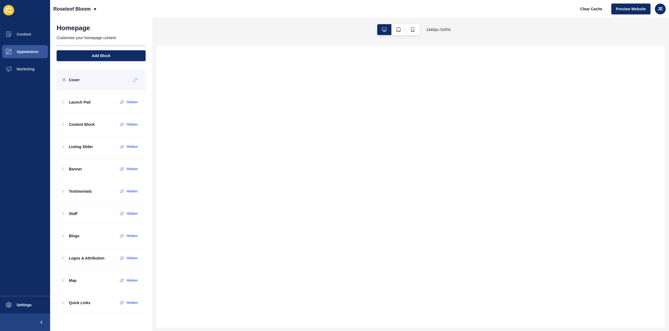
click at [94, 83] on div "Cover" at bounding box center [101, 80] width 89 height 20
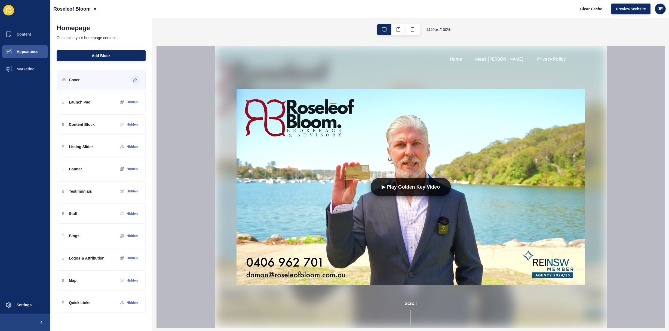
click at [137, 80] on icon at bounding box center [135, 80] width 5 height 4
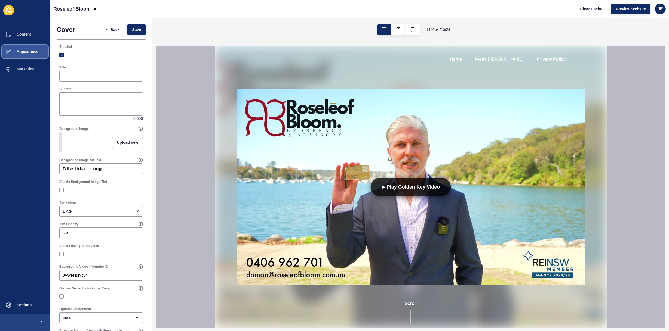
click at [23, 49] on button "Appearance" at bounding box center [25, 51] width 50 height 17
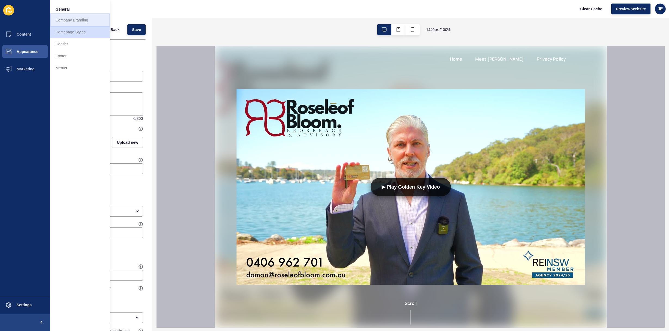
click at [67, 22] on link "Company Branding" at bounding box center [80, 20] width 60 height 12
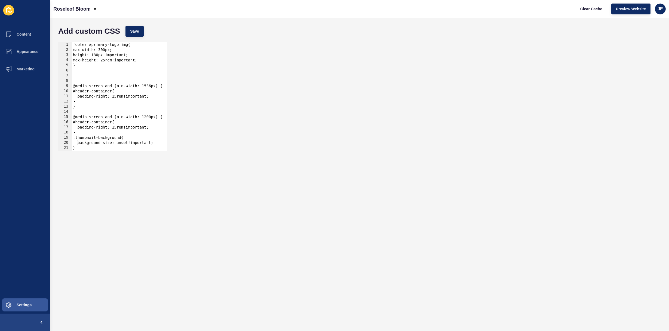
scroll to position [50, 0]
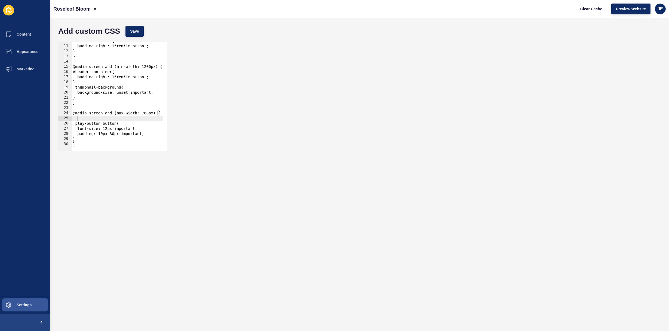
click at [86, 120] on div "#header-container{ padding-right: 15rem!important; } } @media screen and (min-w…" at bounding box center [117, 95] width 91 height 115
type textarea "@media screen and (max-width: 768px) {"
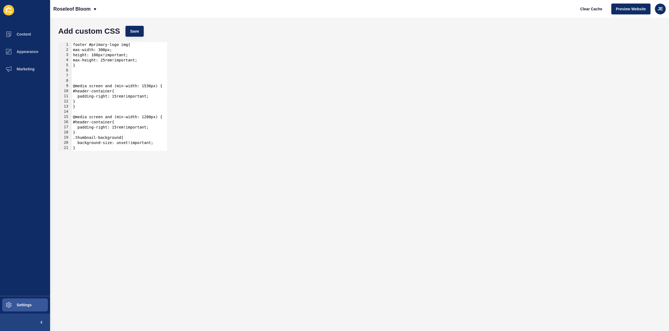
scroll to position [0, 0]
click at [86, 69] on div "footer #primary-logo img{ max-width: 300px; height: 180px!important; max-height…" at bounding box center [117, 99] width 91 height 115
click at [85, 75] on div "footer #primary-logo img{ max-width: 300px; height: 180px!important; max-height…" at bounding box center [117, 99] width 91 height 115
type textarea "}"
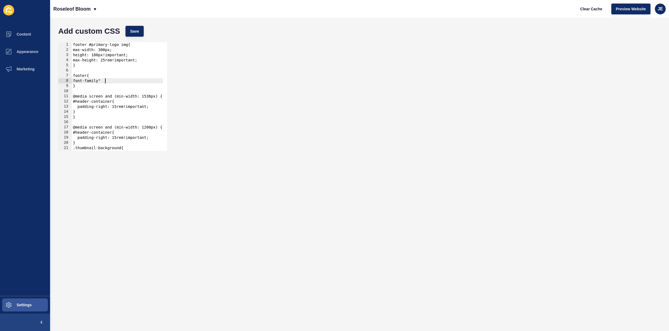
type textarea "font-family""
type textarea "font-family:"
type textarea "'"
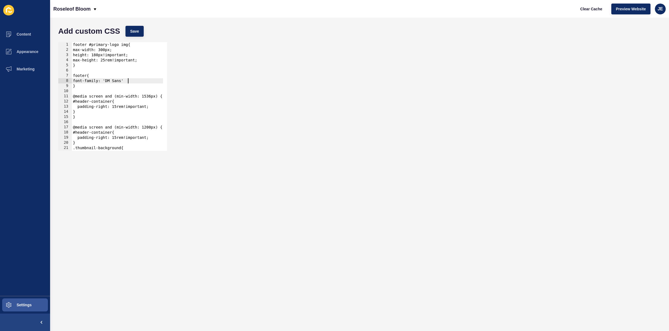
scroll to position [0, 4]
type textarea "font-family: 'DM Sans';"
click at [133, 31] on span "Save" at bounding box center [134, 31] width 9 height 5
click at [594, 12] on button "Clear Cache" at bounding box center [590, 9] width 31 height 11
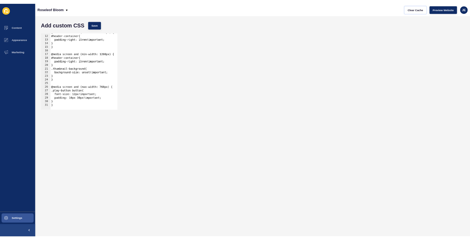
scroll to position [55, 0]
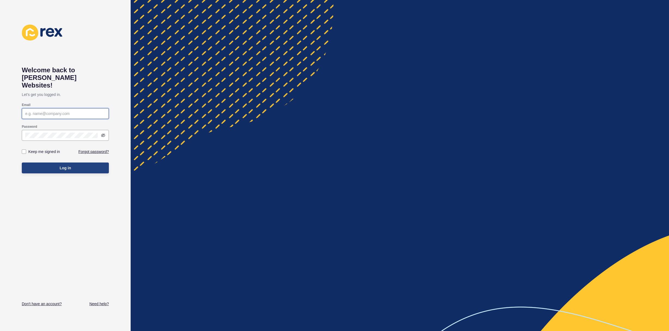
type input "[EMAIL_ADDRESS][PERSON_NAME][DOMAIN_NAME]"
click at [67, 165] on span "Log in" at bounding box center [65, 167] width 11 height 5
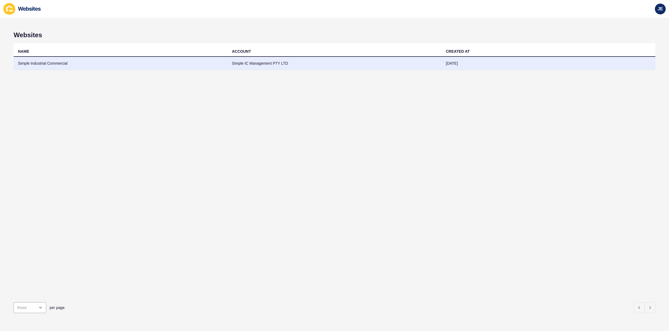
click at [133, 62] on td "Simple Industrial Commercial" at bounding box center [121, 63] width 214 height 13
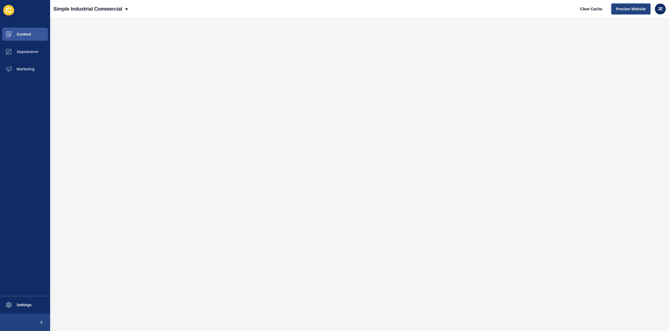
click at [632, 10] on span "Preview Website" at bounding box center [631, 8] width 30 height 5
click at [28, 302] on button "Settings" at bounding box center [25, 305] width 50 height 17
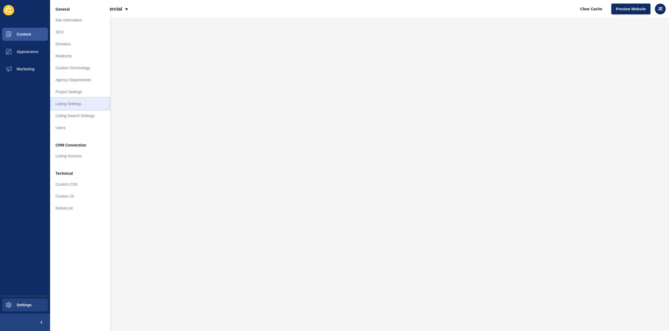
click at [75, 106] on link "Listing Settings" at bounding box center [80, 104] width 60 height 12
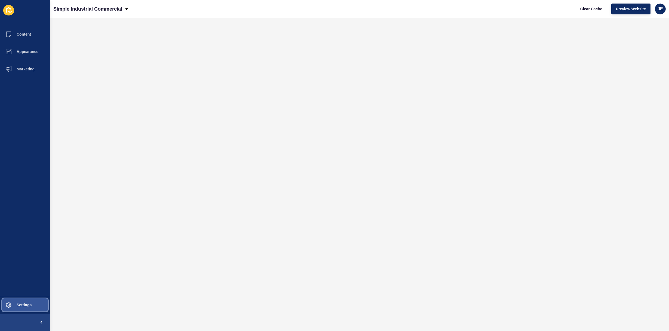
click at [30, 307] on span "Settings" at bounding box center [15, 305] width 32 height 4
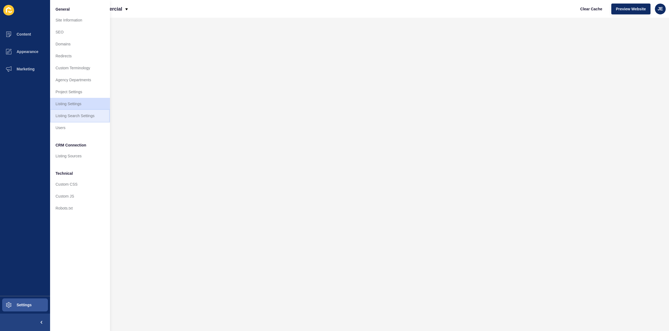
click at [78, 119] on link "Listing Search Settings" at bounding box center [80, 116] width 60 height 12
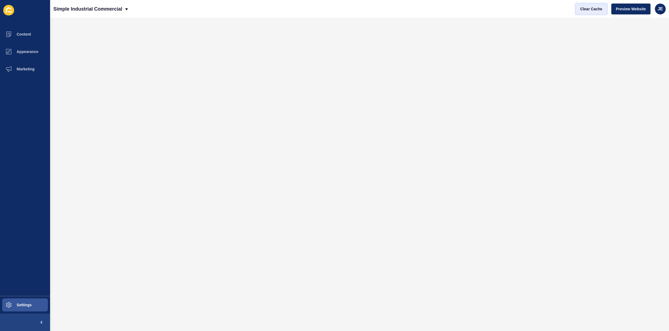
click at [589, 9] on span "Clear Cache" at bounding box center [591, 8] width 22 height 5
click at [25, 308] on button "Settings" at bounding box center [25, 305] width 50 height 17
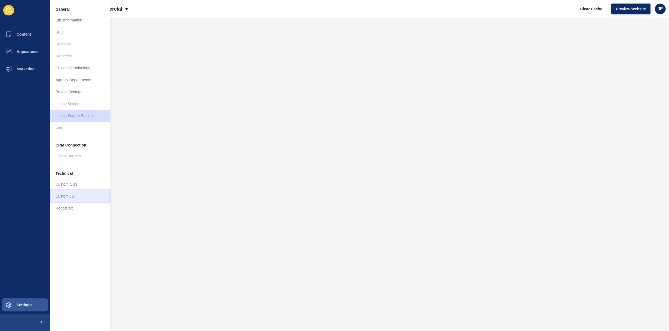
click at [67, 197] on link "Custom JS" at bounding box center [80, 196] width 60 height 12
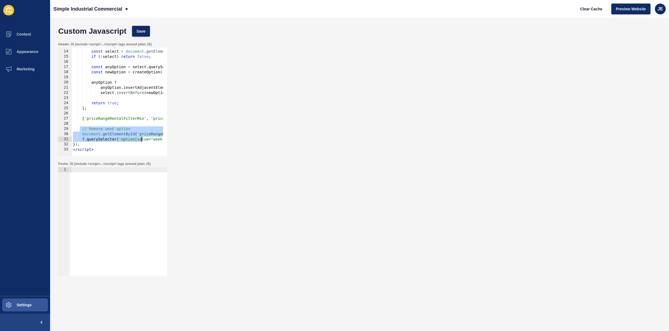
scroll to position [0, 36]
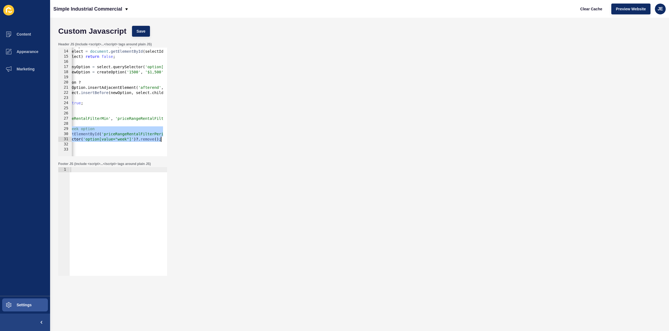
drag, startPoint x: 80, startPoint y: 130, endPoint x: 174, endPoint y: 138, distance: 94.5
click at [174, 138] on div "Header JS (include <script>...</script> tags around plain JS) // Remove week op…" at bounding box center [359, 99] width 608 height 120
type textarea "document.getElementById('priceRangeRentalFilterPeriodAdvanced') ?.querySelector…"
click at [107, 115] on div "const add1500Option = ( selectId ) => { const select = document . getElementByI…" at bounding box center [197, 101] width 322 height 115
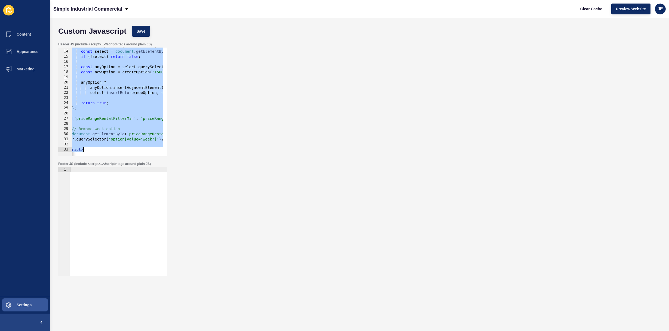
click at [100, 138] on div "const add1500Option = ( selectId ) => { const select = document . getElementByI…" at bounding box center [222, 101] width 322 height 115
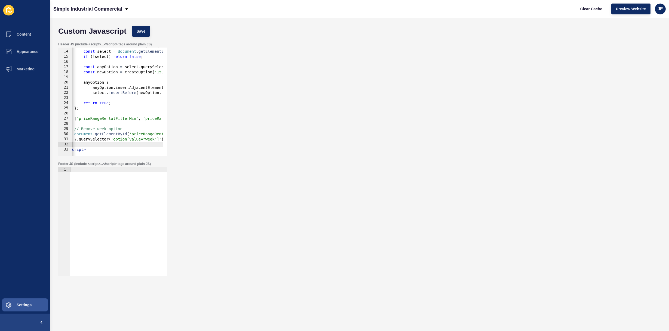
scroll to position [0, 8]
drag, startPoint x: 84, startPoint y: 142, endPoint x: 72, endPoint y: 142, distance: 11.2
click at [72, 142] on div "const add1500Option = ( selectId ) => { const select = document . getElementByI…" at bounding box center [225, 101] width 322 height 115
drag, startPoint x: 87, startPoint y: 146, endPoint x: 58, endPoint y: 144, distance: 29.2
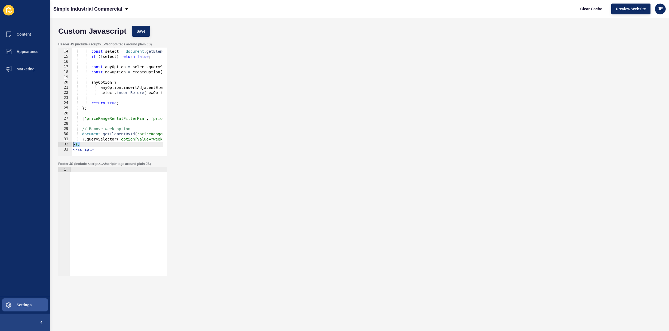
click at [57, 145] on div "Header JS (include <script>...</script> tags around plain JS) ?.querySelector('…" at bounding box center [359, 99] width 608 height 120
drag, startPoint x: 138, startPoint y: 140, endPoint x: 185, endPoint y: 140, distance: 46.8
click at [185, 140] on div "Header JS (include <script>...</script> tags around plain JS) }); 13 14 15 16 1…" at bounding box center [359, 99] width 608 height 120
type textarea "?.querySelector('option[value="week"]')?.remove();"
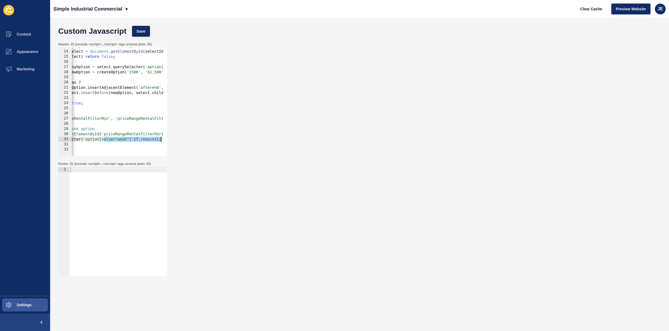
click at [161, 140] on div "const add1500Option = ( selectId ) => { const select = document . getElementByI…" at bounding box center [197, 101] width 322 height 115
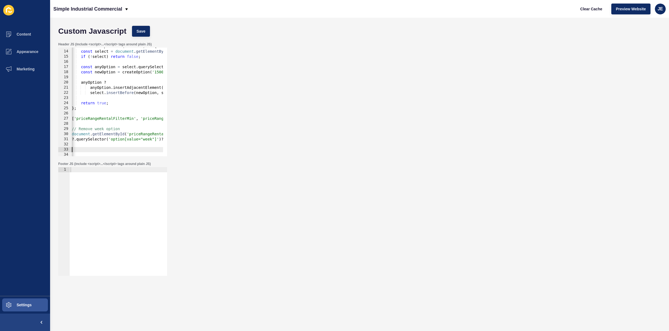
paste textarea "});"
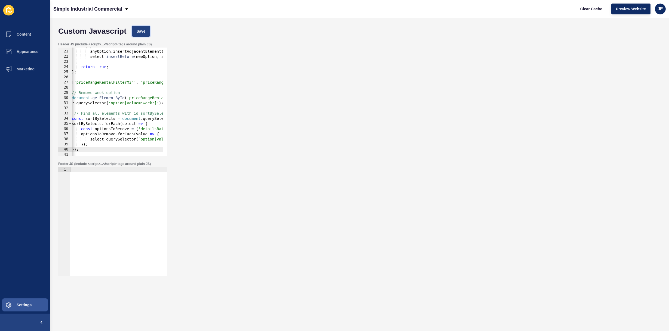
click at [147, 32] on button "Save" at bounding box center [141, 31] width 18 height 11
click at [597, 11] on span "Clear Cache" at bounding box center [591, 8] width 22 height 5
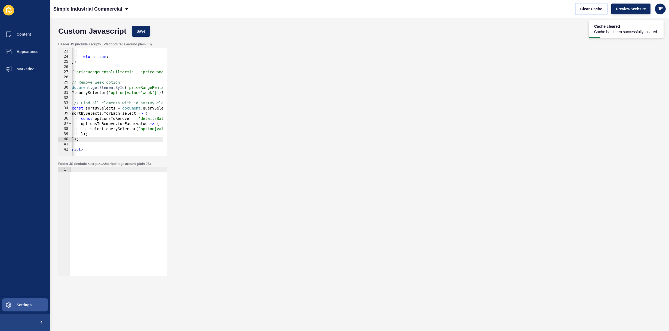
scroll to position [112, 0]
type textarea "});"
click at [83, 143] on div "select . insertBefore ( newOption , select . children [ 2 ]) ; return true ; } …" at bounding box center [225, 101] width 322 height 115
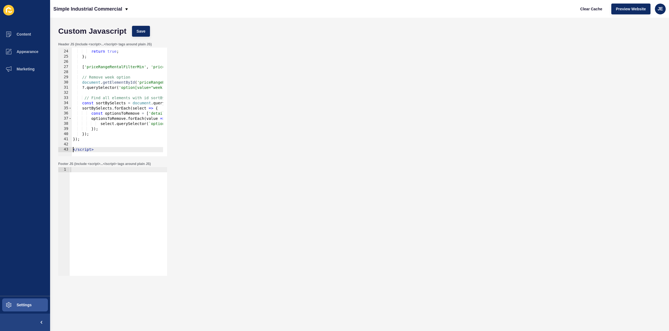
scroll to position [118, 0]
click at [95, 135] on div "return true ; } ; [ 'priceRangeRentalFilterMin' , 'priceRangeRentalFilterMax' ,…" at bounding box center [233, 101] width 322 height 115
type textarea "});"
paste textarea "});"
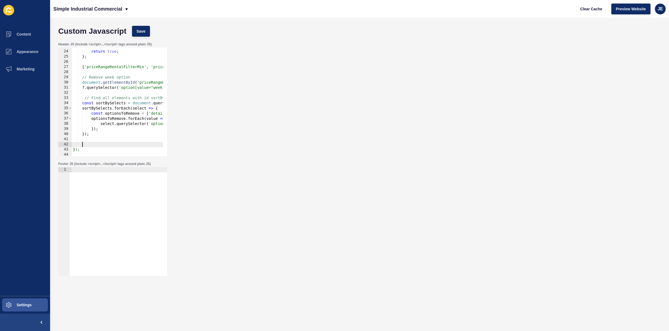
scroll to position [143, 0]
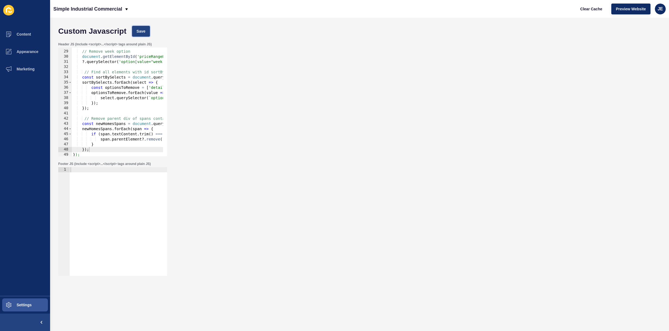
click at [138, 30] on span "Save" at bounding box center [141, 31] width 9 height 5
click at [579, 8] on button "Clear Cache" at bounding box center [590, 9] width 31 height 11
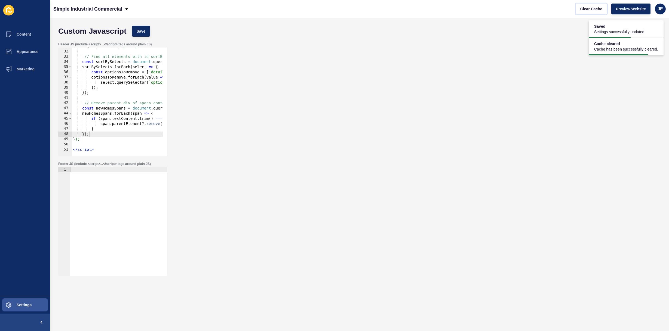
scroll to position [159, 0]
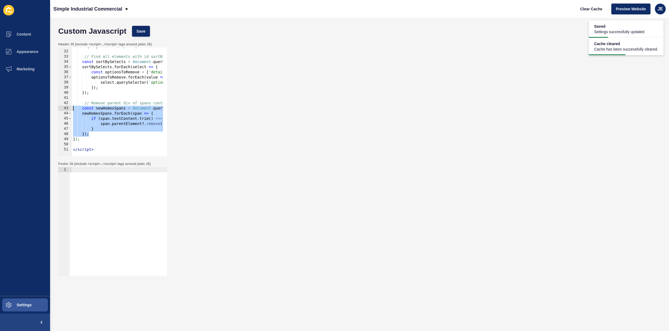
drag, startPoint x: 92, startPoint y: 134, endPoint x: 72, endPoint y: 110, distance: 31.5
click at [72, 110] on div "}); 31 32 33 34 35 36 37 38 39 40 41 42 43 44 45 46 47 48 49 50 51 ?. querySele…" at bounding box center [112, 102] width 109 height 109
click at [101, 133] on div "?. querySelector ( 'option[value="week"]' ) ?. remove ( ) ; // Find all element…" at bounding box center [233, 101] width 322 height 115
type textarea "});"
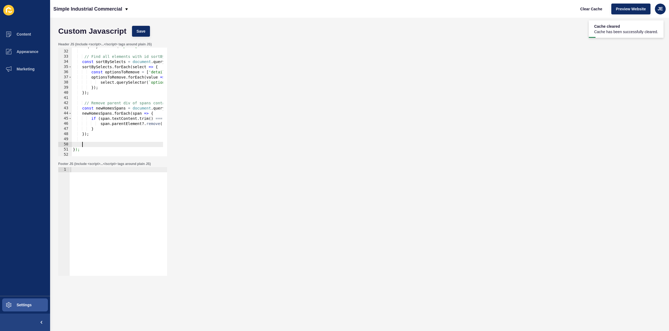
paste textarea "});"
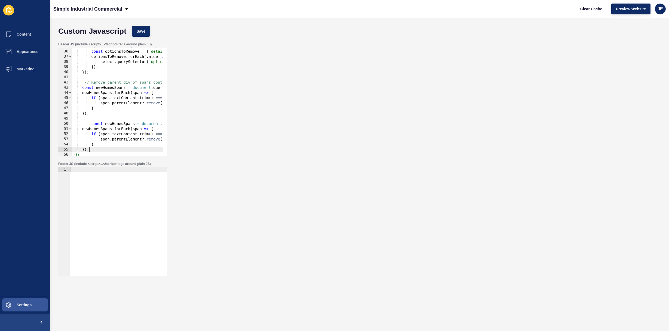
click at [92, 124] on div "sortBySelects . forEach ( select => { const optionsToRemove = [ 'detailsBaths' …" at bounding box center [233, 101] width 322 height 115
drag, startPoint x: 127, startPoint y: 124, endPoint x: 103, endPoint y: 123, distance: 24.2
click at [103, 123] on div "sortBySelects . forEach ( select => { const optionsToRemove = [ 'detailsBaths' …" at bounding box center [233, 101] width 322 height 115
click at [110, 124] on div "sortBySelects . forEach ( select => { const optionsToRemove = [ 'detailsBaths' …" at bounding box center [233, 101] width 322 height 115
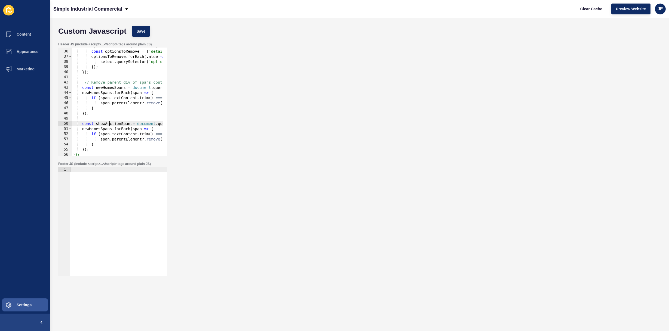
click at [110, 124] on div "sortBySelects . forEach ( select => { const optionsToRemove = [ 'detailsBaths' …" at bounding box center [233, 101] width 322 height 115
click at [100, 129] on div "sortBySelects . forEach ( select => { const optionsToRemove = [ 'detailsBaths' …" at bounding box center [233, 101] width 322 height 115
paste textarea "showAuction"
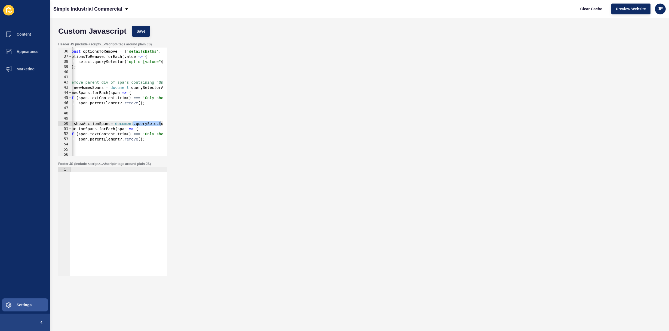
scroll to position [0, 54]
drag, startPoint x: 155, startPoint y: 123, endPoint x: 164, endPoint y: 124, distance: 9.8
click at [164, 124] on div "showAuctionSpans.forEach(span => { 35 36 37 38 39 40 41 42 43 44 45 46 47 48 49…" at bounding box center [112, 102] width 109 height 109
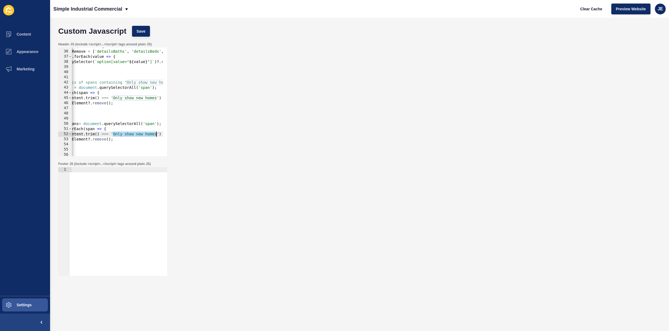
drag, startPoint x: 114, startPoint y: 134, endPoint x: 156, endPoint y: 133, distance: 42.7
click at [156, 133] on div "sortBySelects . forEach ( select => { const optionsToRemove = [ 'detailsBaths' …" at bounding box center [179, 101] width 322 height 115
paste textarea
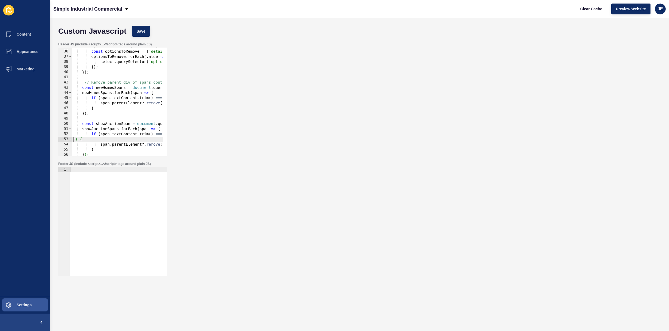
scroll to position [0, 47]
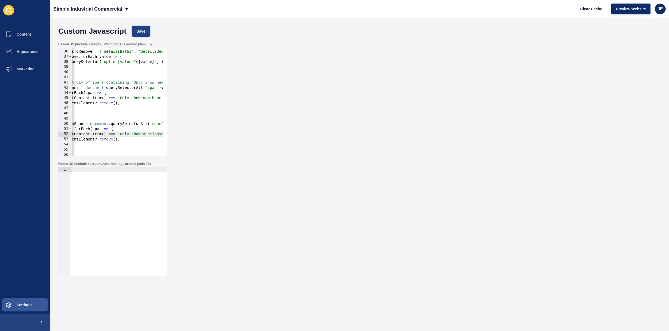
click at [137, 29] on span "Save" at bounding box center [141, 31] width 9 height 5
click at [98, 139] on div "sortBySelects . forEach ( select => { const optionsToRemove = [ 'detailsBaths' …" at bounding box center [186, 101] width 322 height 115
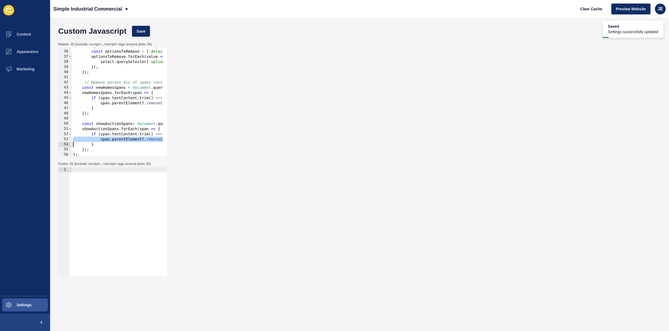
click at [98, 139] on div "sortBySelects . forEach ( select => { const optionsToRemove = [ 'detailsBaths' …" at bounding box center [233, 101] width 322 height 115
paste textarea
click at [126, 104] on div "sortBySelects . forEach ( select => { const optionsToRemove = [ 'detailsBaths' …" at bounding box center [233, 101] width 322 height 115
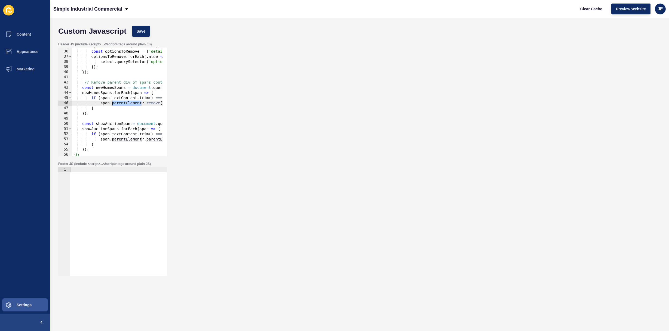
click at [126, 104] on div "sortBySelects . forEach ( select => { const optionsToRemove = [ 'detailsBaths' …" at bounding box center [233, 101] width 322 height 115
paste textarea
click at [140, 36] on button "Save" at bounding box center [141, 31] width 18 height 11
click at [596, 13] on button "Clear Cache" at bounding box center [590, 9] width 31 height 11
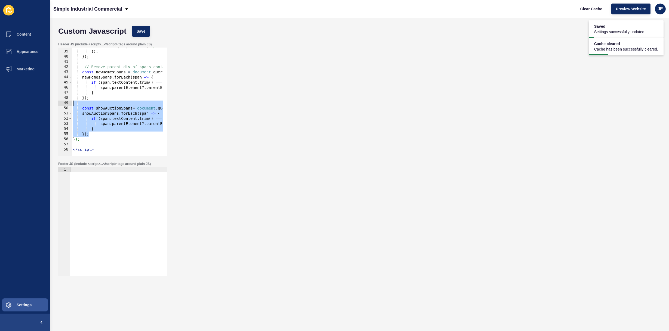
drag, startPoint x: 94, startPoint y: 133, endPoint x: 67, endPoint y: 104, distance: 39.8
click at [67, 104] on div "}); 38 39 40 41 42 43 44 45 46 47 48 49 50 51 52 53 54 55 56 57 58 select . que…" at bounding box center [112, 102] width 109 height 109
type textarea "const showAuctionSpans= document.querySelectorAll('span');"
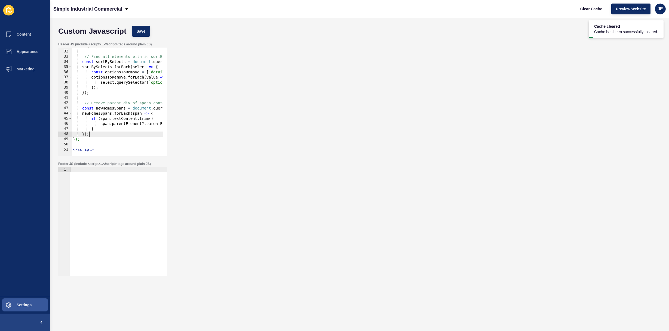
scroll to position [159, 0]
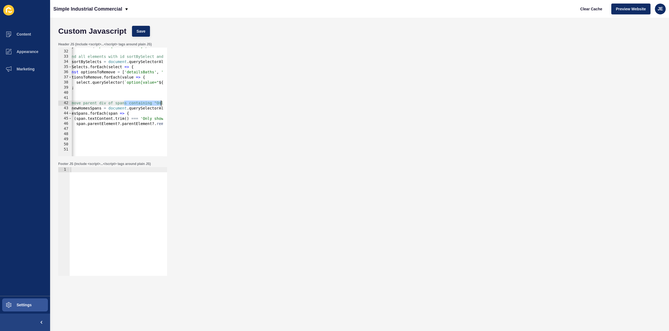
drag, startPoint x: 147, startPoint y: 103, endPoint x: 148, endPoint y: 106, distance: 3.3
click at [164, 102] on div "}); 31 32 33 34 35 36 37 38 39 40 41 42 43 44 45 46 47 48 49 50 51 ?. querySele…" at bounding box center [112, 102] width 109 height 109
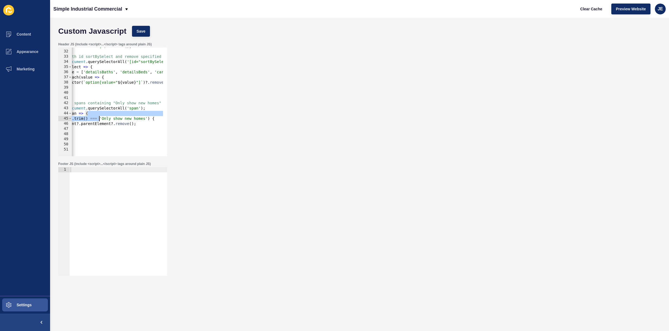
scroll to position [0, 0]
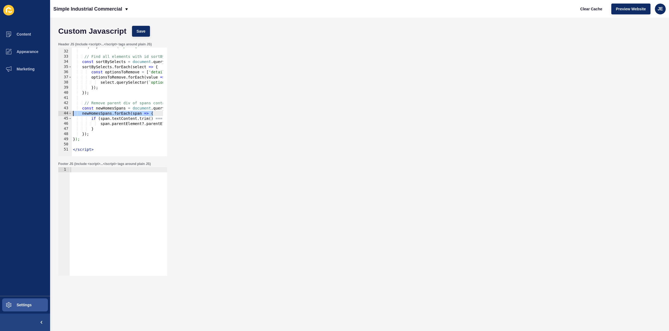
drag, startPoint x: 79, startPoint y: 116, endPoint x: 51, endPoint y: 112, distance: 27.7
click at [51, 112] on div "Custom Javascript Save Header JS (include <script>...</script> tags around plai…" at bounding box center [359, 175] width 619 height 314
type textarea "newHomesSpans.forEach(span => {"
click at [141, 30] on span "Save" at bounding box center [141, 31] width 9 height 5
click at [598, 10] on span "Clear Cache" at bounding box center [591, 8] width 22 height 5
